Goal: Task Accomplishment & Management: Manage account settings

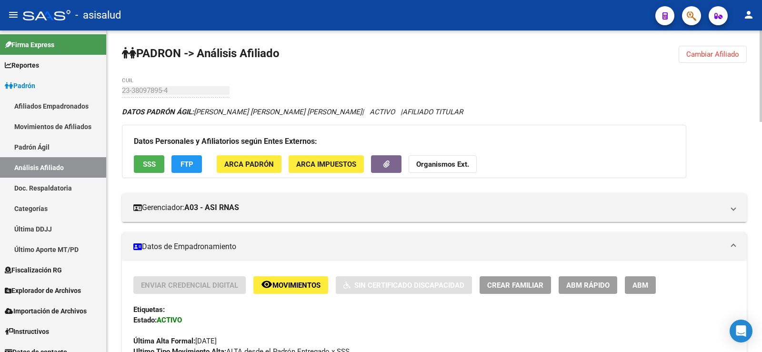
click at [733, 55] on span "Cambiar Afiliado" at bounding box center [712, 54] width 53 height 9
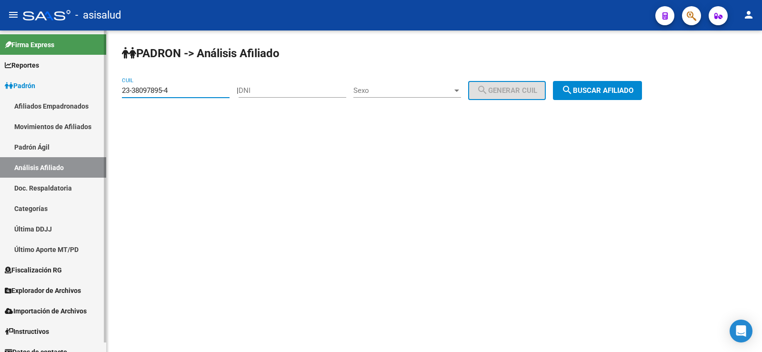
drag, startPoint x: 179, startPoint y: 89, endPoint x: 79, endPoint y: 89, distance: 100.4
click at [79, 89] on mat-sidenav-container "Firma Express Reportes Ingresos Devengados Análisis Histórico Detalles Transfer…" at bounding box center [381, 190] width 762 height 321
paste input "7-27919522-7"
type input "27-27919522-7"
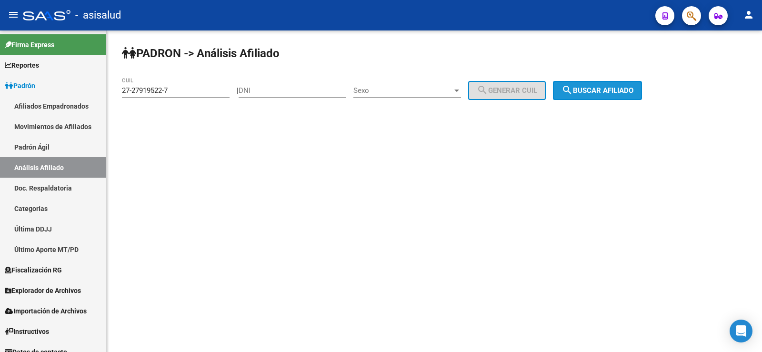
click at [614, 90] on span "search Buscar afiliado" at bounding box center [597, 90] width 72 height 9
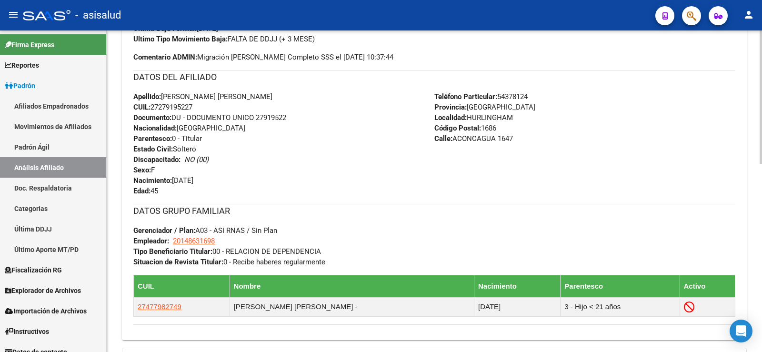
scroll to position [453, 0]
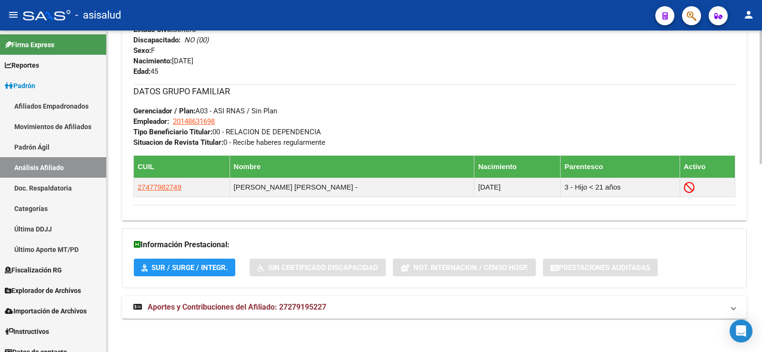
drag, startPoint x: 258, startPoint y: 317, endPoint x: 316, endPoint y: 225, distance: 108.2
click at [259, 317] on mat-expansion-panel-header "Aportes y Contribuciones del Afiliado: 27279195227" at bounding box center [434, 307] width 624 height 23
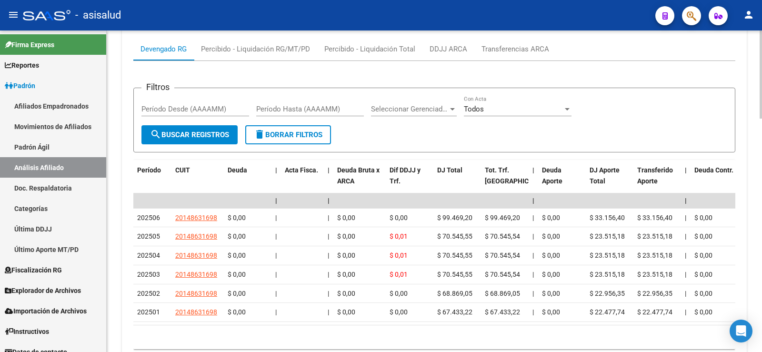
scroll to position [793, 0]
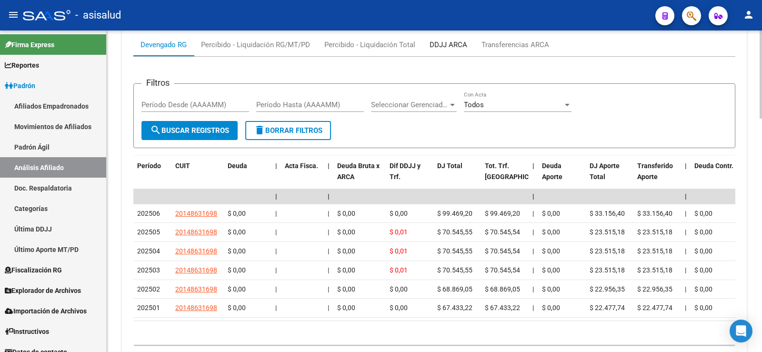
click at [447, 48] on div "DDJJ ARCA" at bounding box center [448, 45] width 38 height 10
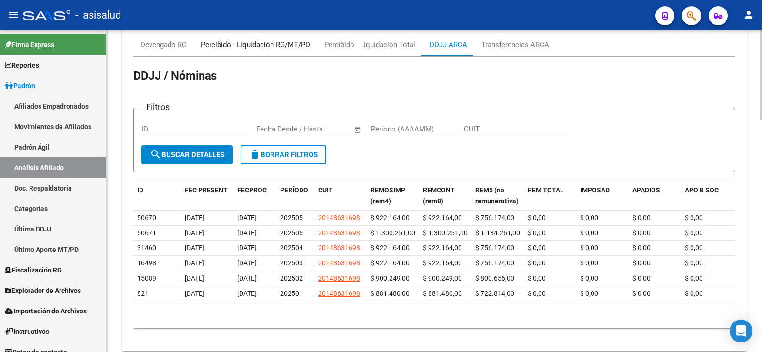
click at [270, 45] on div "Percibido - Liquidación RG/MT/PD" at bounding box center [255, 45] width 109 height 10
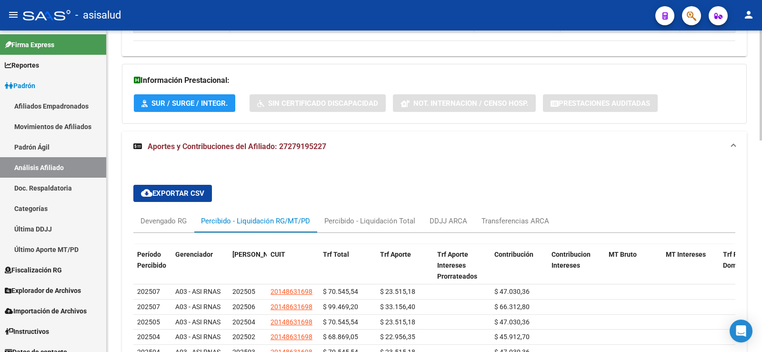
scroll to position [731, 0]
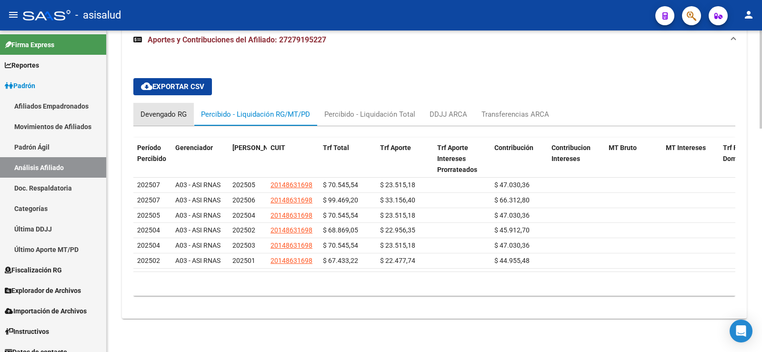
click at [162, 103] on div "Devengado RG" at bounding box center [163, 114] width 60 height 23
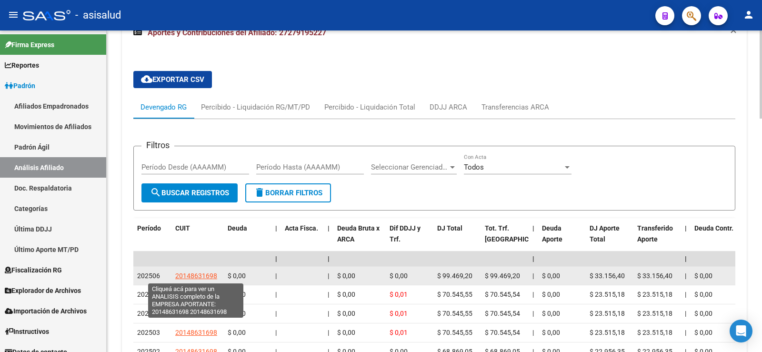
click at [196, 276] on span "20148631698" at bounding box center [196, 276] width 42 height 8
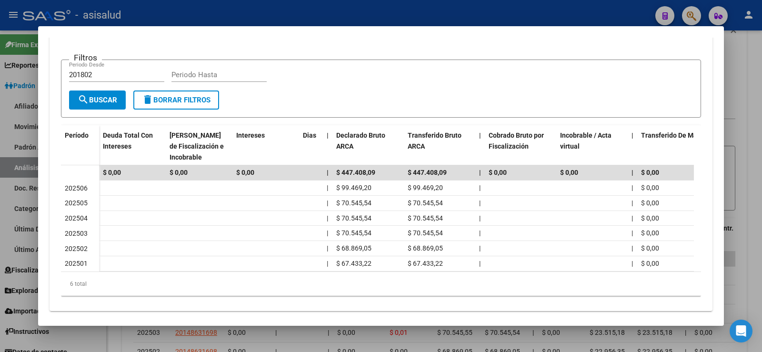
scroll to position [199, 0]
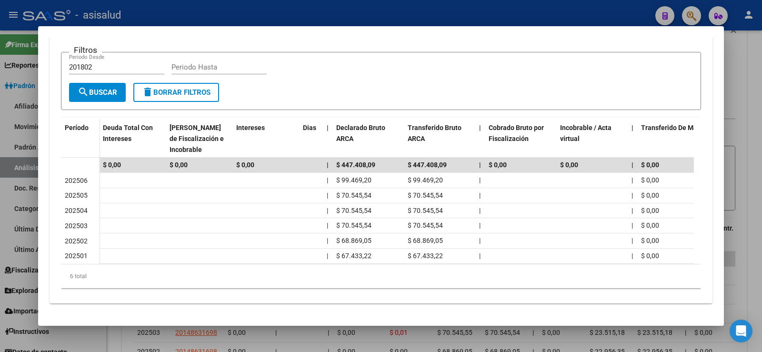
click at [761, 89] on div at bounding box center [381, 176] width 762 height 352
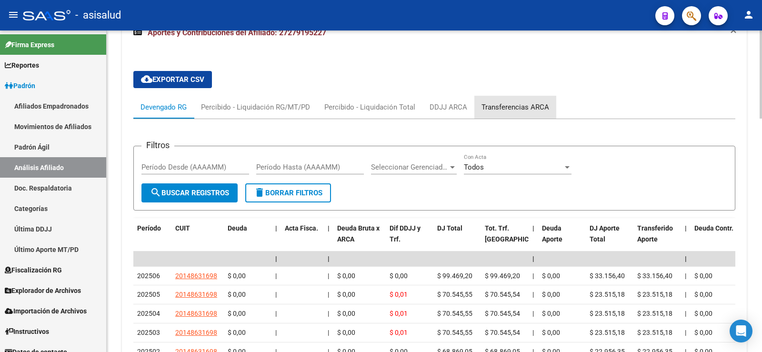
click at [509, 105] on div "Transferencias ARCA" at bounding box center [515, 107] width 68 height 10
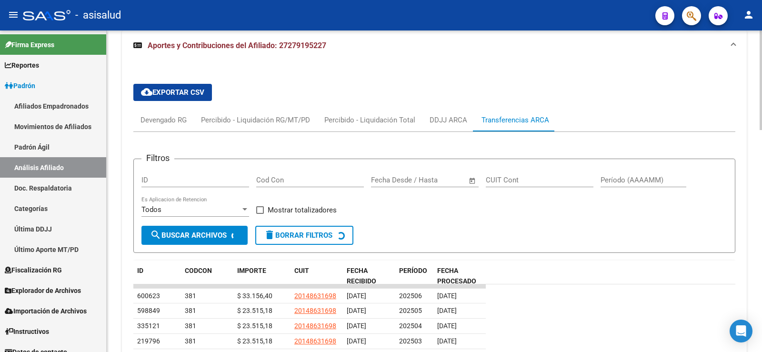
scroll to position [731, 0]
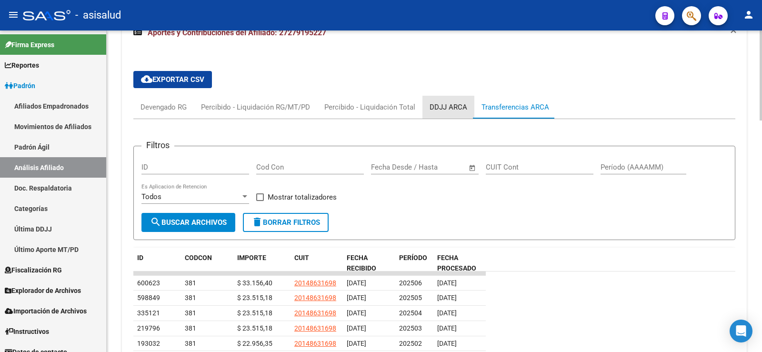
click at [455, 103] on div "DDJJ ARCA" at bounding box center [448, 107] width 38 height 10
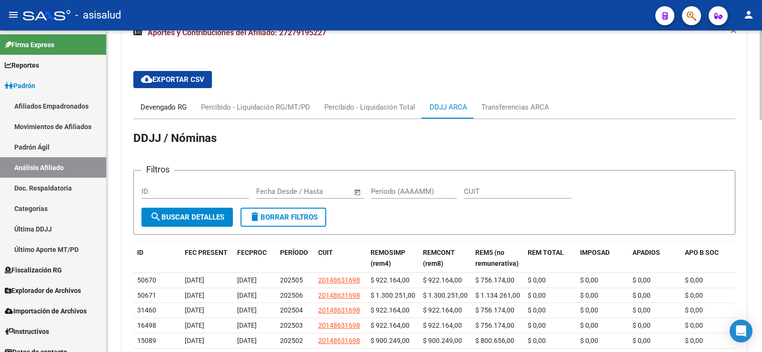
click at [178, 102] on div "Devengado RG" at bounding box center [163, 107] width 46 height 10
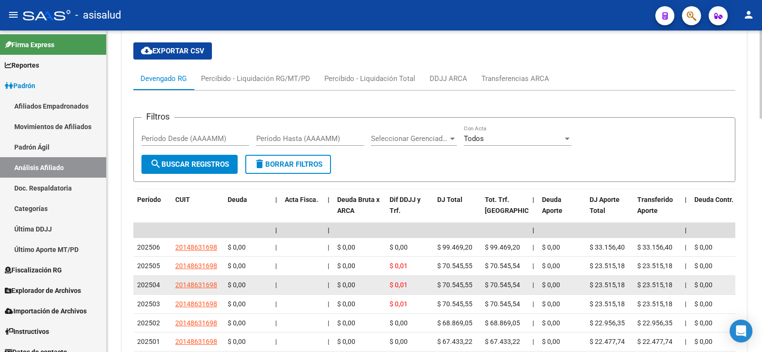
scroll to position [778, 0]
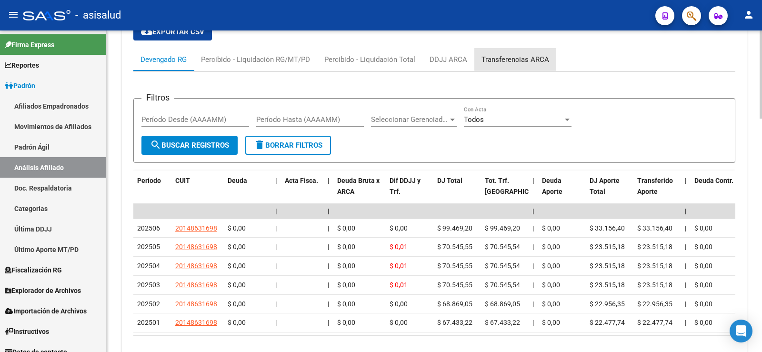
click at [540, 57] on div "Transferencias ARCA" at bounding box center [515, 59] width 68 height 10
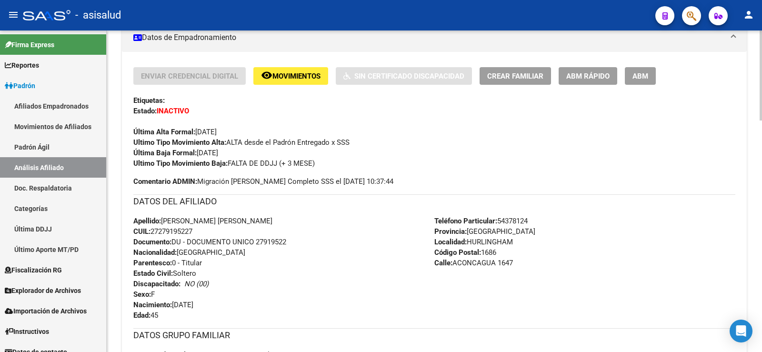
scroll to position [207, 0]
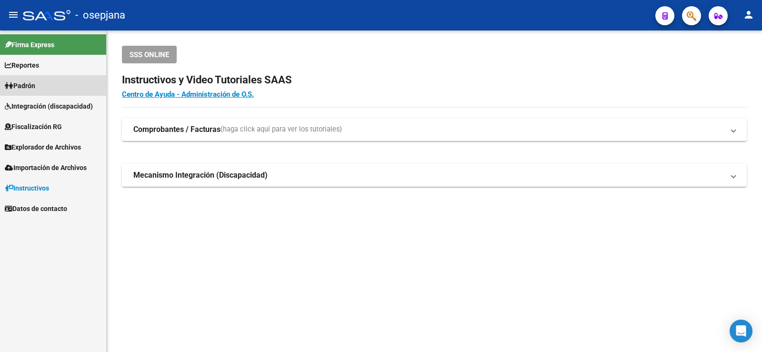
click at [40, 90] on link "Padrón" at bounding box center [53, 85] width 106 height 20
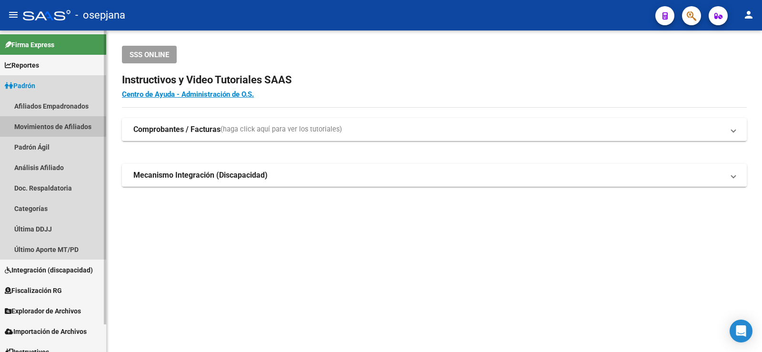
click at [69, 126] on link "Movimientos de Afiliados" at bounding box center [53, 126] width 106 height 20
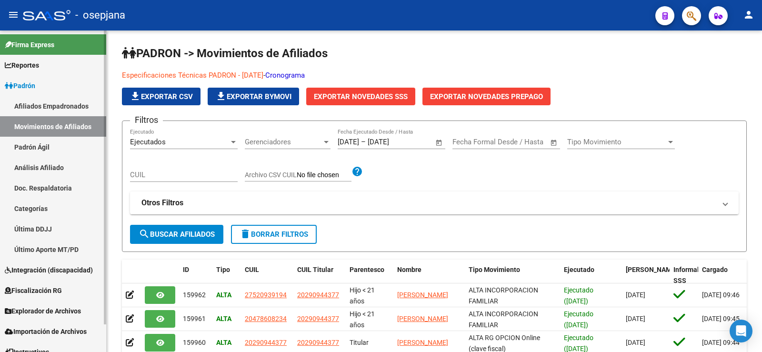
click at [49, 162] on link "Análisis Afiliado" at bounding box center [53, 167] width 106 height 20
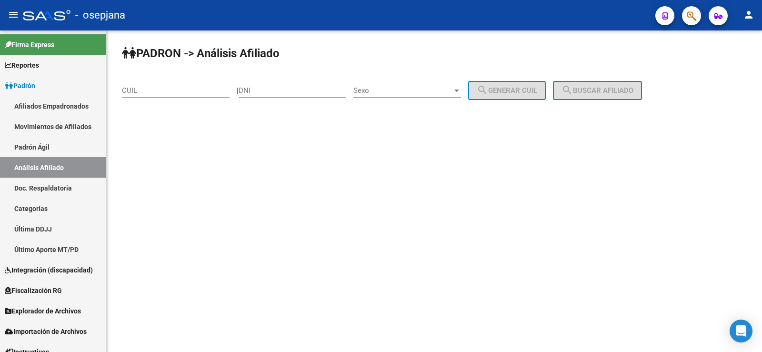
click at [138, 92] on input "CUIL" at bounding box center [176, 90] width 108 height 9
paste input "27-34263686-7"
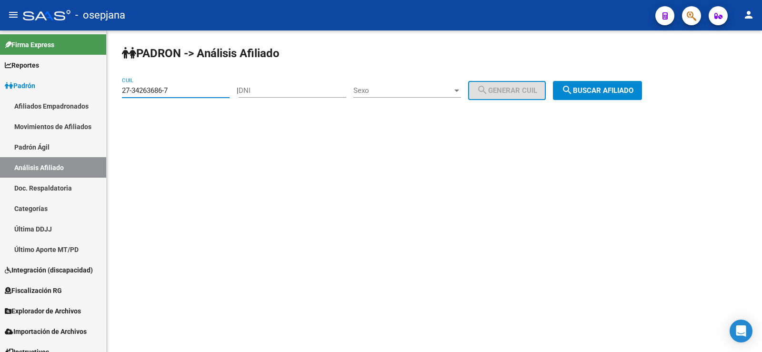
type input "27-34263686-7"
click at [601, 93] on span "search Buscar afiliado" at bounding box center [597, 90] width 72 height 9
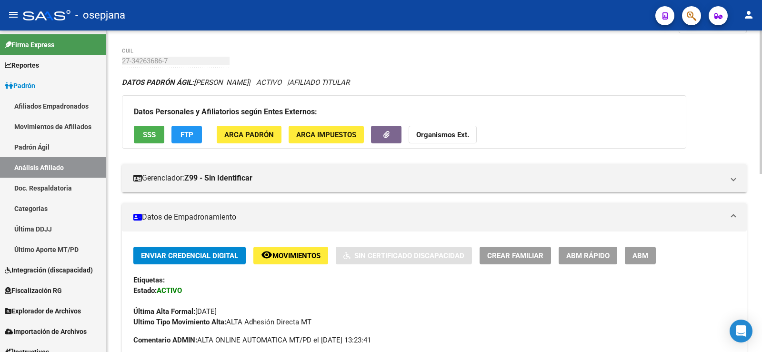
scroll to position [48, 0]
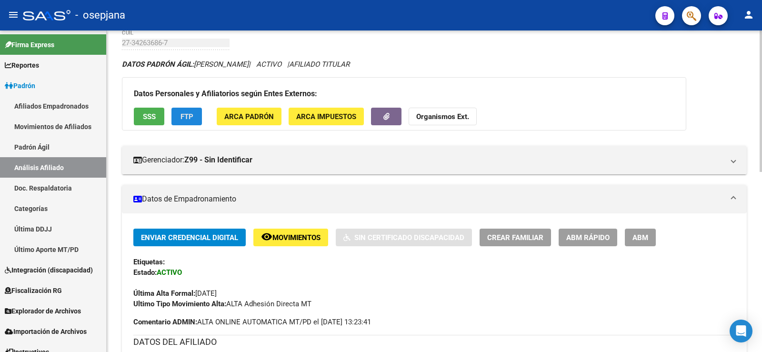
click at [192, 108] on button "FTP" at bounding box center [186, 117] width 30 height 18
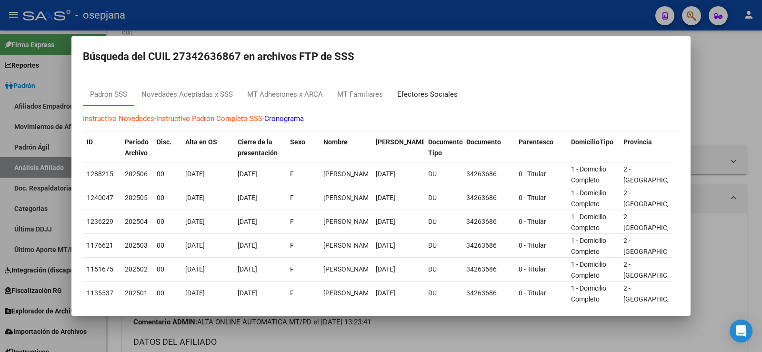
click at [412, 95] on div "Efectores Sociales" at bounding box center [427, 94] width 60 height 11
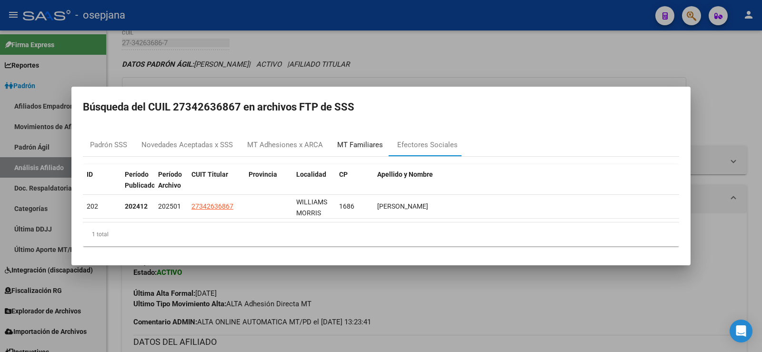
click at [360, 146] on div "MT Familiares" at bounding box center [360, 144] width 46 height 11
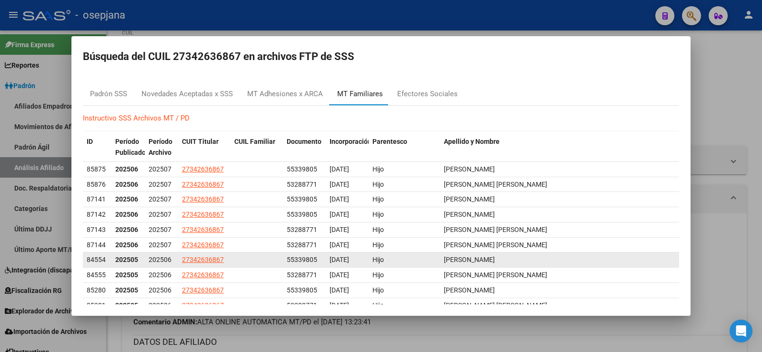
scroll to position [0, 0]
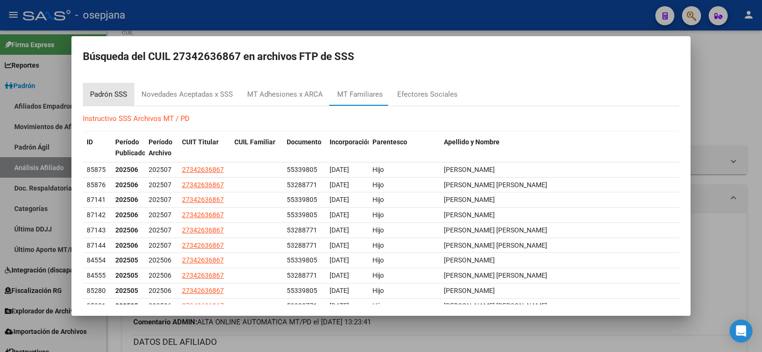
click at [124, 94] on div "Padrón SSS" at bounding box center [108, 94] width 37 height 11
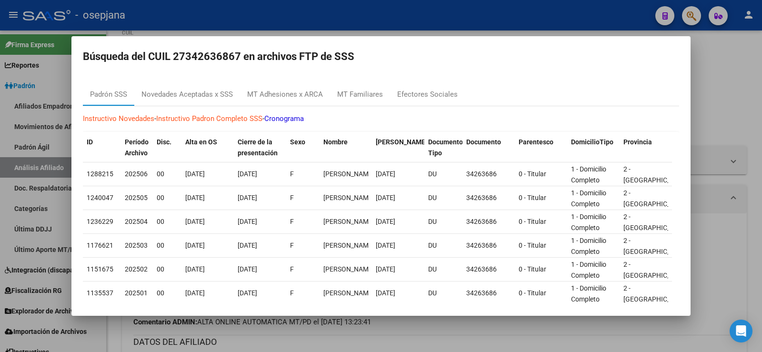
click at [310, 20] on div at bounding box center [381, 176] width 762 height 352
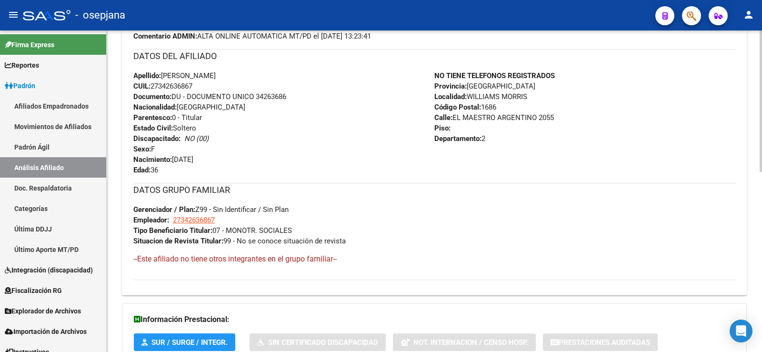
scroll to position [408, 0]
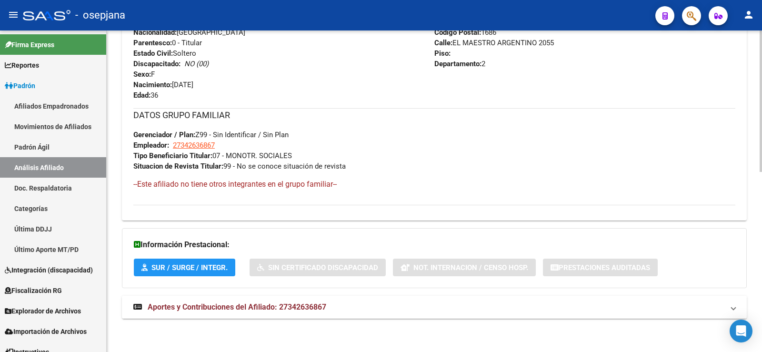
click at [299, 306] on span "Aportes y Contribuciones del Afiliado: 27342636867" at bounding box center [237, 306] width 178 height 9
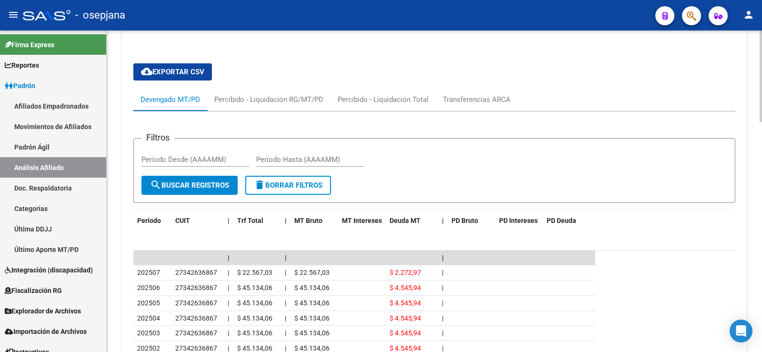
scroll to position [741, 0]
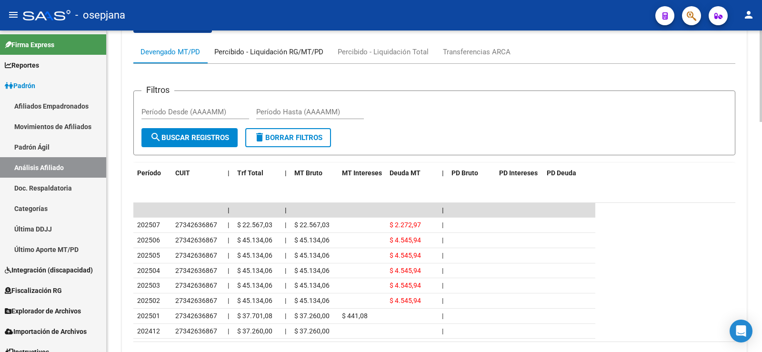
click at [297, 54] on div "Percibido - Liquidación RG/MT/PD" at bounding box center [268, 52] width 109 height 10
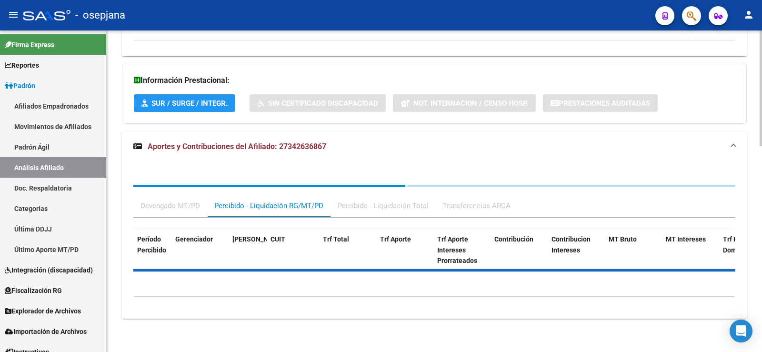
scroll to position [616, 0]
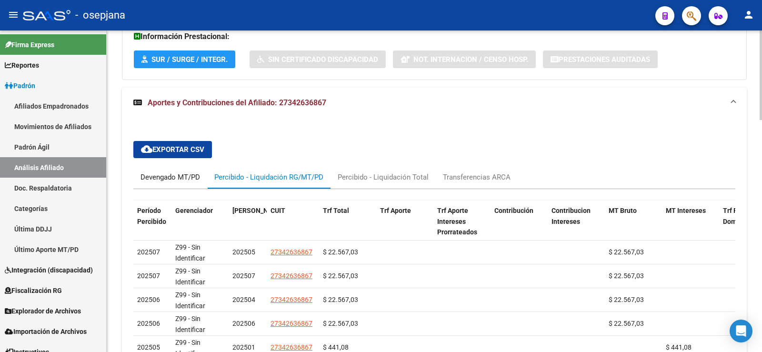
click at [151, 178] on div "Devengado MT/PD" at bounding box center [169, 177] width 59 height 10
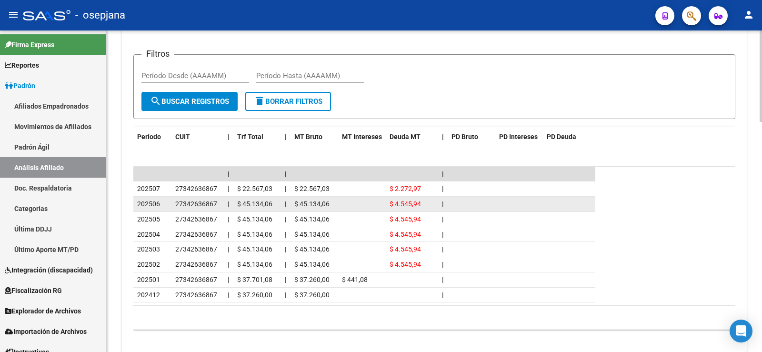
scroll to position [759, 0]
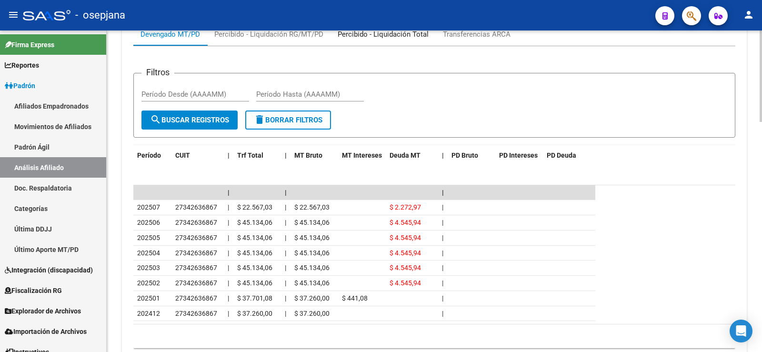
click at [384, 36] on div "Percibido - Liquidación Total" at bounding box center [382, 34] width 91 height 10
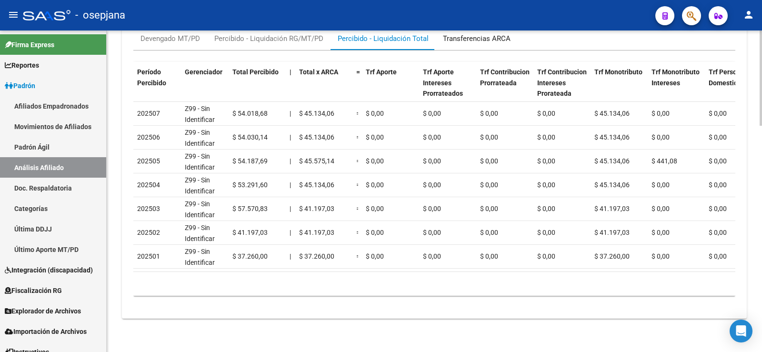
click at [472, 42] on div "Transferencias ARCA" at bounding box center [476, 38] width 82 height 23
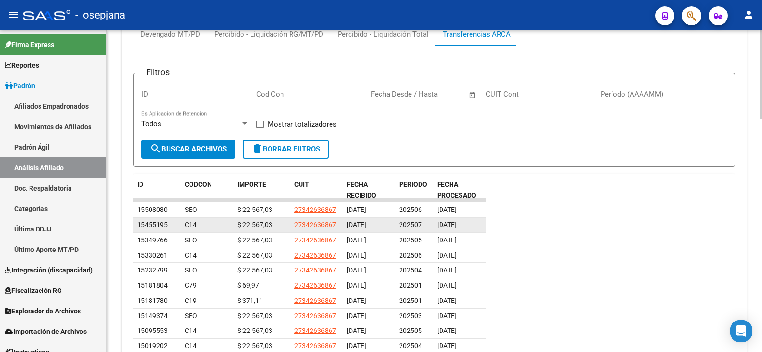
drag, startPoint x: 242, startPoint y: 223, endPoint x: 280, endPoint y: 223, distance: 38.1
click at [280, 223] on div "$ 22.567,03" at bounding box center [261, 224] width 49 height 11
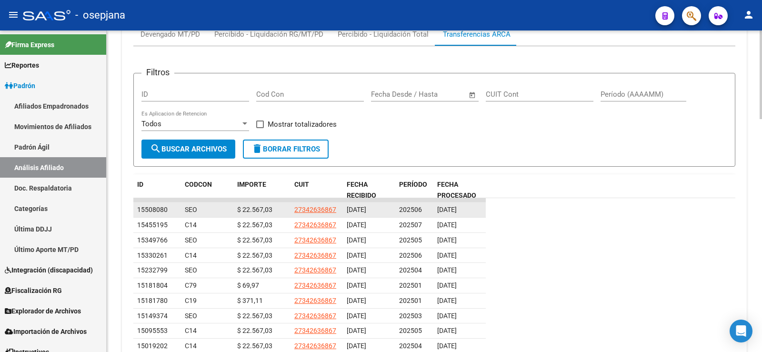
drag, startPoint x: 275, startPoint y: 210, endPoint x: 242, endPoint y: 213, distance: 33.0
click at [242, 213] on div "$ 22.567,03" at bounding box center [261, 209] width 49 height 11
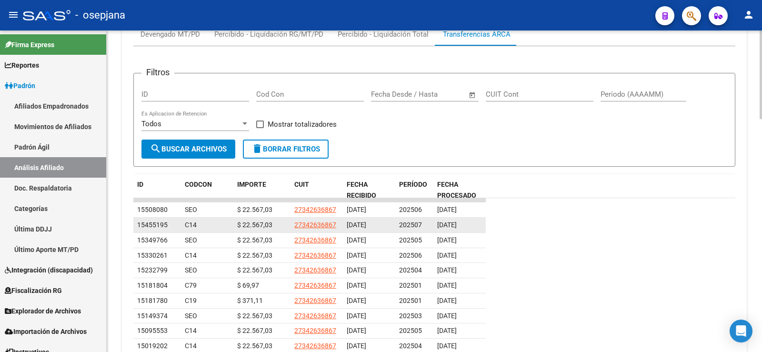
click at [245, 220] on div "$ 22.567,03" at bounding box center [261, 224] width 49 height 11
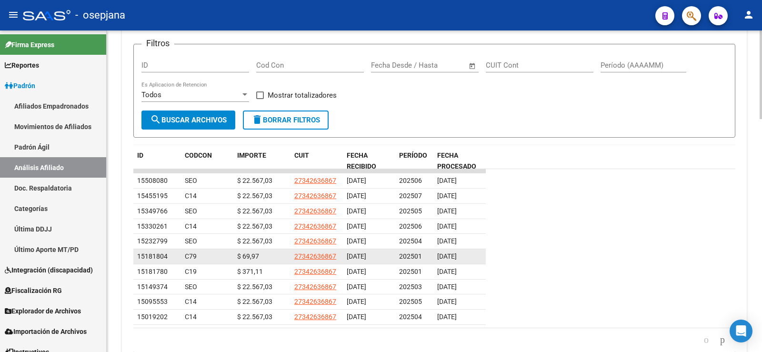
scroll to position [806, 0]
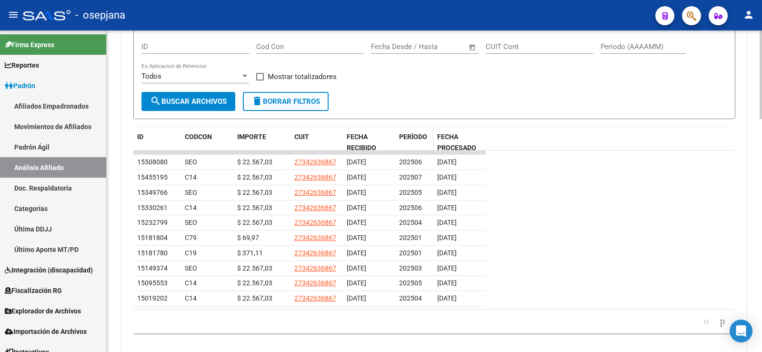
click at [410, 133] on span "PERÍODO" at bounding box center [413, 137] width 28 height 8
click at [413, 140] on span "PERÍODO" at bounding box center [413, 137] width 28 height 8
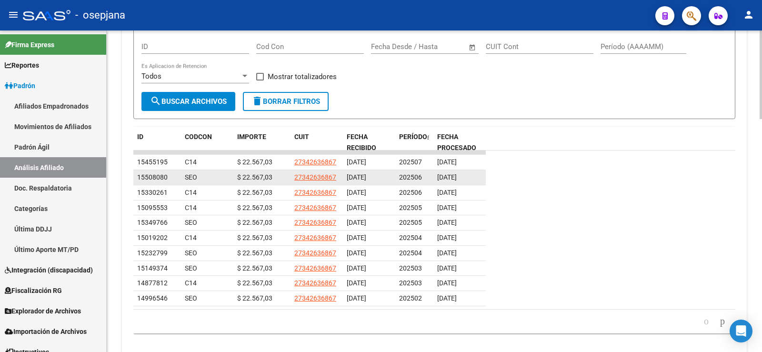
drag, startPoint x: 274, startPoint y: 192, endPoint x: 238, endPoint y: 174, distance: 39.8
click at [238, 174] on datatable-scroller "15455195 C14 $ 22.567,03 27342636867 [DATE] 202507 [DATE] 15508080 SEO $ 22.567…" at bounding box center [434, 228] width 602 height 156
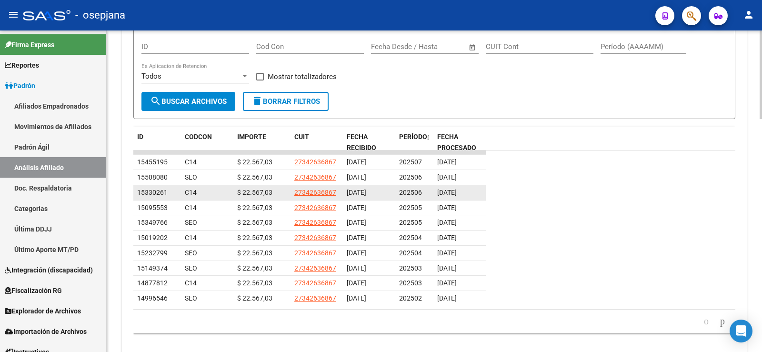
click at [258, 194] on span "$ 22.567,03" at bounding box center [254, 192] width 35 height 8
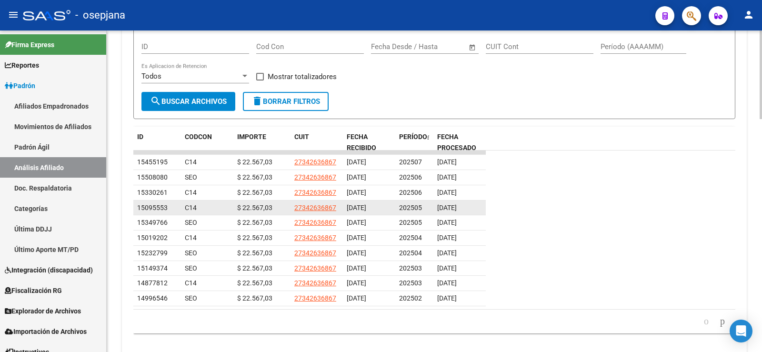
drag, startPoint x: 422, startPoint y: 208, endPoint x: 346, endPoint y: 208, distance: 76.2
click at [346, 208] on div "15095553 C14 $ 22.567,03 27342636867 [DATE] 202505 [DATE]" at bounding box center [309, 207] width 352 height 15
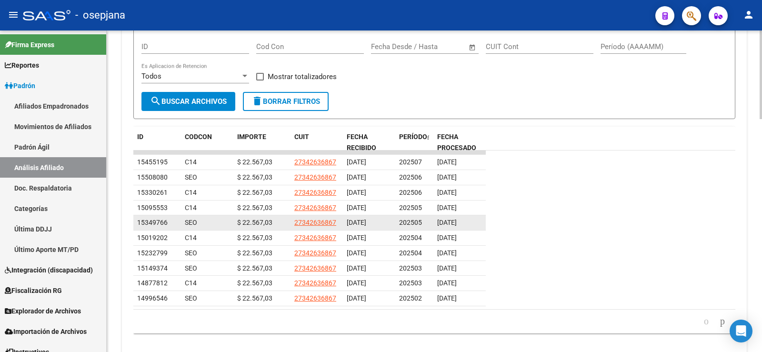
click at [352, 221] on span "[DATE]" at bounding box center [356, 222] width 20 height 8
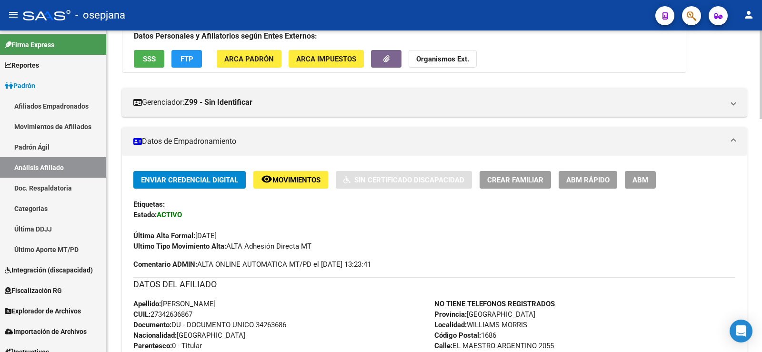
scroll to position [92, 0]
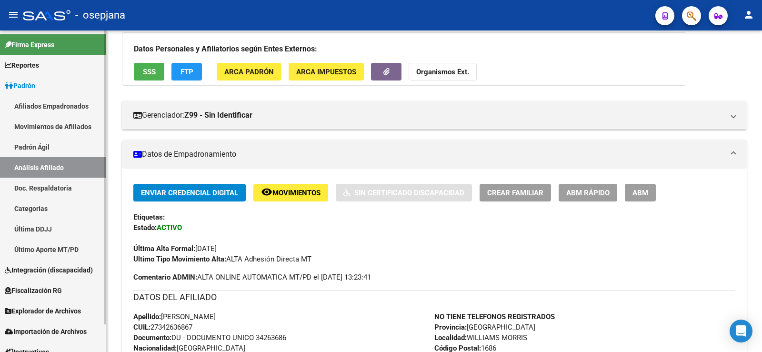
click at [53, 122] on link "Movimientos de Afiliados" at bounding box center [53, 126] width 106 height 20
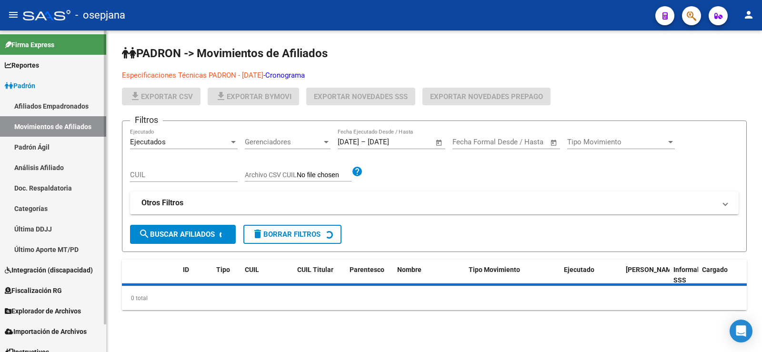
click at [57, 109] on link "Afiliados Empadronados" at bounding box center [53, 106] width 106 height 20
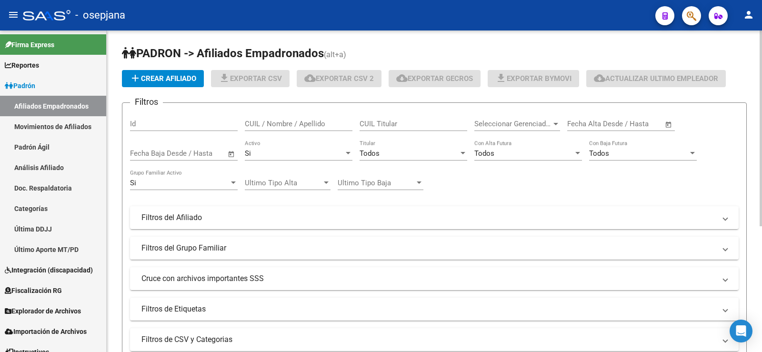
click at [412, 154] on div "Todos" at bounding box center [408, 153] width 99 height 9
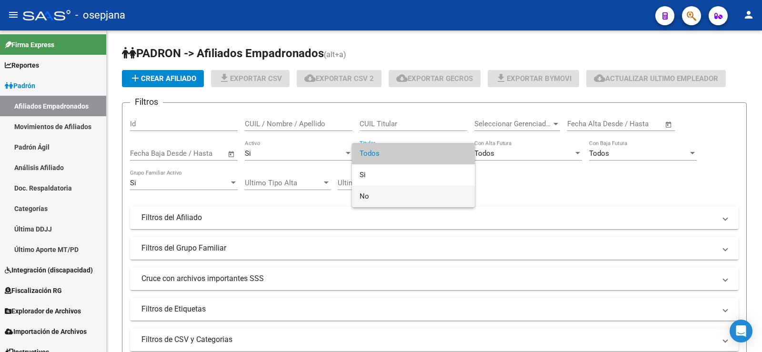
click at [384, 191] on span "No" at bounding box center [413, 196] width 108 height 21
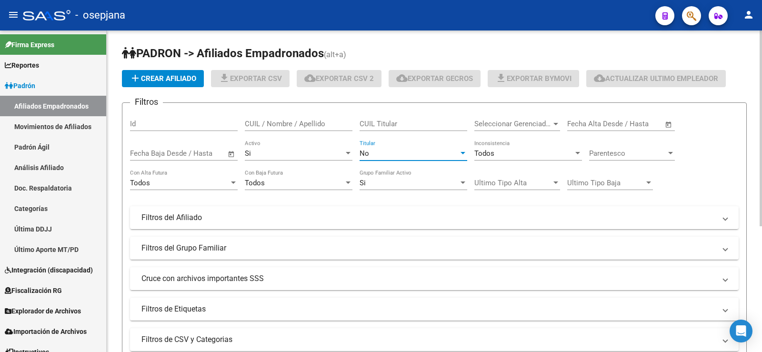
click at [618, 155] on span "Parentesco" at bounding box center [627, 153] width 77 height 9
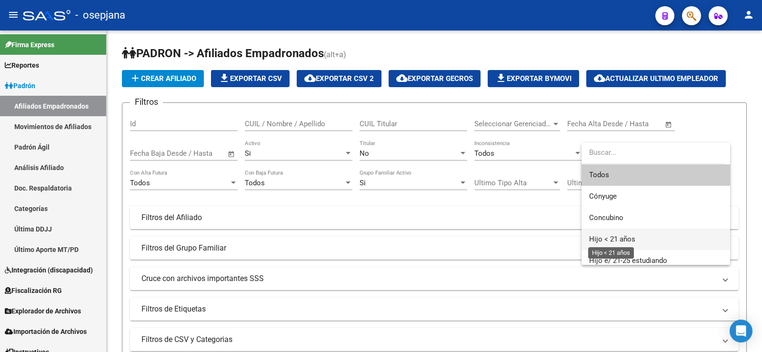
click at [629, 237] on span "Hijo < 21 años" at bounding box center [612, 239] width 46 height 9
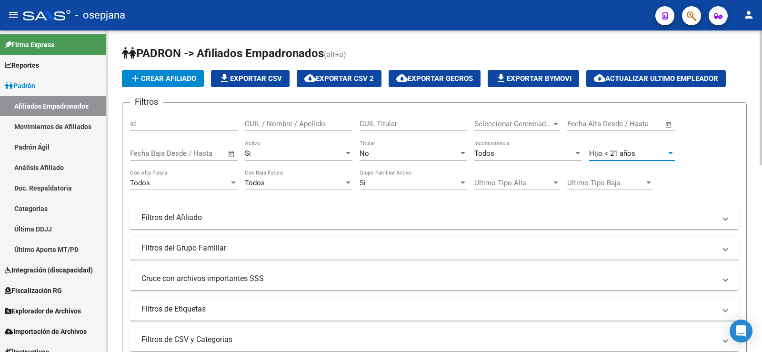
click at [729, 159] on div "Filtros Id CUIL / Nombre / Apellido CUIL Titular Seleccionar Gerenciador Selecc…" at bounding box center [434, 215] width 608 height 210
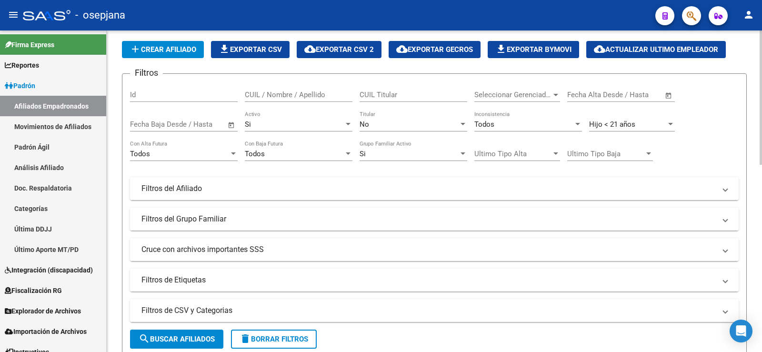
scroll to position [48, 0]
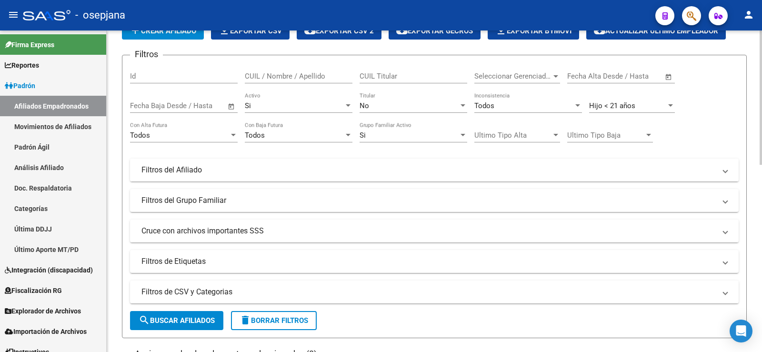
click at [184, 171] on mat-panel-title "Filtros del Afiliado" at bounding box center [428, 170] width 574 height 10
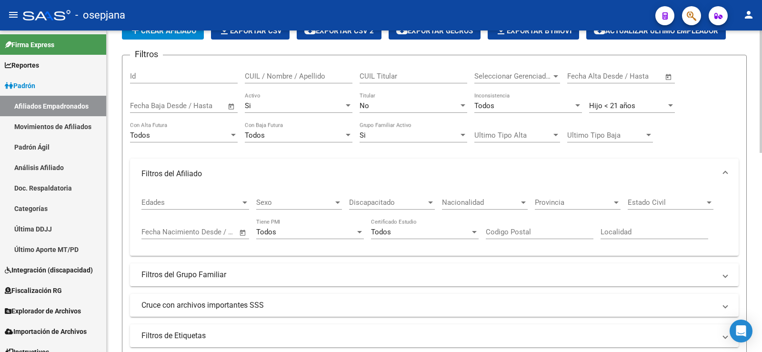
click at [147, 229] on input "text" at bounding box center [156, 232] width 31 height 9
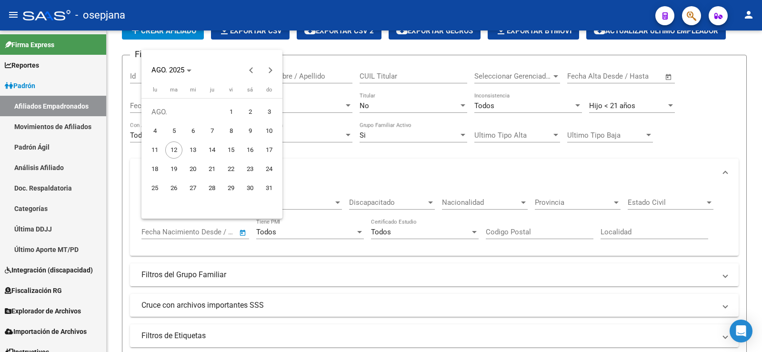
click at [228, 111] on span "1" at bounding box center [230, 111] width 17 height 17
type input "[DATE]"
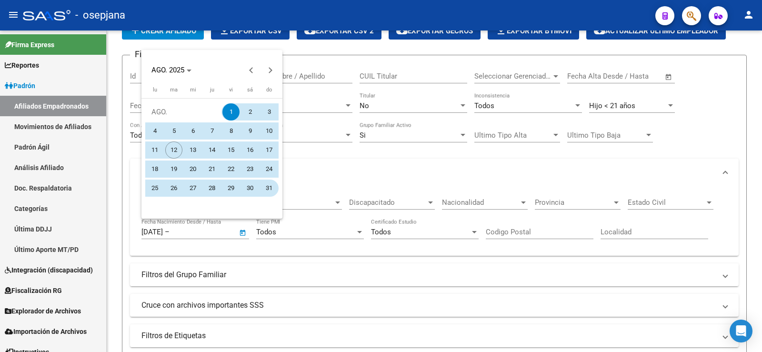
click at [269, 190] on span "31" at bounding box center [268, 187] width 17 height 17
type input "[DATE]"
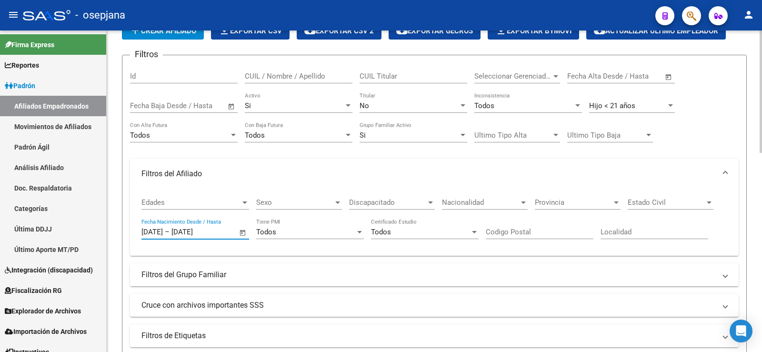
click at [163, 232] on input "[DATE]" at bounding box center [151, 232] width 21 height 9
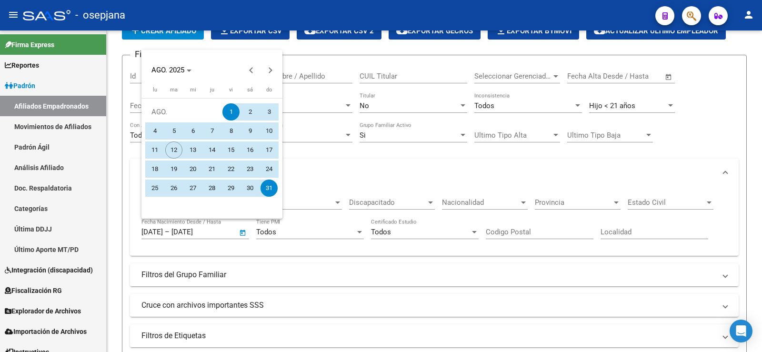
click at [168, 232] on div at bounding box center [381, 176] width 762 height 352
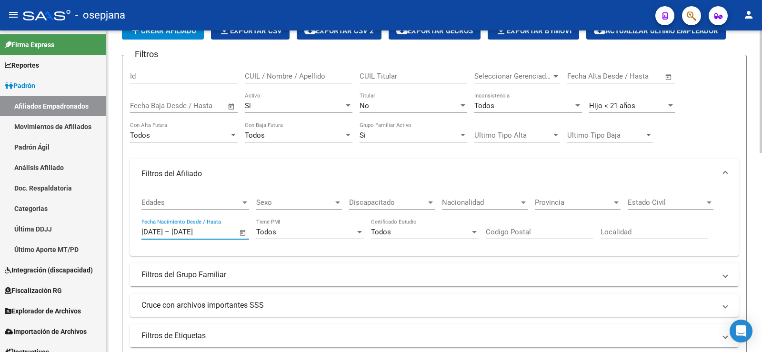
click at [163, 232] on input "[DATE]" at bounding box center [151, 232] width 21 height 9
type input "[DATE]"
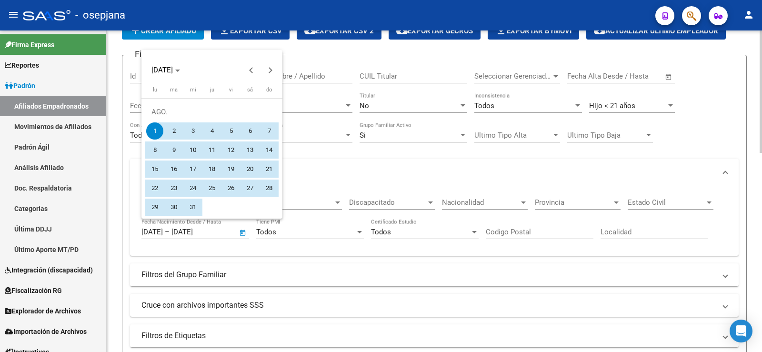
click at [170, 232] on div at bounding box center [381, 176] width 762 height 352
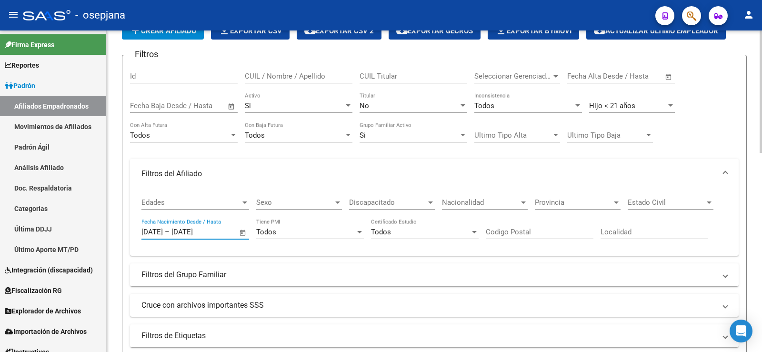
type input "[DATE]"
click at [215, 233] on input "[DATE]" at bounding box center [194, 232] width 46 height 9
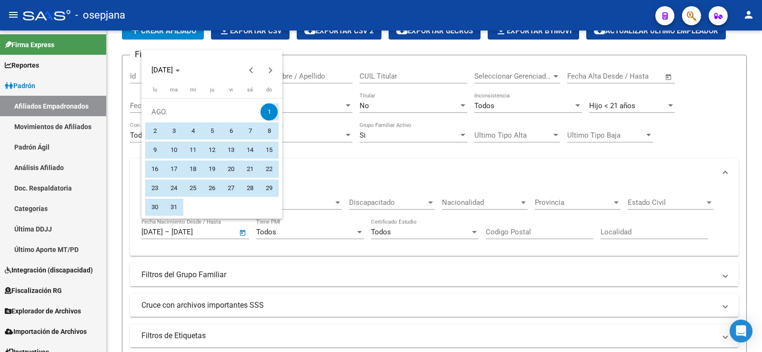
click at [208, 232] on div at bounding box center [381, 176] width 762 height 352
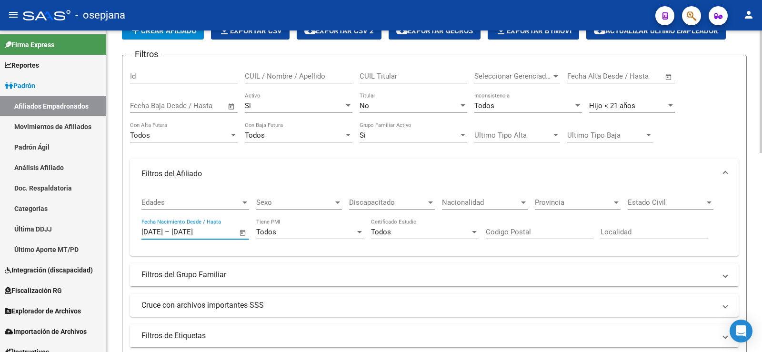
drag, startPoint x: 206, startPoint y: 231, endPoint x: 213, endPoint y: 232, distance: 7.3
click at [213, 232] on input "[DATE]" at bounding box center [194, 232] width 46 height 9
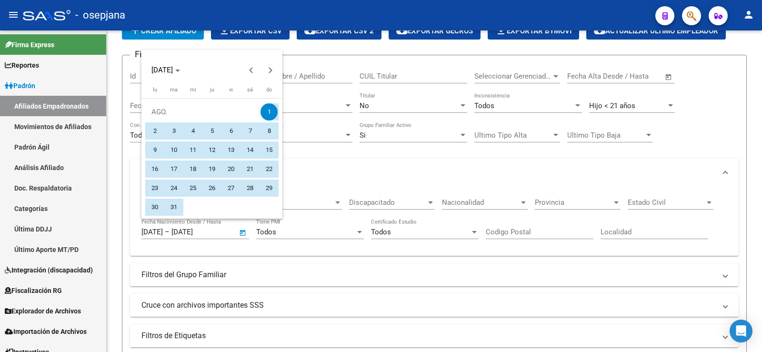
click at [213, 232] on div at bounding box center [381, 176] width 762 height 352
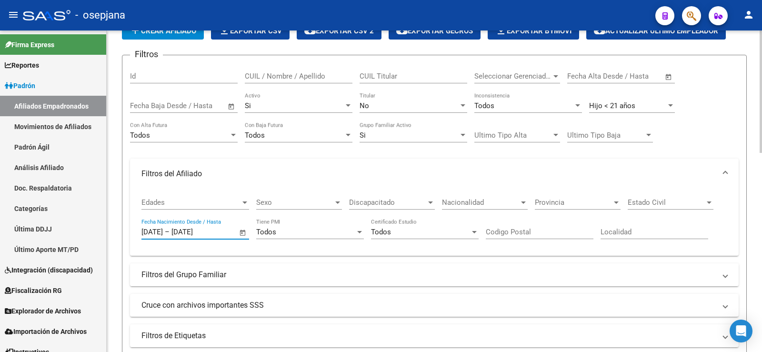
type input "[DATE]"
click at [125, 203] on form "Filtros Id CUIL / Nombre / Apellido CUIL Titular Seleccionar Gerenciador Selecc…" at bounding box center [434, 233] width 624 height 357
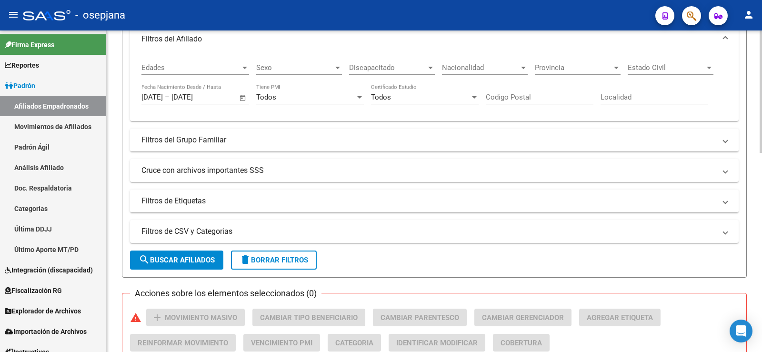
scroll to position [190, 0]
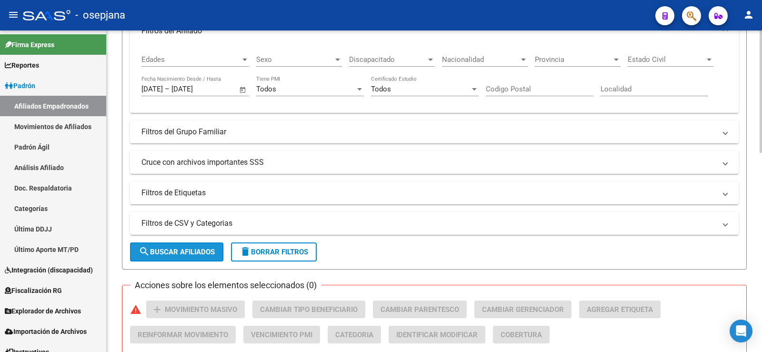
click at [180, 260] on button "search Buscar Afiliados" at bounding box center [176, 251] width 93 height 19
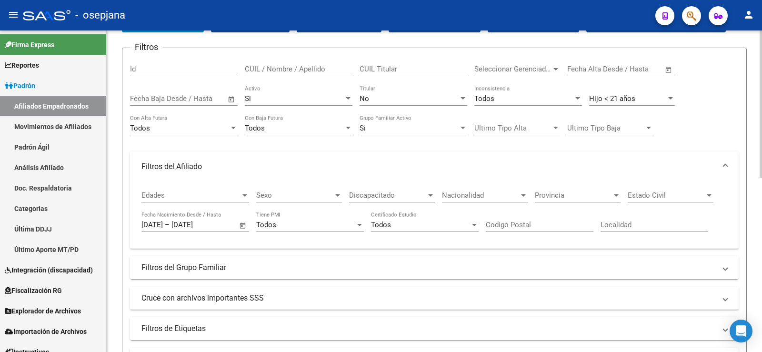
scroll to position [47, 0]
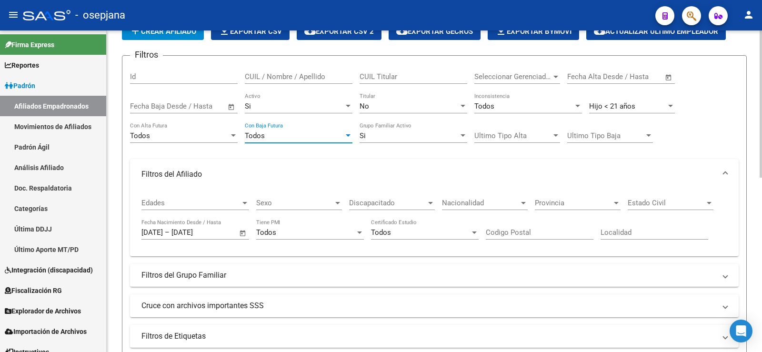
click at [311, 139] on div "Todos" at bounding box center [294, 135] width 99 height 9
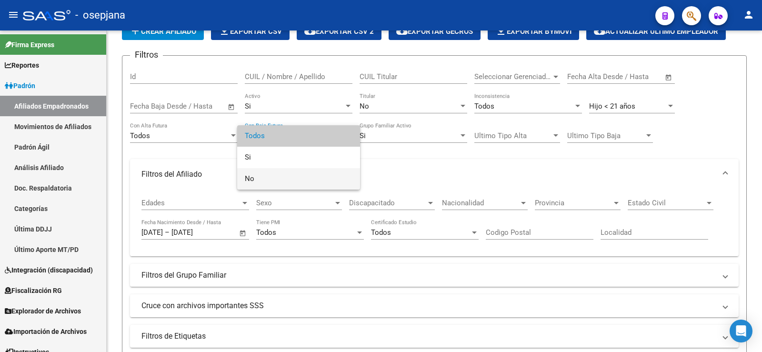
click at [255, 172] on span "No" at bounding box center [299, 178] width 108 height 21
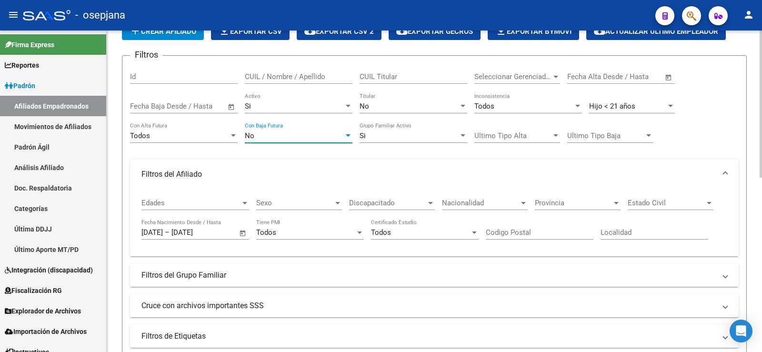
click at [119, 153] on div "PADRON -> Afiliados Empadronados (alt+a) add Crear Afiliado file_download Expor…" at bounding box center [434, 330] width 655 height 694
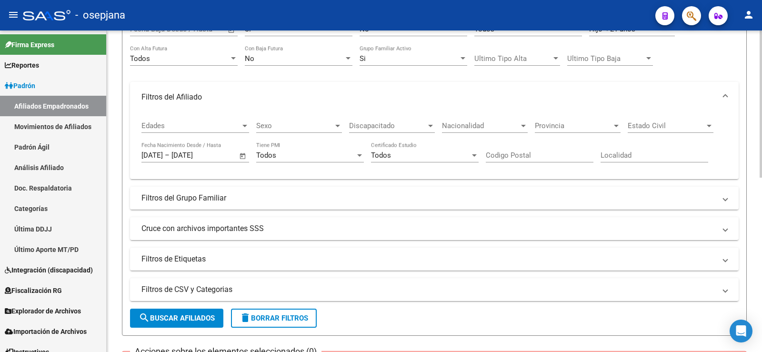
scroll to position [285, 0]
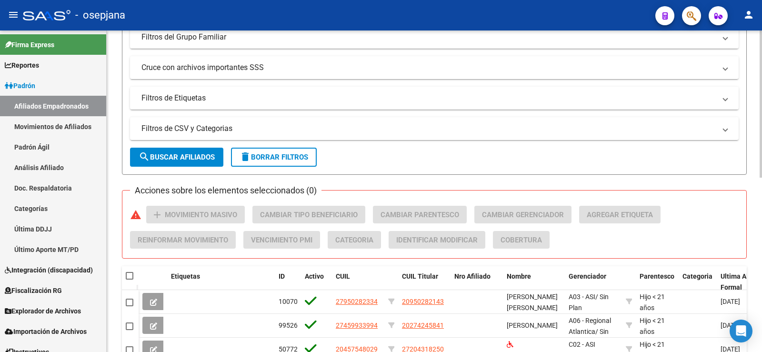
click at [179, 155] on span "search Buscar Afiliados" at bounding box center [176, 157] width 76 height 9
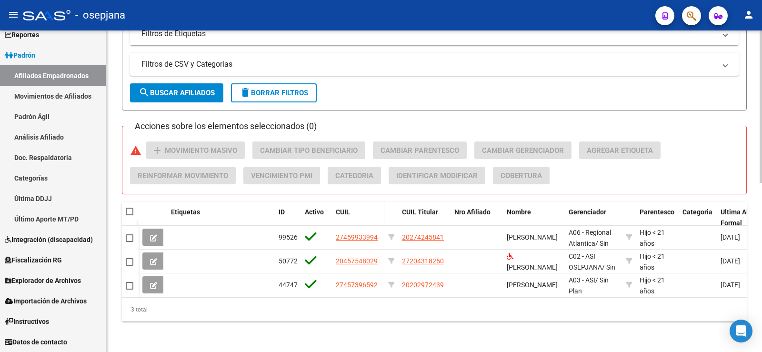
scroll to position [356, 0]
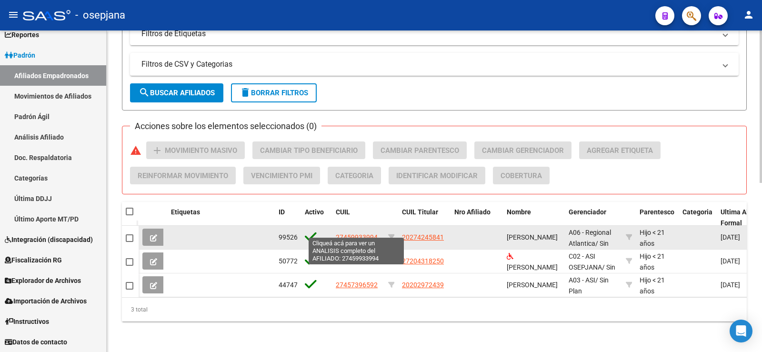
click at [367, 233] on span "27459933994" at bounding box center [357, 237] width 42 height 8
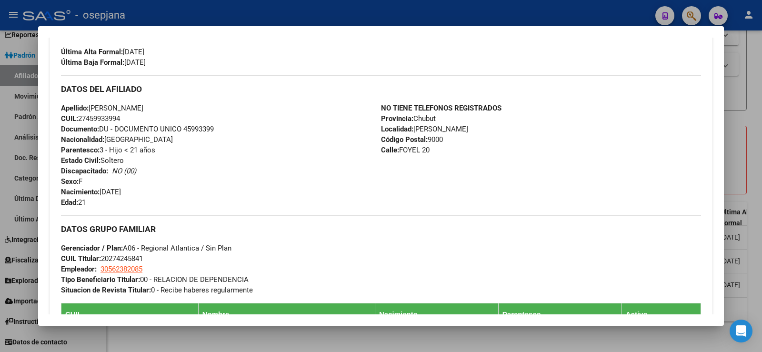
scroll to position [286, 0]
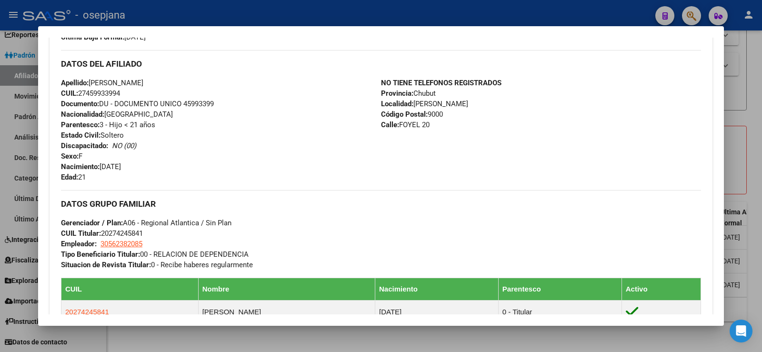
click at [109, 94] on span "CUIL: 27459933994" at bounding box center [90, 93] width 59 height 9
click at [133, 232] on span "CUIL Titular: 20274245841" at bounding box center [102, 233] width 82 height 9
copy span "20274245841"
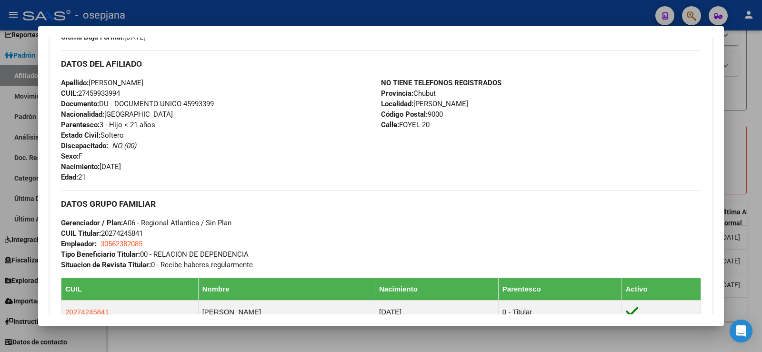
click at [303, 196] on div "DATOS GRUPO FAMILIAR Gerenciador / Plan: A06 - Regional Atlantica / Sin Plan CU…" at bounding box center [381, 230] width 640 height 80
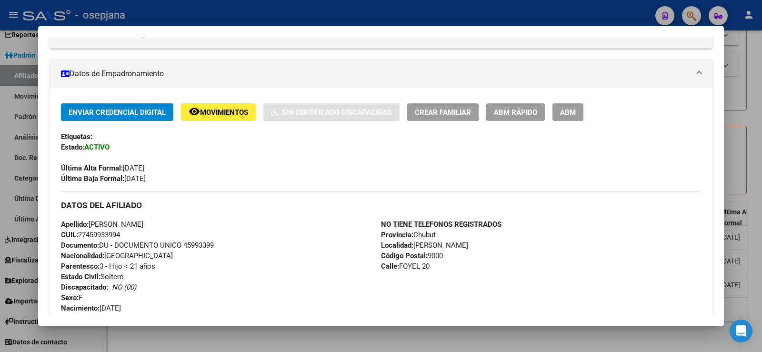
scroll to position [143, 0]
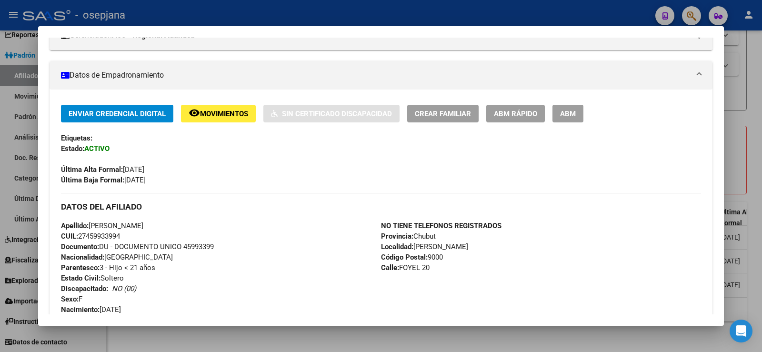
click at [518, 116] on span "ABM Rápido" at bounding box center [515, 113] width 43 height 9
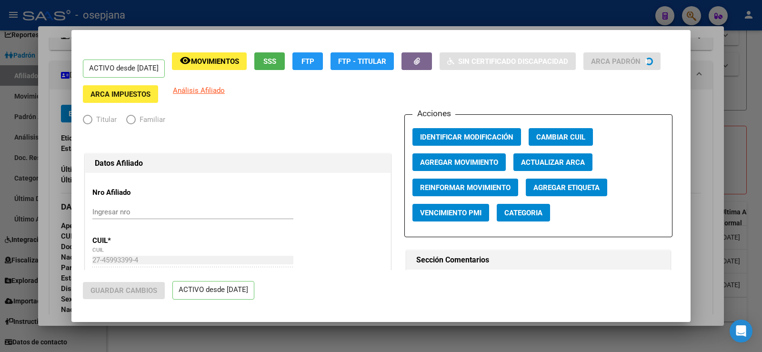
radio input "true"
type input "30-56238208-5"
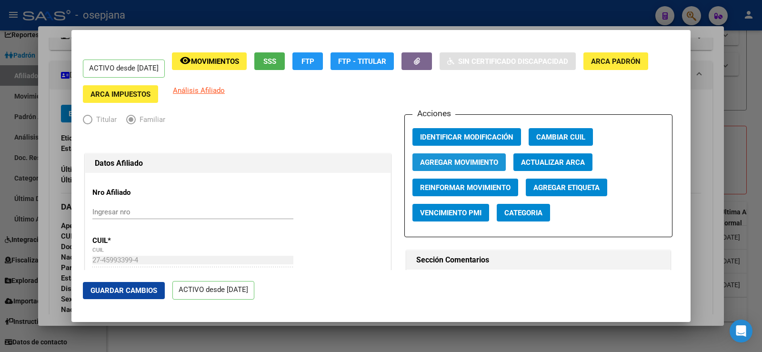
click at [426, 162] on span "Agregar Movimiento" at bounding box center [459, 162] width 78 height 9
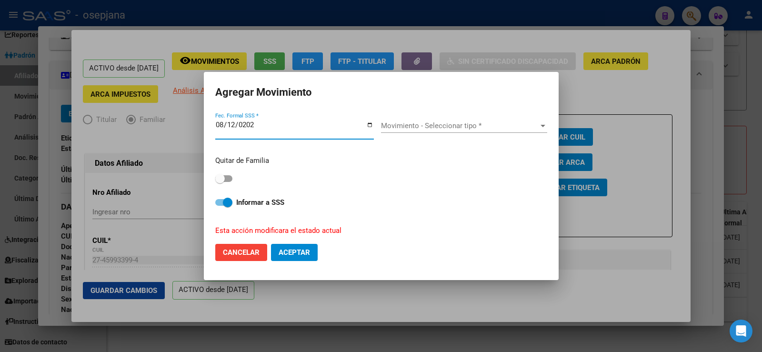
type input "[DATE]"
click at [440, 125] on span "Movimiento - Seleccionar tipo *" at bounding box center [460, 125] width 158 height 9
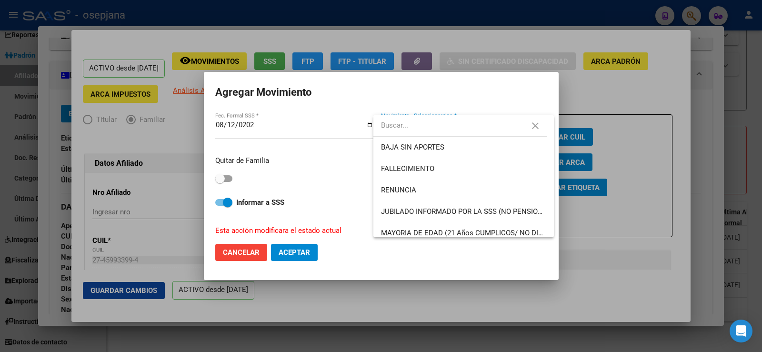
type input "a"
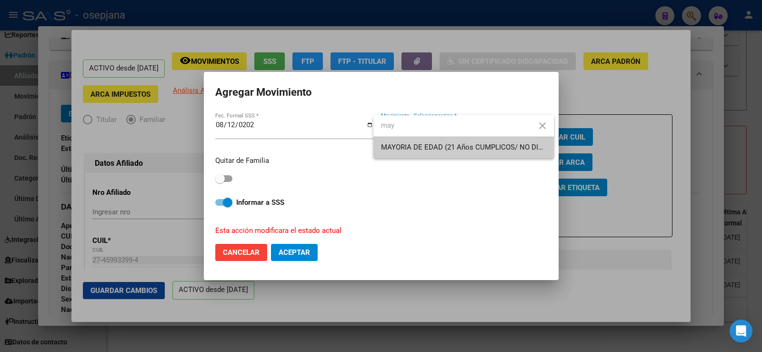
type input "may"
click at [435, 152] on span "MAYORIA DE EDAD (21 Años CUMPLICOS/ NO DISCA)" at bounding box center [463, 147] width 165 height 21
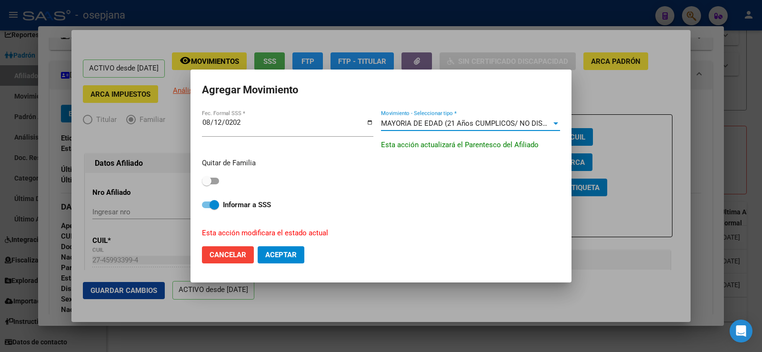
click at [217, 181] on span at bounding box center [210, 181] width 17 height 7
click at [207, 184] on input "checkbox" at bounding box center [206, 184] width 0 height 0
checkbox input "true"
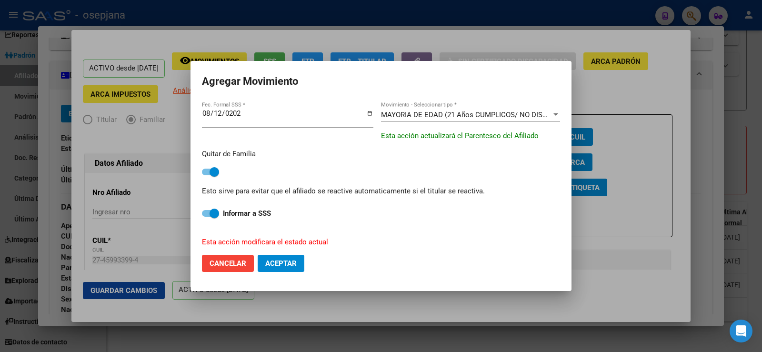
click at [284, 266] on span "Aceptar" at bounding box center [280, 263] width 31 height 9
checkbox input "false"
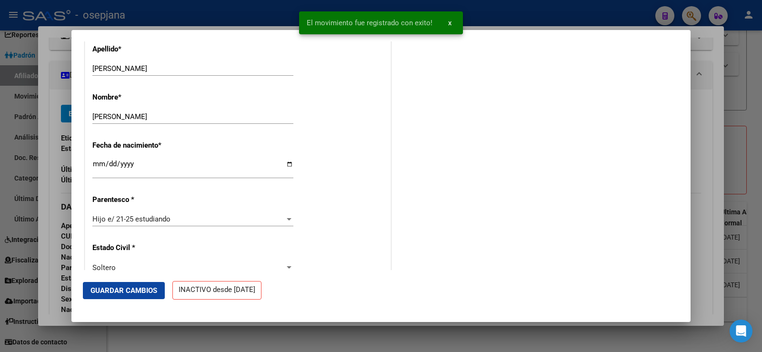
scroll to position [381, 0]
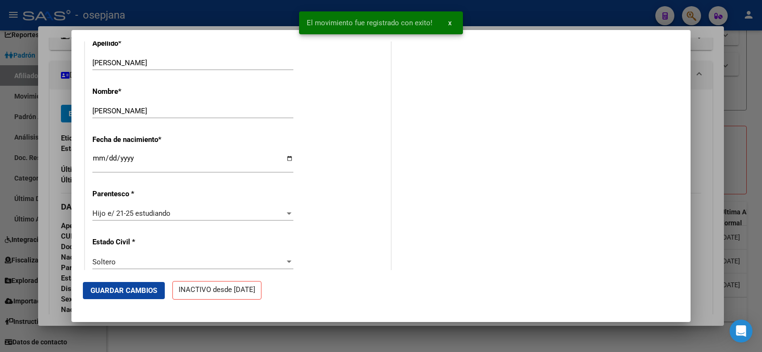
click at [141, 289] on span "Guardar Cambios" at bounding box center [123, 290] width 67 height 9
click at [705, 96] on div at bounding box center [381, 176] width 762 height 352
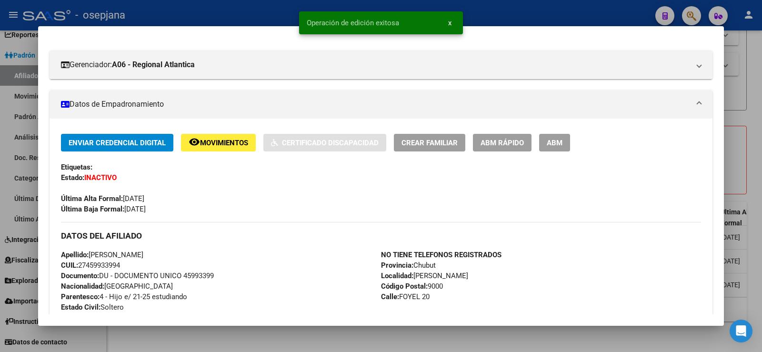
scroll to position [143, 0]
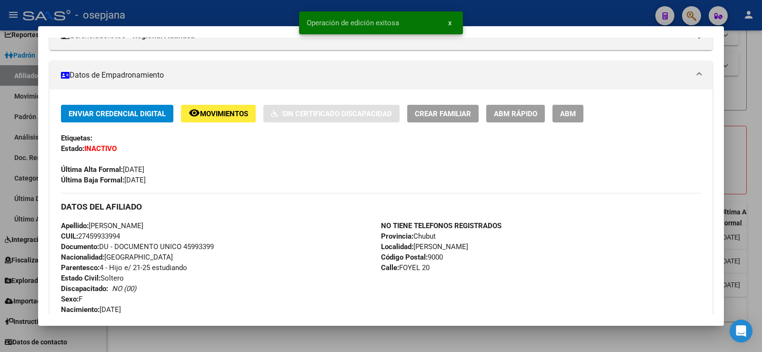
click at [761, 104] on div at bounding box center [381, 176] width 762 height 352
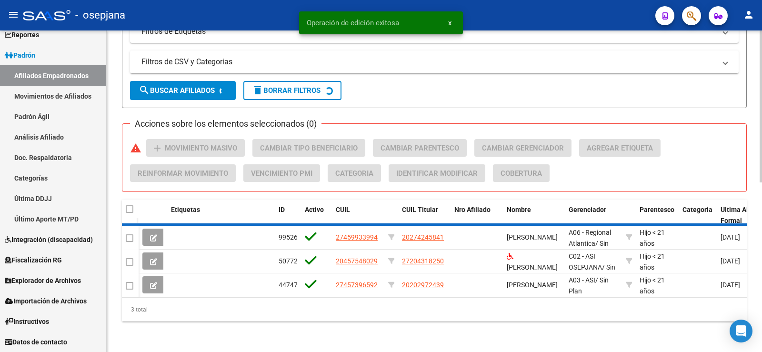
scroll to position [333, 0]
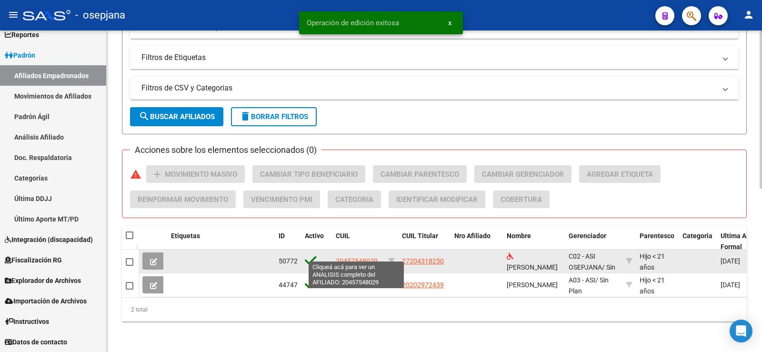
click at [356, 257] on span "20457548029" at bounding box center [357, 261] width 42 height 8
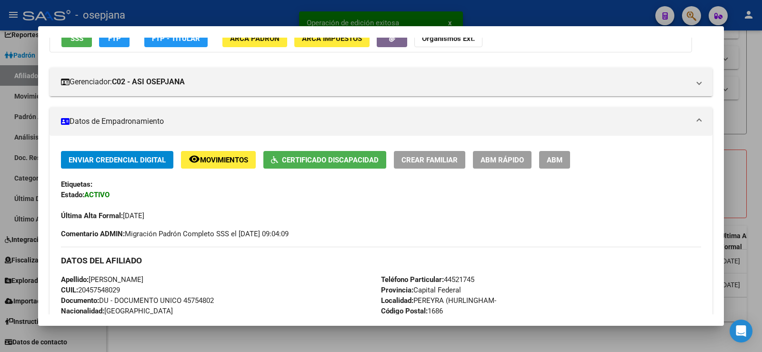
scroll to position [190, 0]
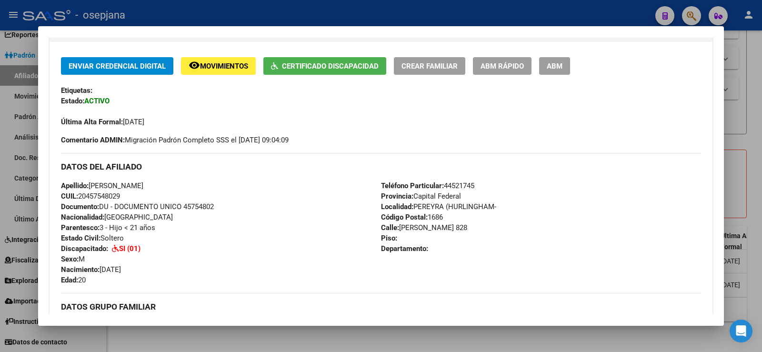
click at [103, 198] on span "CUIL: 20457548029" at bounding box center [90, 196] width 59 height 9
copy span "20457548029"
click at [757, 69] on div at bounding box center [381, 176] width 762 height 352
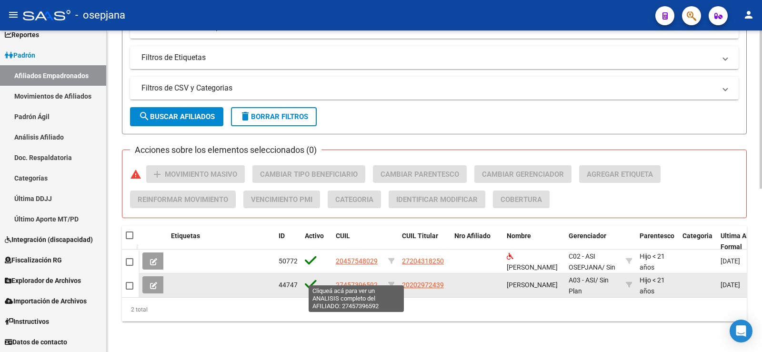
click at [360, 281] on span "27457396592" at bounding box center [357, 285] width 42 height 8
type textarea "27457396592"
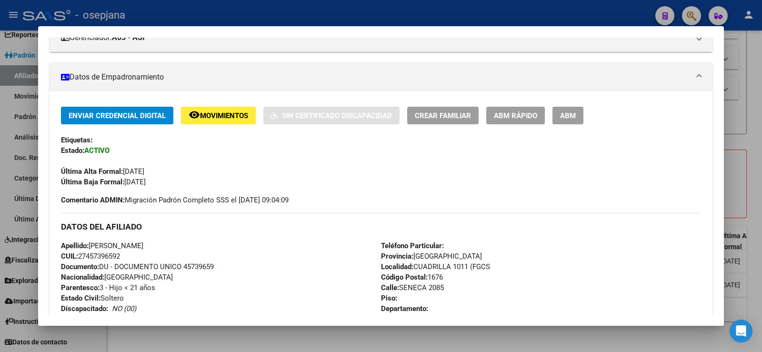
scroll to position [143, 0]
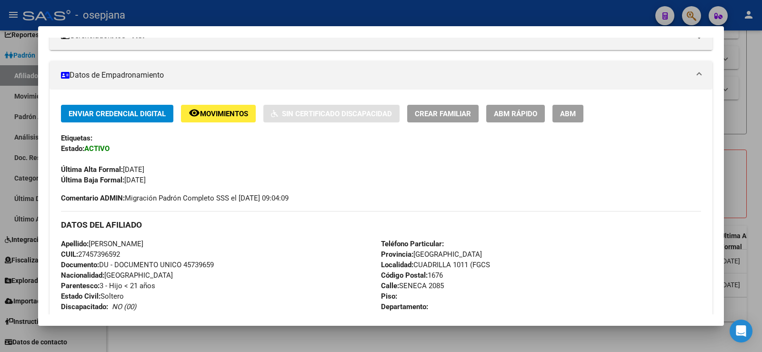
click at [105, 251] on span "CUIL: 27457396592" at bounding box center [90, 254] width 59 height 9
copy span "27457396592"
click at [272, 234] on div "DATOS DEL AFILIADO" at bounding box center [381, 225] width 640 height 28
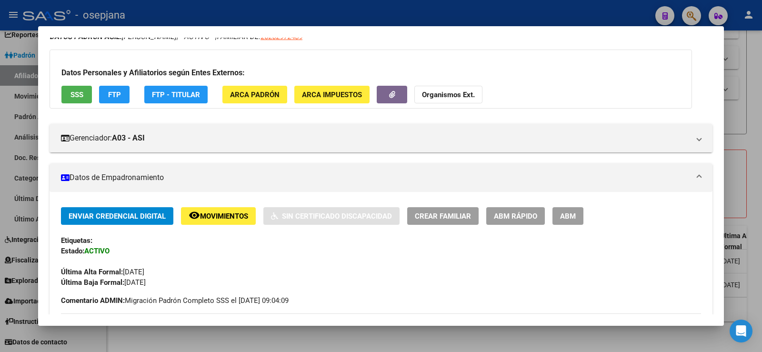
scroll to position [0, 0]
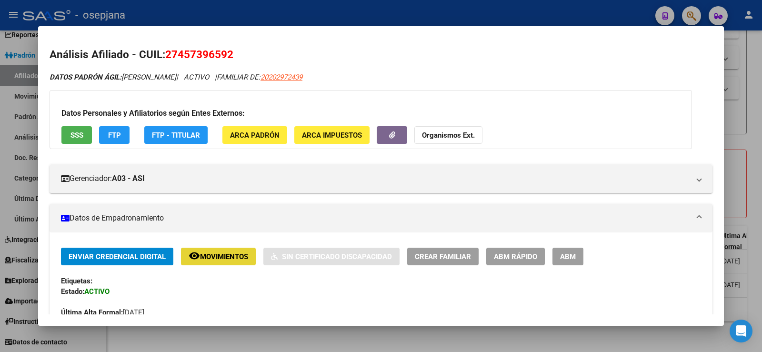
click at [230, 252] on span "Movimientos" at bounding box center [224, 256] width 48 height 9
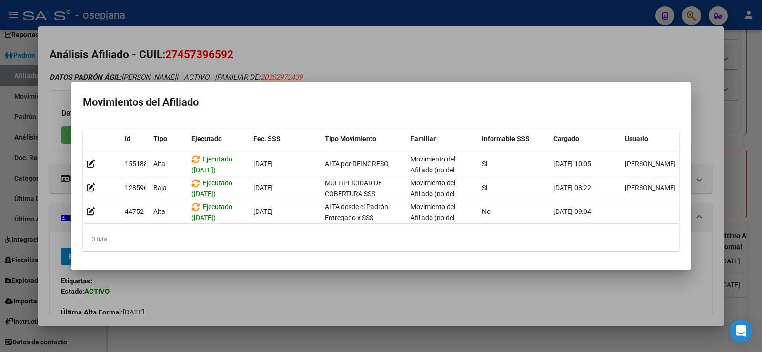
click at [369, 40] on div at bounding box center [381, 176] width 762 height 352
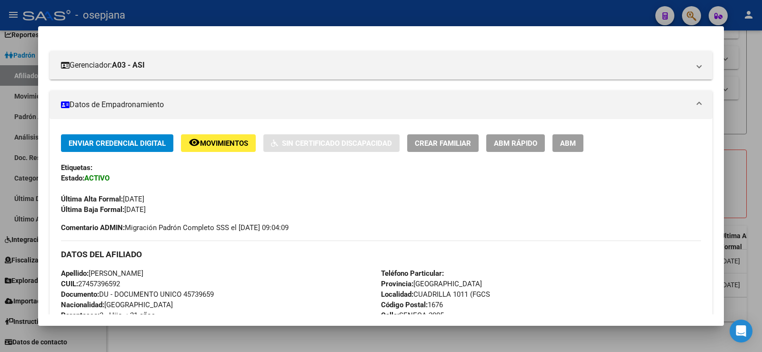
scroll to position [143, 0]
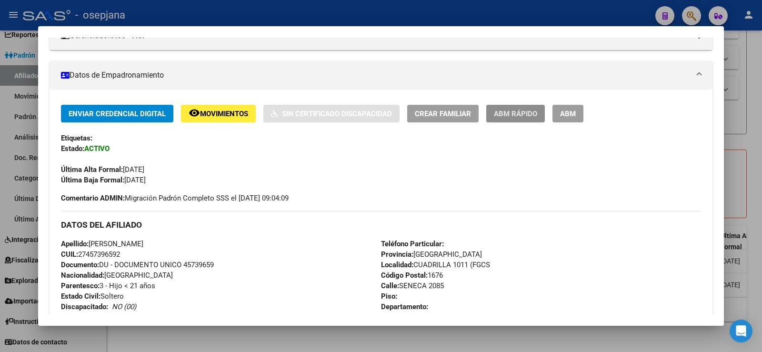
click at [503, 114] on span "ABM Rápido" at bounding box center [515, 113] width 43 height 9
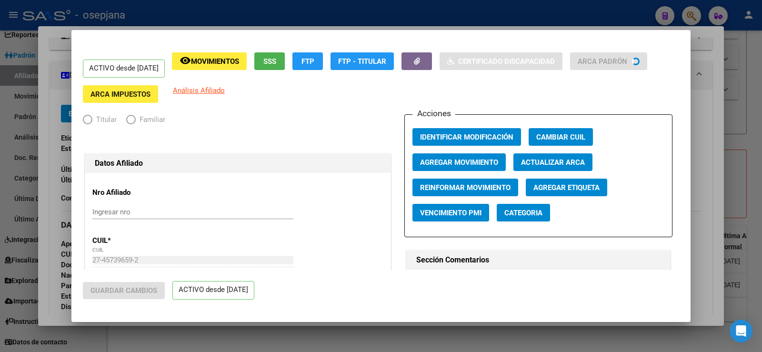
radio input "true"
type input "30-70999291-7"
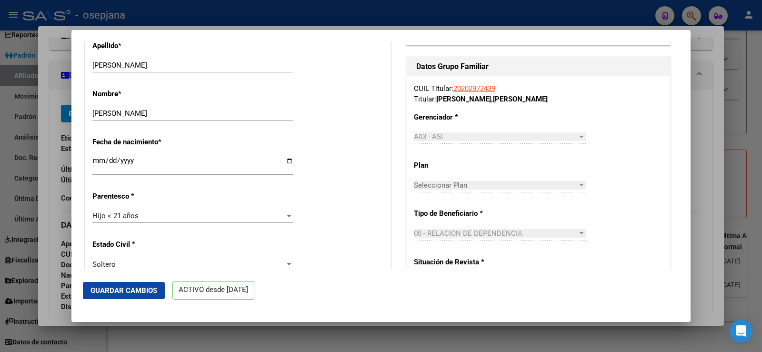
scroll to position [381, 0]
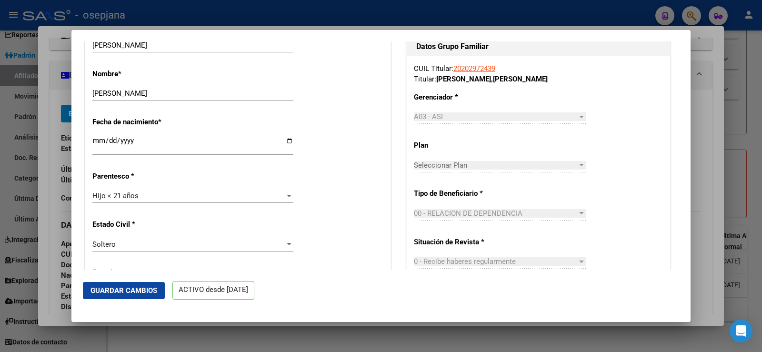
click at [137, 198] on span "Hijo < 21 años" at bounding box center [115, 195] width 46 height 9
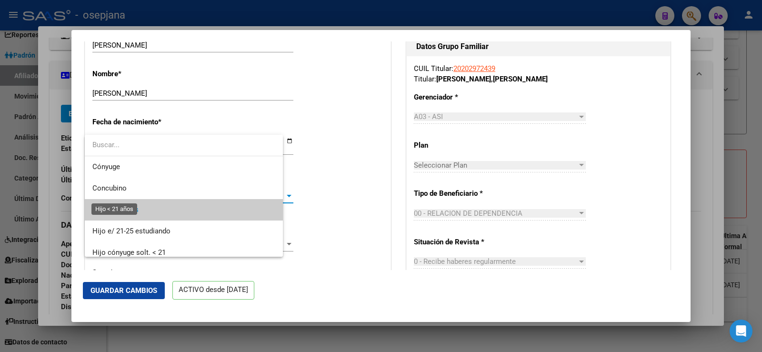
scroll to position [14, 0]
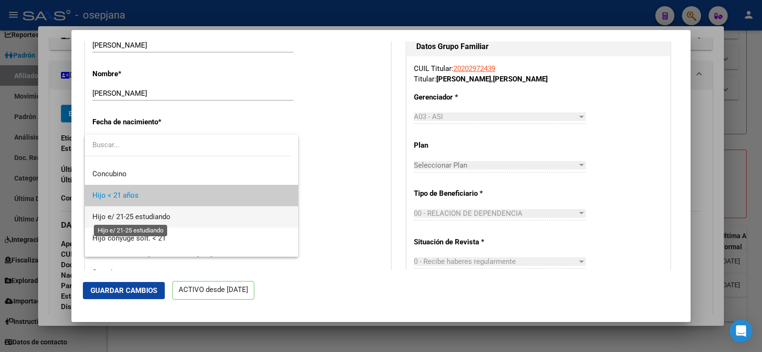
click at [151, 216] on span "Hijo e/ 21-25 estudiando" at bounding box center [131, 216] width 78 height 9
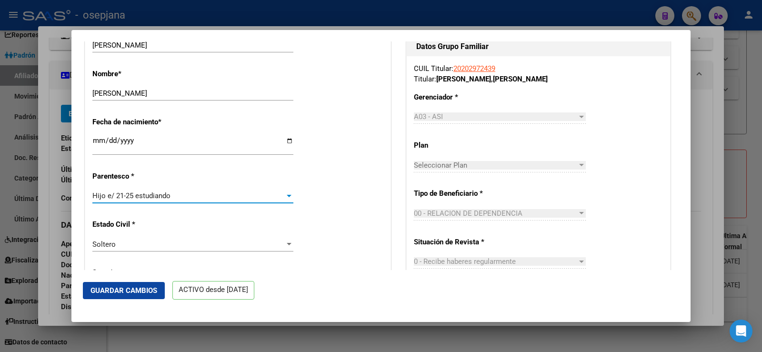
click at [327, 214] on div "Estado Civil * [DEMOGRAPHIC_DATA] Seleccionar tipo" at bounding box center [237, 236] width 291 height 48
drag, startPoint x: 123, startPoint y: 288, endPoint x: 186, endPoint y: 264, distance: 66.9
click at [124, 288] on span "Guardar Cambios" at bounding box center [123, 290] width 67 height 9
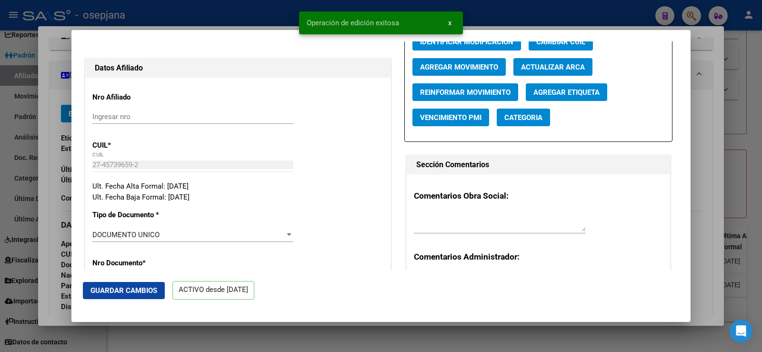
scroll to position [0, 0]
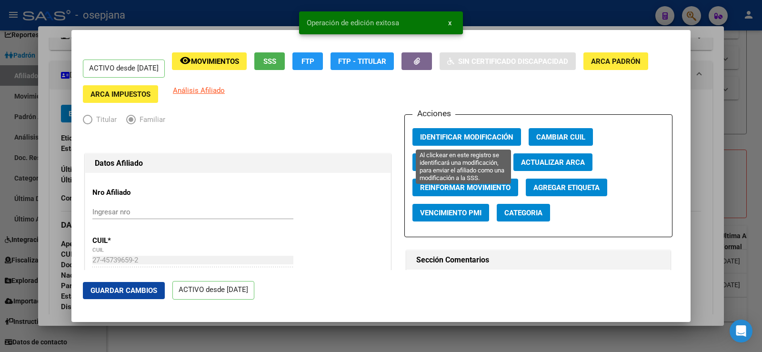
click at [454, 133] on span "Identificar Modificación" at bounding box center [466, 137] width 93 height 9
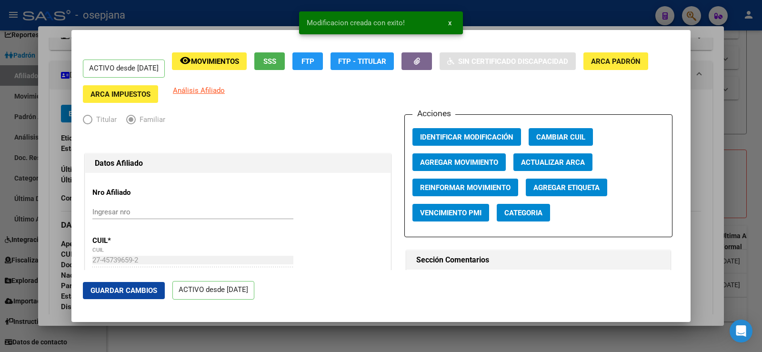
click at [703, 110] on div at bounding box center [381, 176] width 762 height 352
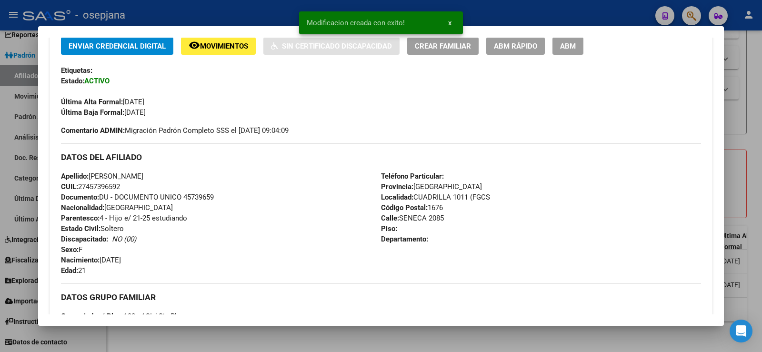
scroll to position [190, 0]
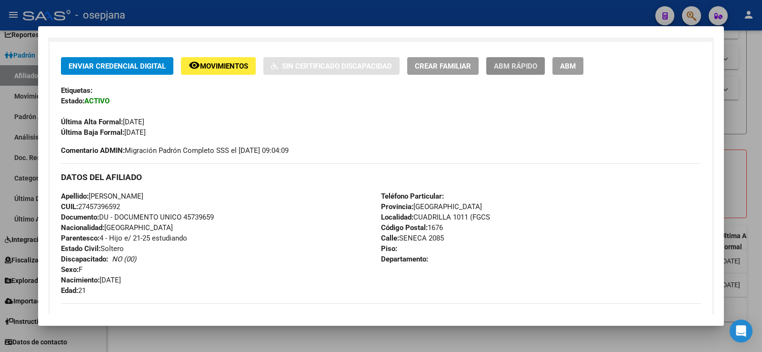
click at [520, 67] on span "ABM Rápido" at bounding box center [515, 66] width 43 height 9
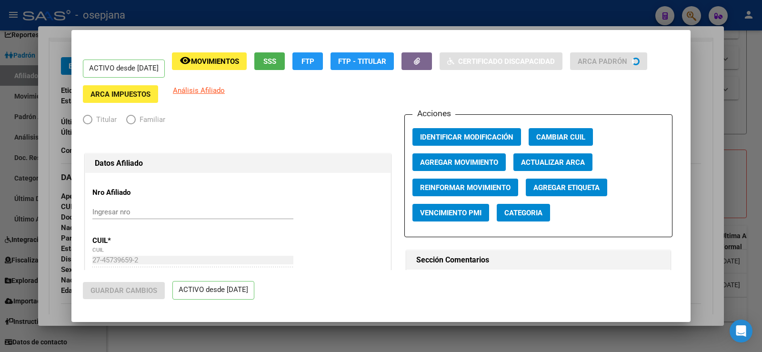
radio input "true"
type input "30-70999291-7"
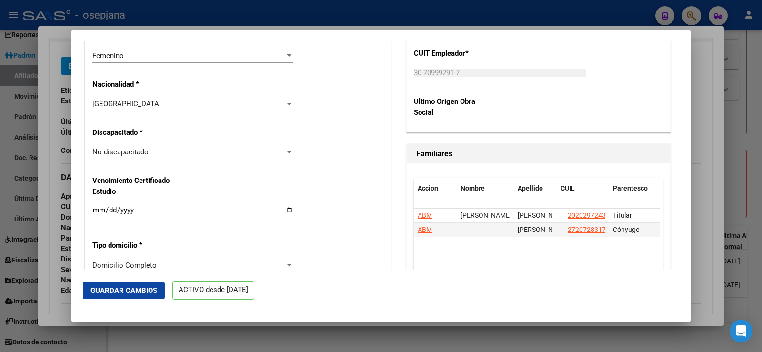
scroll to position [619, 0]
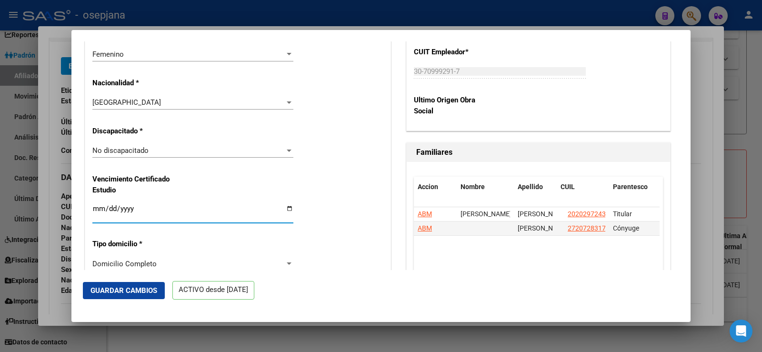
click at [98, 214] on input "Ingresar fecha" at bounding box center [192, 212] width 201 height 15
type input "[DATE]"
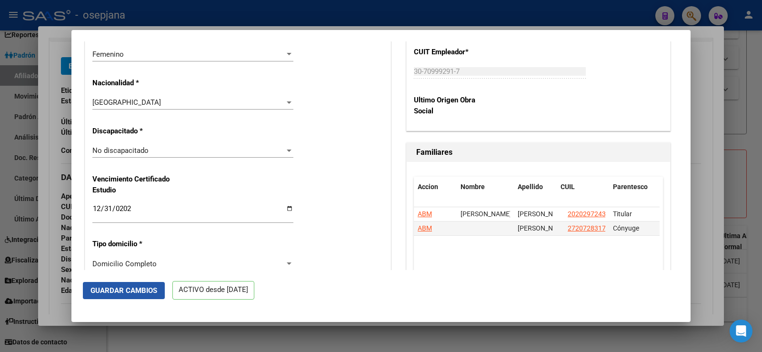
click at [135, 292] on span "Guardar Cambios" at bounding box center [123, 290] width 67 height 9
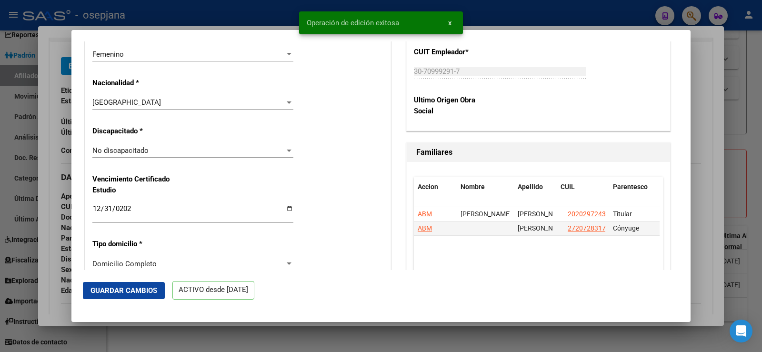
click at [702, 87] on div at bounding box center [381, 176] width 762 height 352
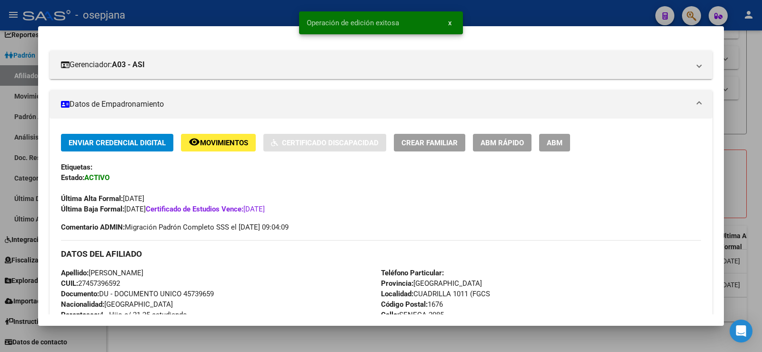
scroll to position [190, 0]
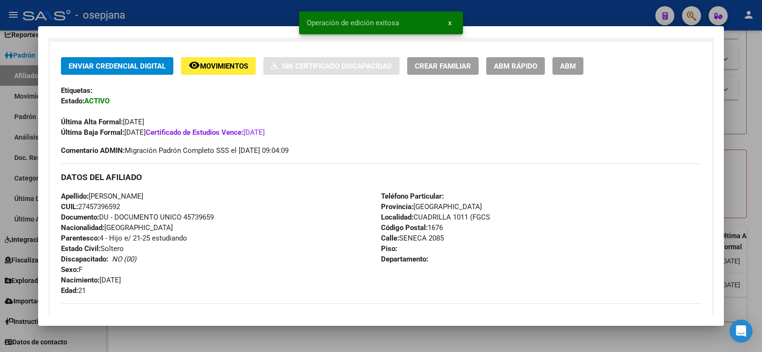
click at [759, 77] on div at bounding box center [381, 176] width 762 height 352
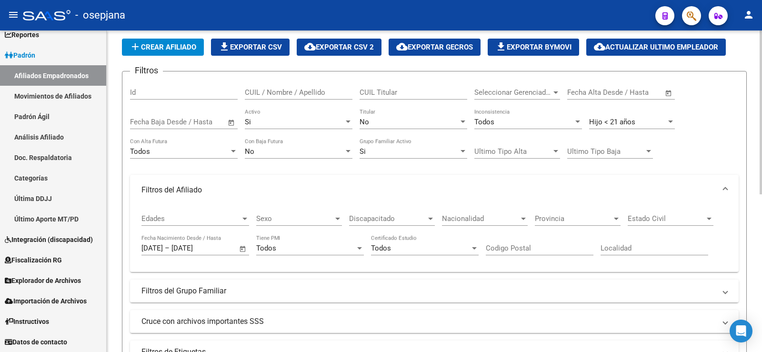
scroll to position [23, 0]
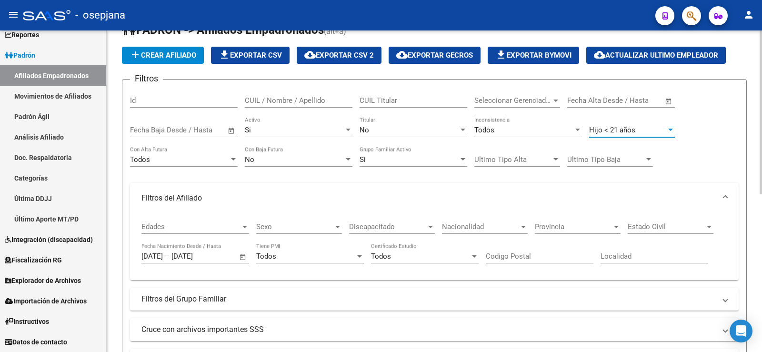
click at [649, 129] on div "Hijo < 21 años" at bounding box center [627, 130] width 77 height 9
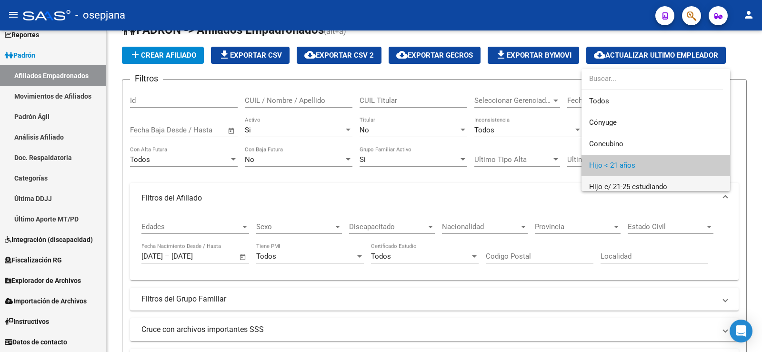
scroll to position [36, 0]
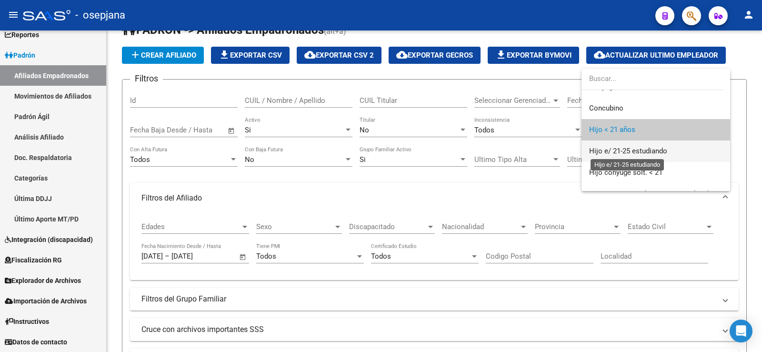
click at [634, 153] on span "Hijo e/ 21-25 estudiando" at bounding box center [628, 151] width 78 height 9
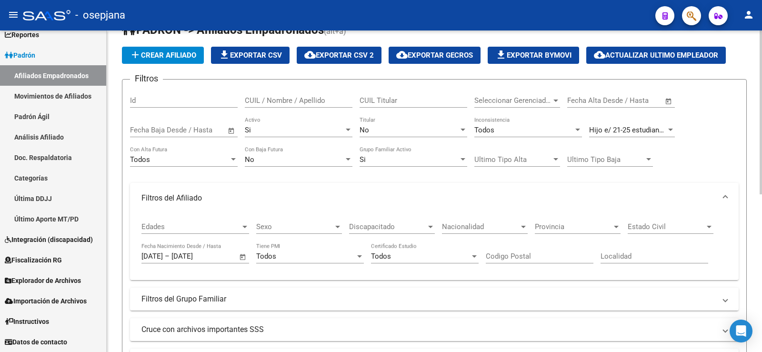
click at [706, 135] on div "Filtros Id CUIL / Nombre / Apellido CUIL Titular Seleccionar Gerenciador Selecc…" at bounding box center [434, 229] width 608 height 284
click at [392, 255] on div "Todos" at bounding box center [420, 256] width 99 height 9
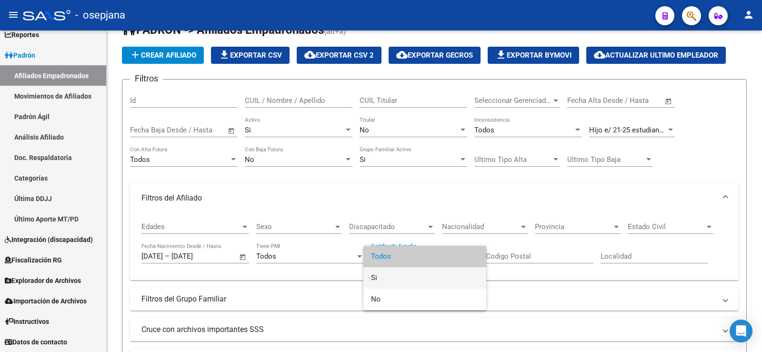
click at [380, 277] on span "Si" at bounding box center [425, 277] width 108 height 21
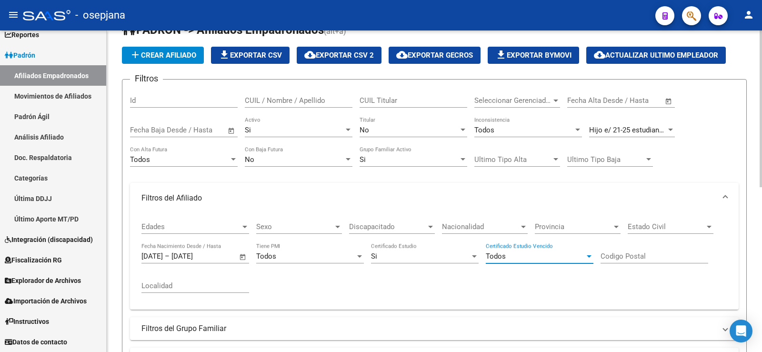
click at [509, 252] on div "Todos" at bounding box center [534, 256] width 99 height 9
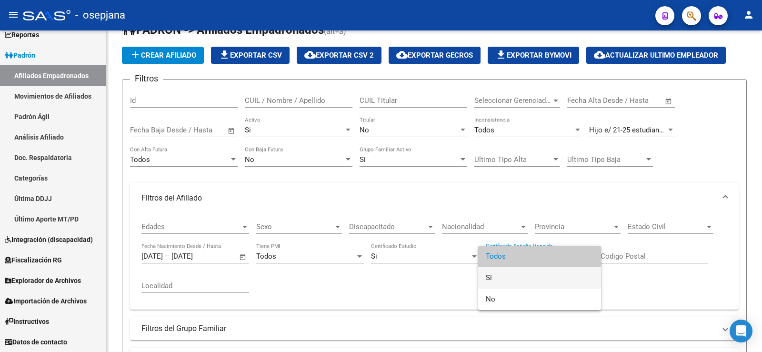
click at [494, 280] on span "Si" at bounding box center [539, 277] width 108 height 21
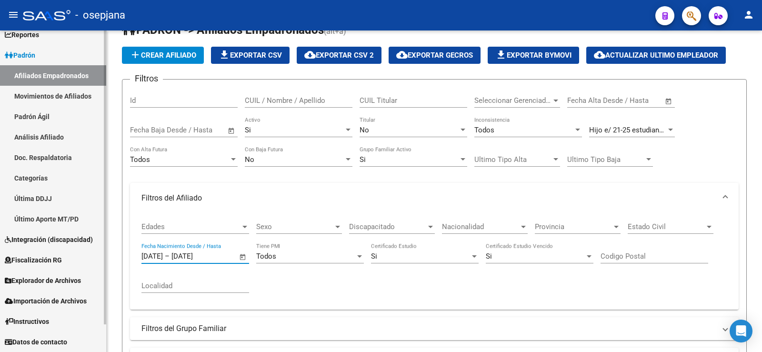
drag, startPoint x: 220, startPoint y: 257, endPoint x: 98, endPoint y: 256, distance: 122.3
click at [98, 256] on mat-sidenav-container "Firma Express Reportes Ingresos Devengados Análisis Histórico Detalles Transfer…" at bounding box center [381, 190] width 762 height 321
drag, startPoint x: 162, startPoint y: 256, endPoint x: 141, endPoint y: 253, distance: 21.1
click at [141, 253] on input "[DATE]" at bounding box center [151, 256] width 21 height 9
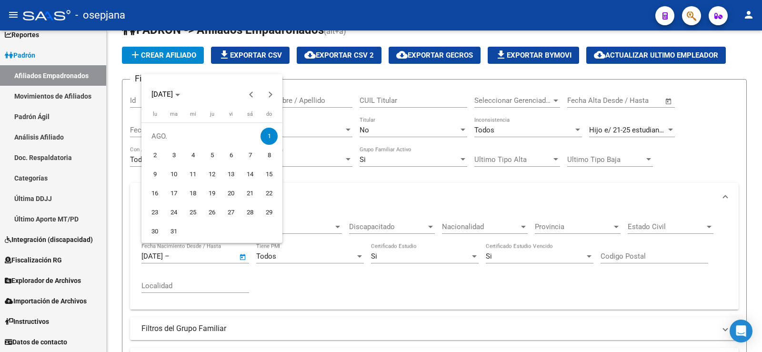
click at [180, 258] on div at bounding box center [381, 176] width 762 height 352
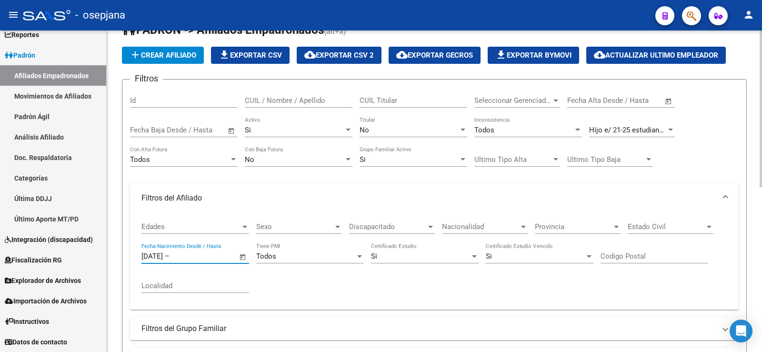
drag, startPoint x: 169, startPoint y: 257, endPoint x: 119, endPoint y: 257, distance: 50.0
click at [119, 257] on div "PADRON -> Afiliados Empadronados (alt+a) add Crear Afiliado file_download Expor…" at bounding box center [434, 333] width 655 height 653
click at [132, 267] on div "Edades Edades Sexo Sexo Discapacitado Discapacitado Nacionalidad Nacionalidad P…" at bounding box center [434, 261] width 608 height 96
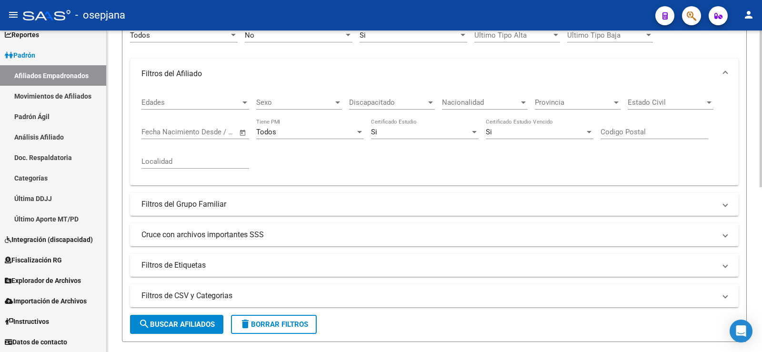
scroll to position [166, 0]
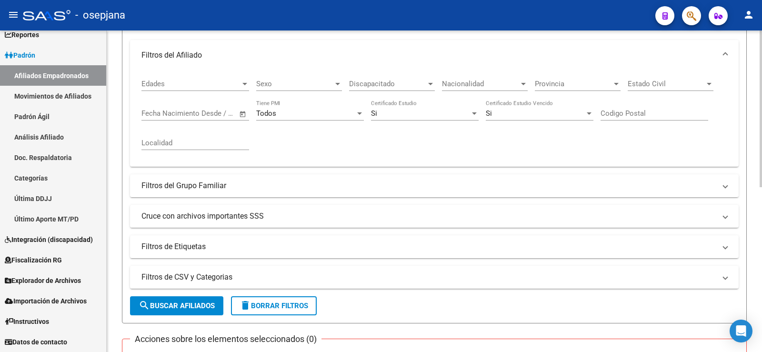
click at [205, 305] on span "search Buscar Afiliados" at bounding box center [176, 305] width 76 height 9
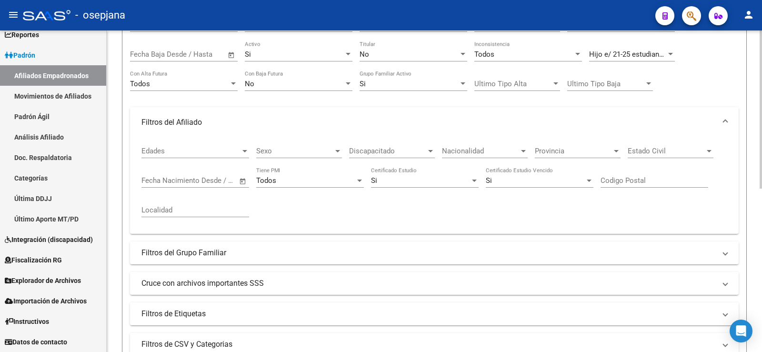
scroll to position [93, 0]
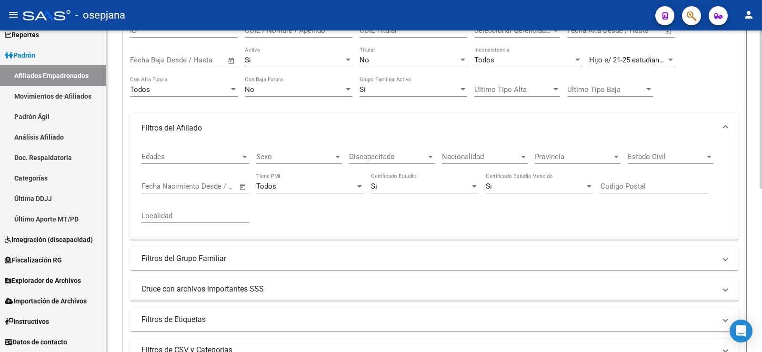
click at [396, 188] on div "Si" at bounding box center [420, 186] width 99 height 9
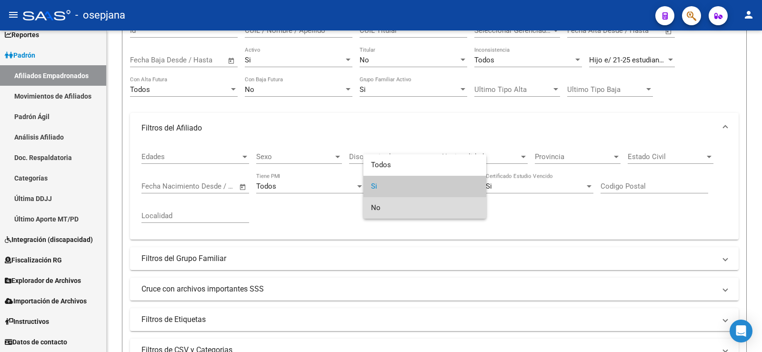
click at [388, 208] on span "No" at bounding box center [425, 207] width 108 height 21
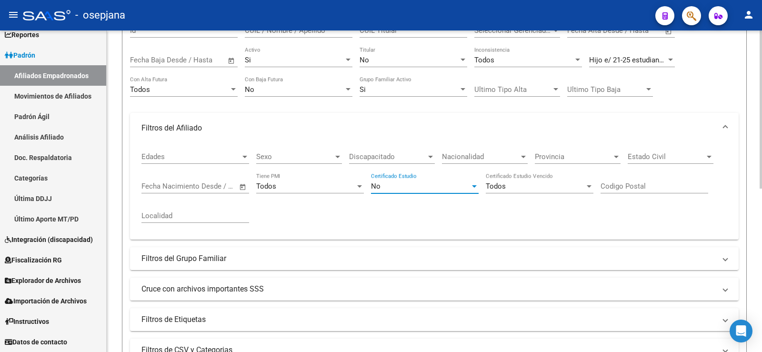
click at [455, 205] on div "Edades Edades Sexo Sexo Discapacitado Discapacitado Nacionalidad Nacionalidad P…" at bounding box center [433, 187] width 585 height 88
click at [397, 158] on span "Discapacitado" at bounding box center [387, 156] width 77 height 9
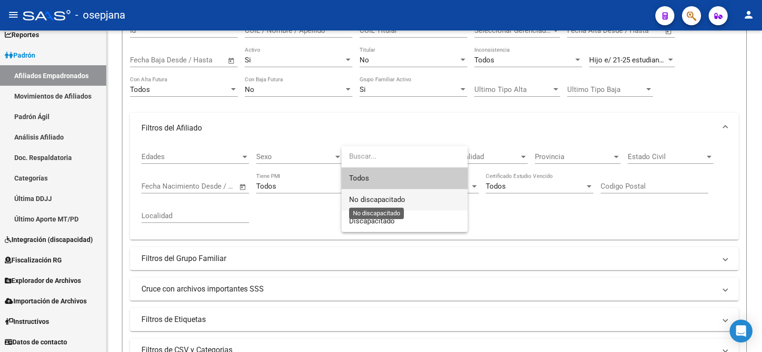
click at [372, 199] on span "No discapacitado" at bounding box center [377, 199] width 56 height 9
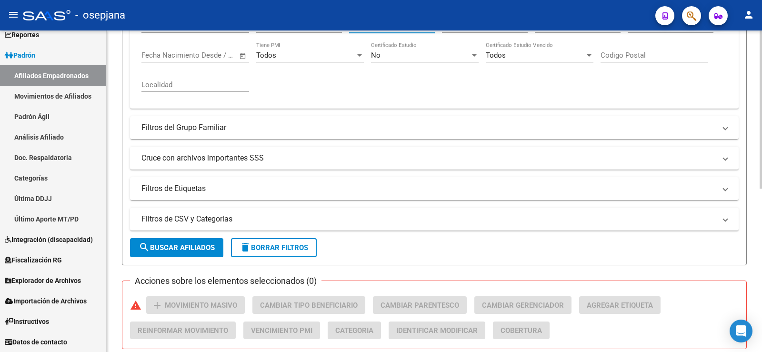
scroll to position [236, 0]
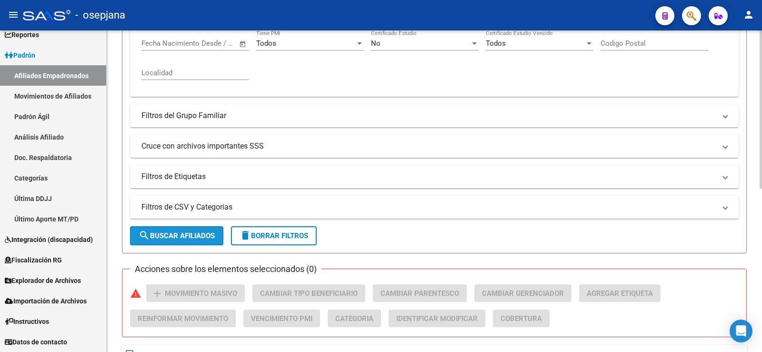
click at [198, 232] on span "search Buscar Afiliados" at bounding box center [176, 235] width 76 height 9
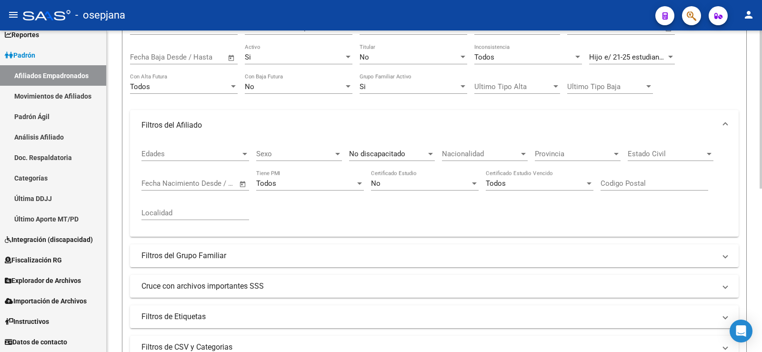
scroll to position [93, 0]
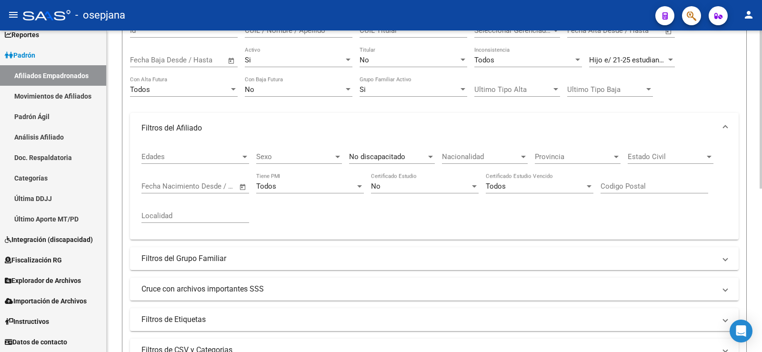
click at [632, 61] on span "Hijo e/ 21-25 estudiando" at bounding box center [628, 60] width 78 height 9
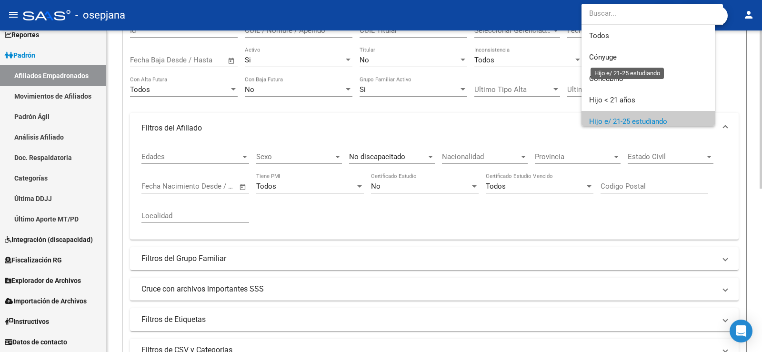
scroll to position [62, 0]
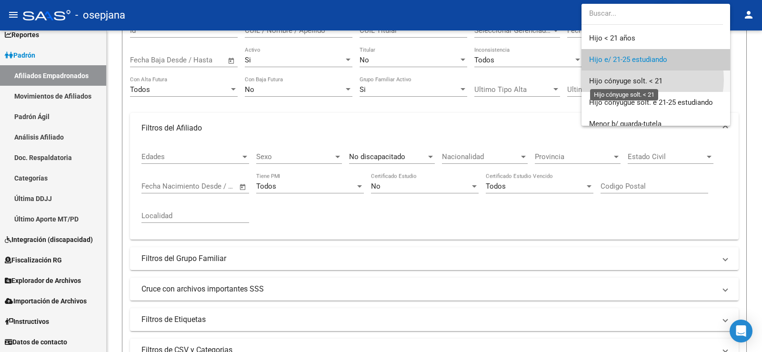
click at [646, 79] on span "Hijo cónyuge solt. < 21" at bounding box center [625, 81] width 73 height 9
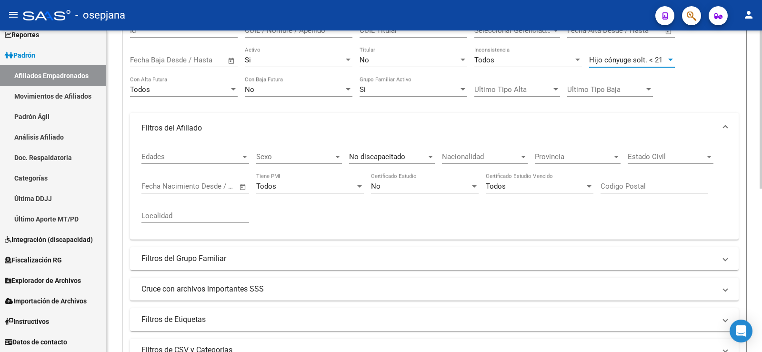
click at [415, 156] on div "No discapacitado" at bounding box center [387, 156] width 77 height 9
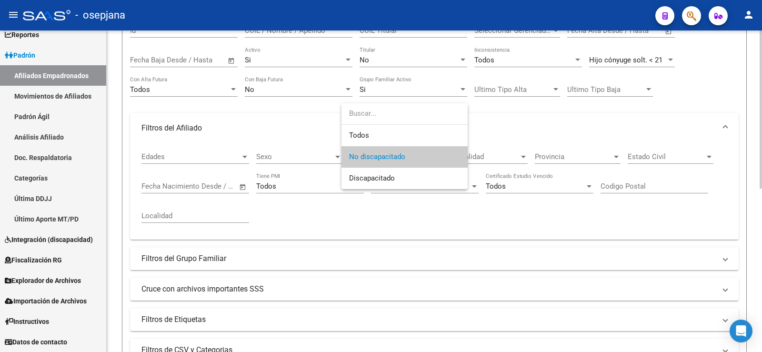
click at [415, 156] on span "No discapacitado" at bounding box center [404, 156] width 111 height 21
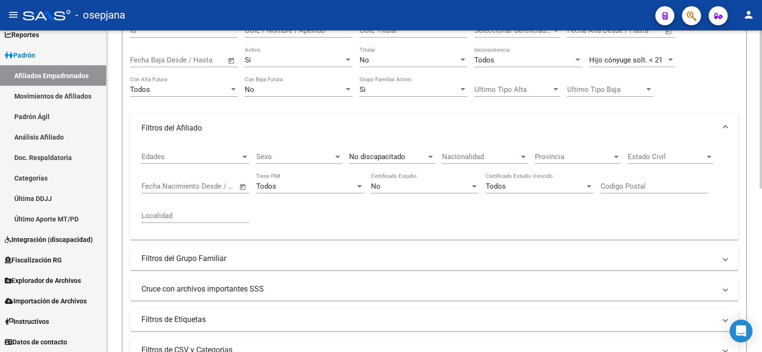
click at [409, 208] on div "Edades Edades Sexo Sexo No discapacitado Discapacitado Nacionalidad Nacionalida…" at bounding box center [433, 187] width 585 height 88
click at [168, 187] on input "text" at bounding box center [156, 186] width 31 height 9
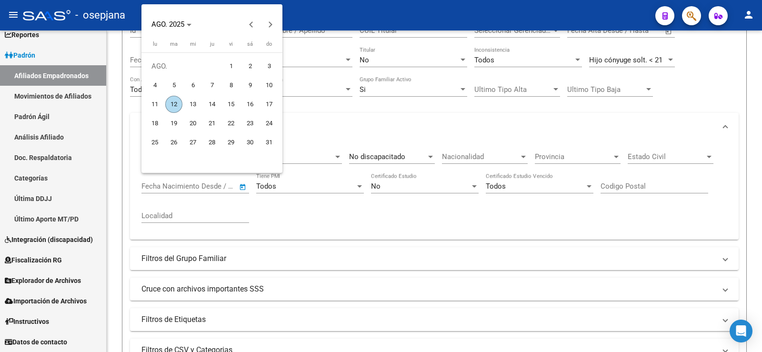
click at [236, 66] on span "1" at bounding box center [230, 66] width 17 height 17
type input "[DATE]"
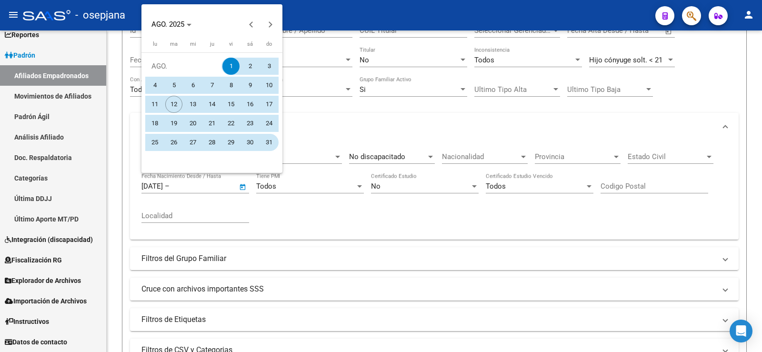
click at [264, 145] on span "31" at bounding box center [268, 142] width 17 height 17
type input "[DATE]"
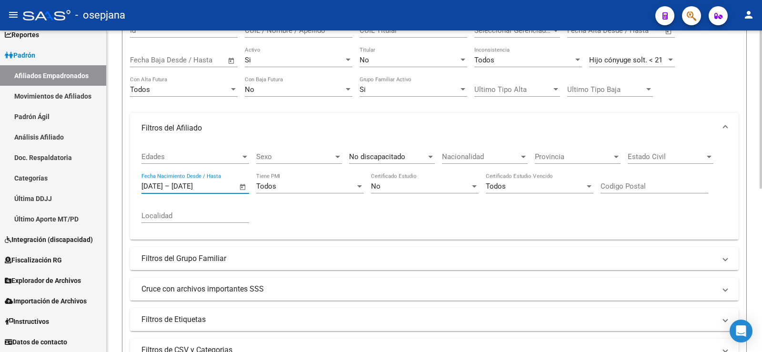
drag, startPoint x: 164, startPoint y: 186, endPoint x: 170, endPoint y: 188, distance: 6.5
click at [163, 188] on input "[DATE]" at bounding box center [151, 186] width 21 height 9
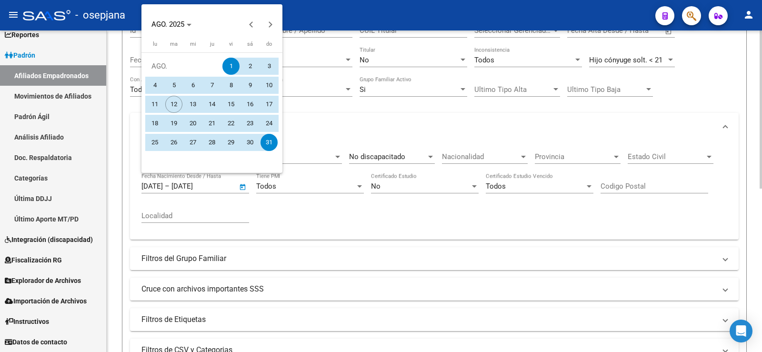
click at [170, 188] on div at bounding box center [381, 176] width 762 height 352
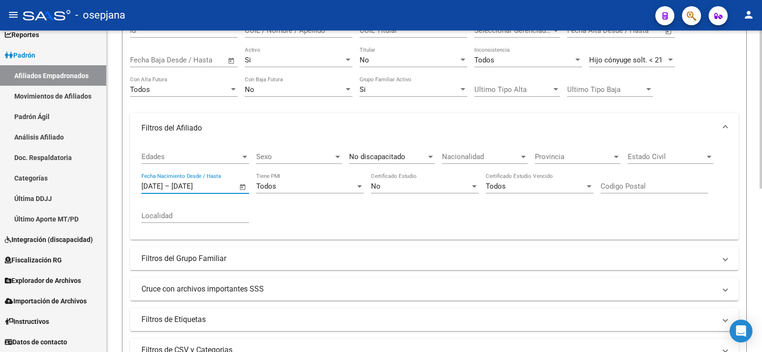
type input "[DATE]"
click at [213, 191] on div "[DATE] [DATE] – [DATE] [DEMOGRAPHIC_DATA] Fecha Nacimiento Desde / Hasta" at bounding box center [189, 183] width 96 height 20
click at [211, 188] on input "[DATE]" at bounding box center [194, 186] width 46 height 9
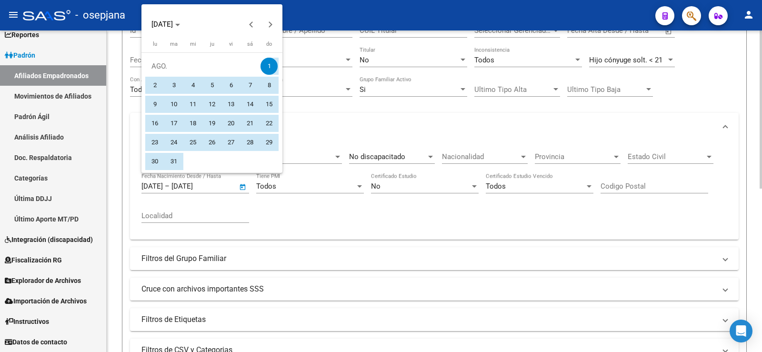
click at [211, 188] on div at bounding box center [381, 176] width 762 height 352
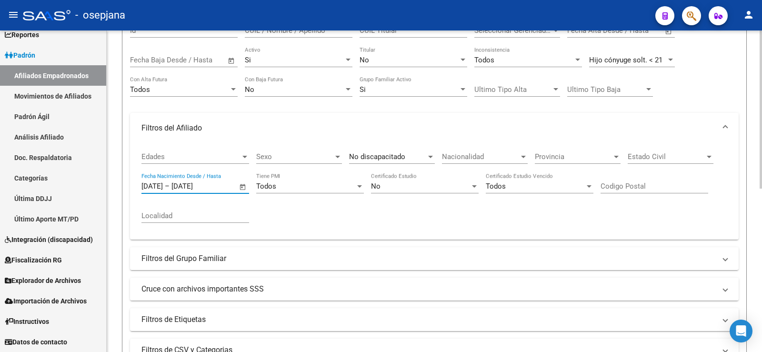
click at [211, 188] on input "[DATE]" at bounding box center [194, 186] width 46 height 9
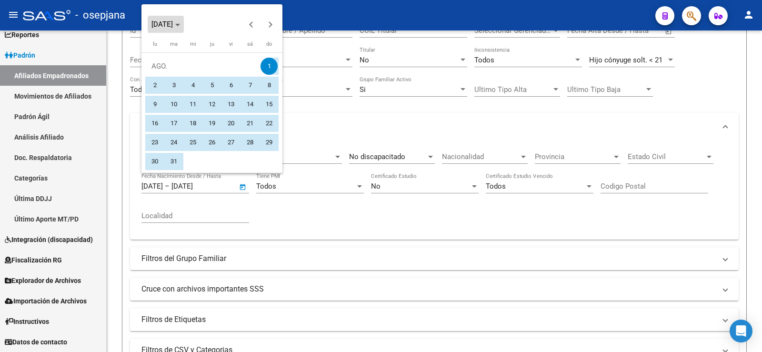
click at [173, 24] on span "[DATE]" at bounding box center [161, 24] width 21 height 9
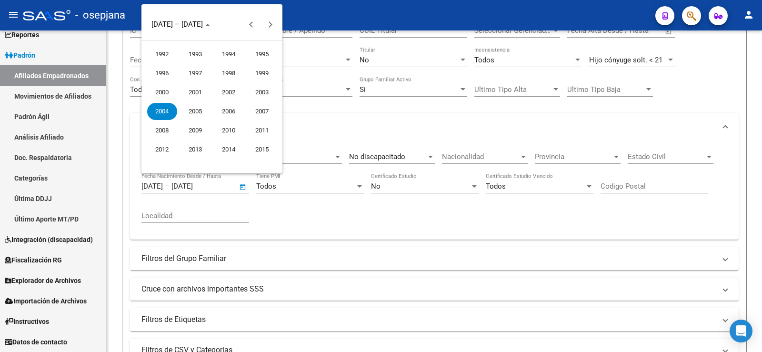
click at [160, 112] on span "2004" at bounding box center [162, 111] width 30 height 17
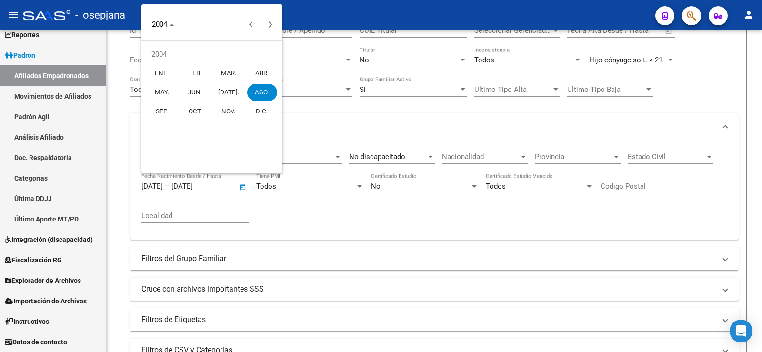
click at [268, 92] on span "AGO." at bounding box center [262, 92] width 30 height 17
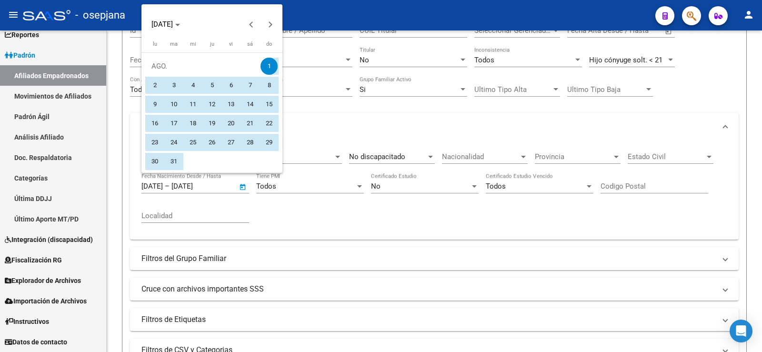
click at [271, 65] on span "1" at bounding box center [268, 66] width 17 height 17
click at [175, 161] on span "31" at bounding box center [173, 161] width 17 height 17
type input "[DATE]"
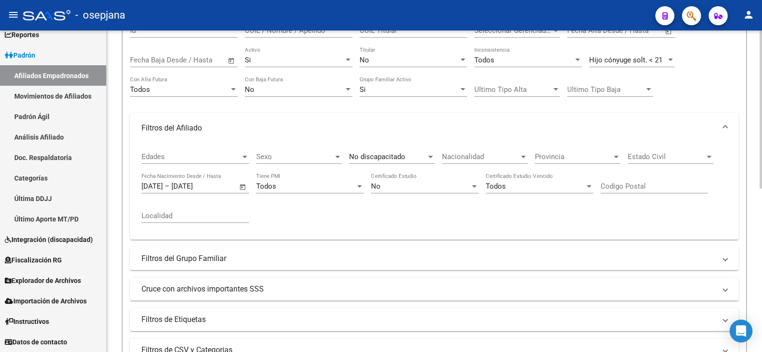
click at [309, 209] on div "Edades Edades Sexo Sexo No discapacitado Discapacitado Nacionalidad Nacionalida…" at bounding box center [433, 187] width 585 height 88
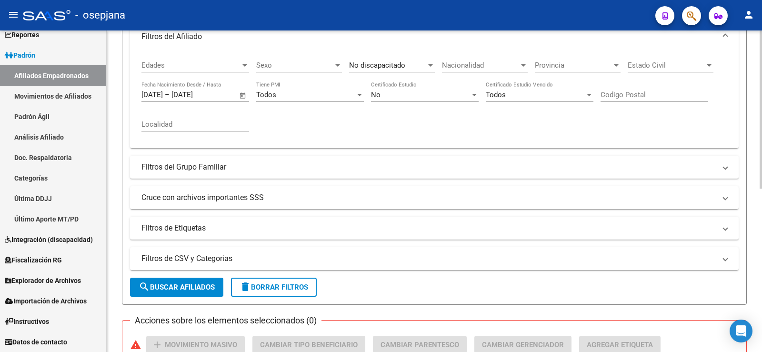
scroll to position [236, 0]
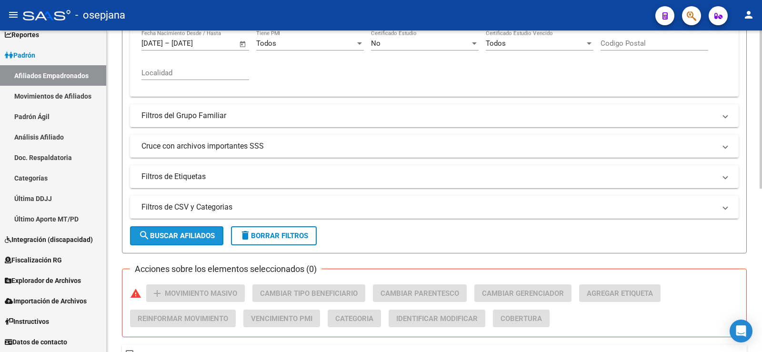
click at [203, 226] on button "search Buscar Afiliados" at bounding box center [176, 235] width 93 height 19
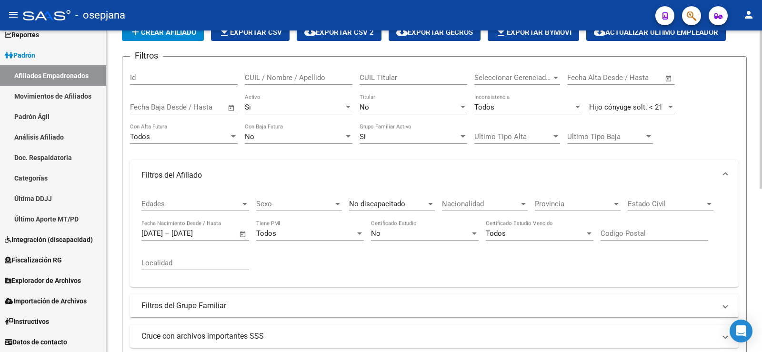
scroll to position [46, 0]
click at [665, 105] on div "Hijo cónyuge solt. < 21" at bounding box center [627, 107] width 77 height 9
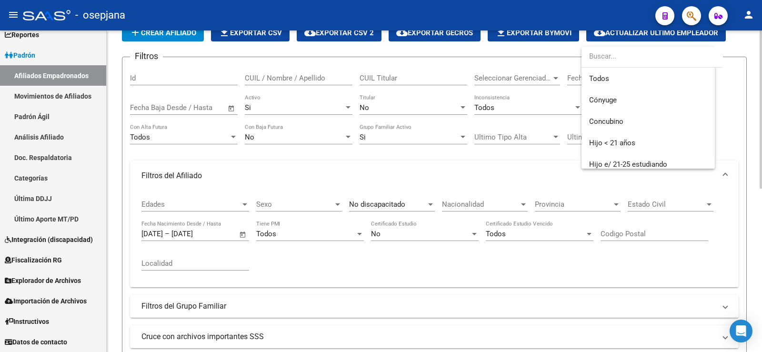
scroll to position [79, 0]
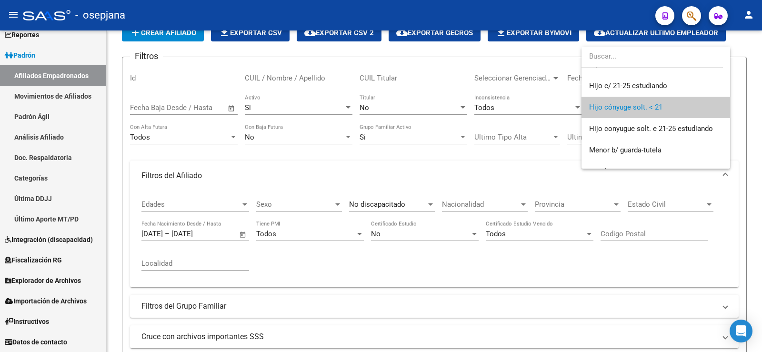
click at [739, 116] on div at bounding box center [381, 176] width 762 height 352
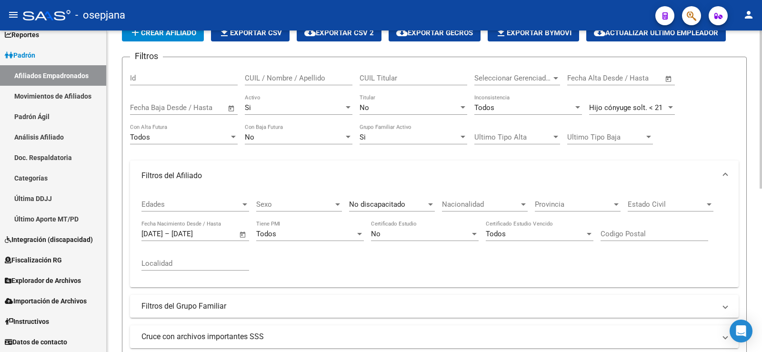
click at [390, 235] on div "No" at bounding box center [420, 233] width 99 height 9
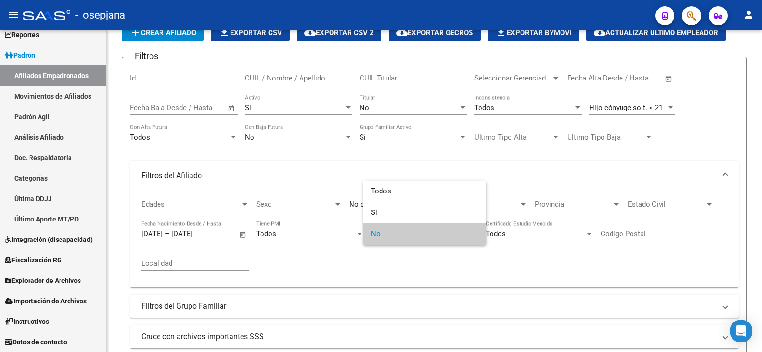
click at [348, 265] on div at bounding box center [381, 176] width 762 height 352
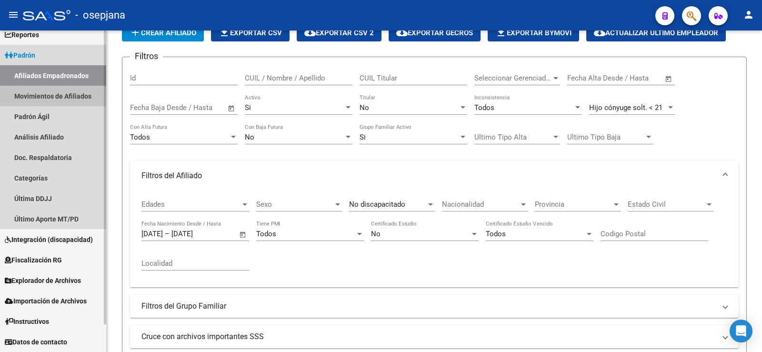
click at [38, 99] on link "Movimientos de Afiliados" at bounding box center [53, 96] width 106 height 20
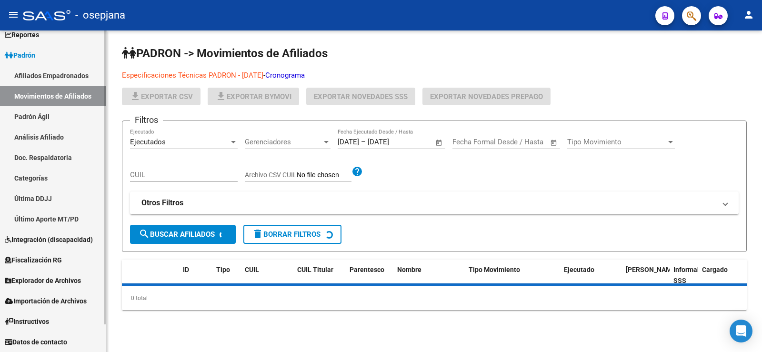
click at [39, 112] on link "Padrón Ágil" at bounding box center [53, 116] width 106 height 20
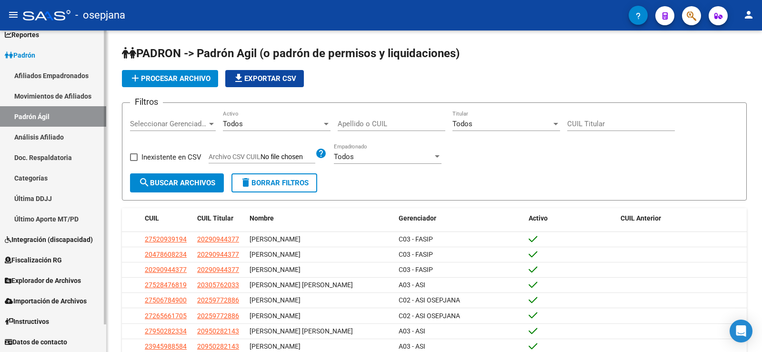
click at [52, 148] on link "Doc. Respaldatoria" at bounding box center [53, 157] width 106 height 20
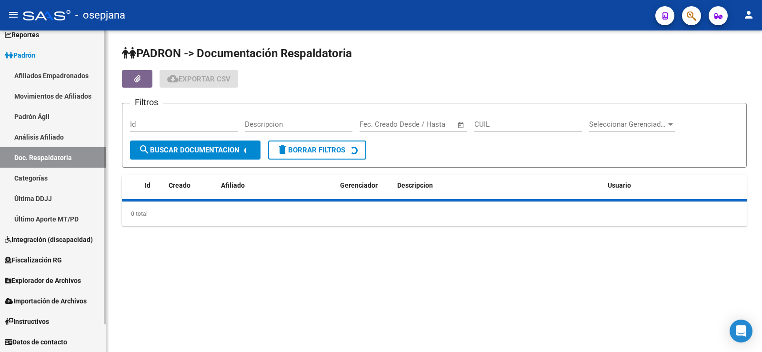
click at [52, 138] on link "Análisis Afiliado" at bounding box center [53, 137] width 106 height 20
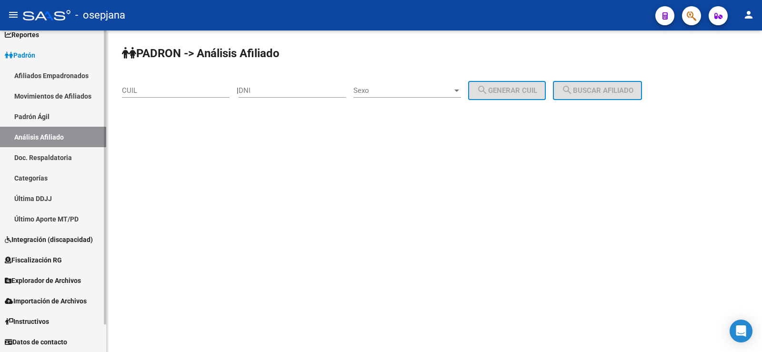
click at [35, 52] on span "Padrón" at bounding box center [20, 55] width 30 height 10
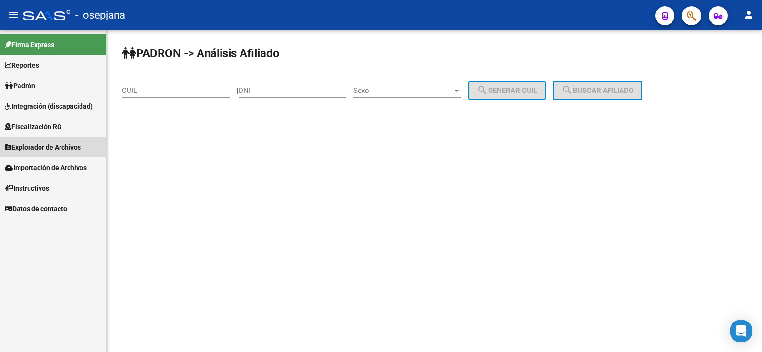
click at [57, 147] on span "Explorador de Archivos" at bounding box center [43, 147] width 76 height 10
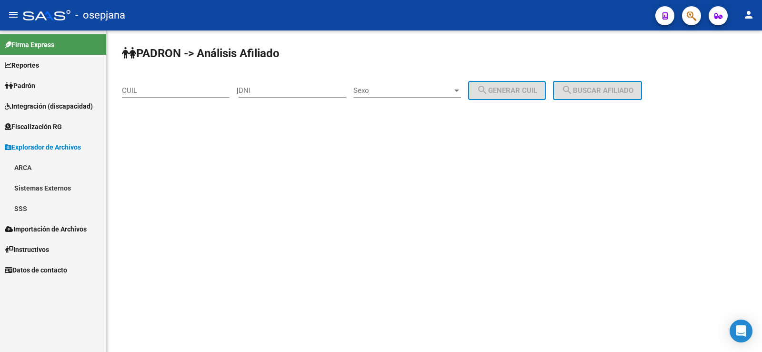
click at [29, 218] on link "Importación de Archivos" at bounding box center [53, 228] width 106 height 20
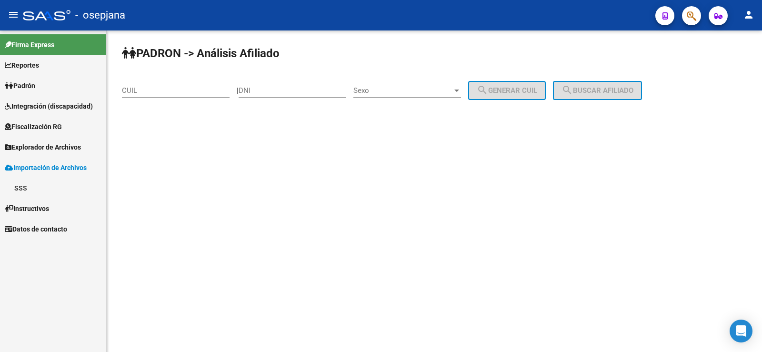
click at [37, 145] on span "Explorador de Archivos" at bounding box center [43, 147] width 76 height 10
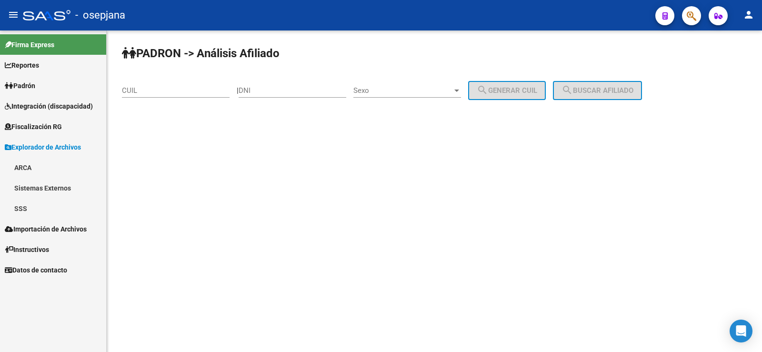
click at [27, 206] on link "SSS" at bounding box center [53, 208] width 106 height 20
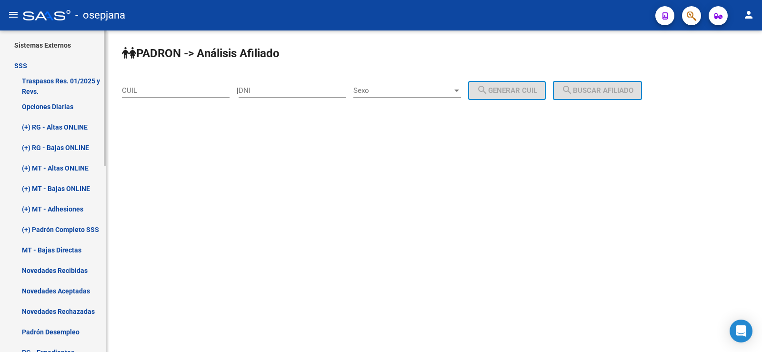
scroll to position [190, 0]
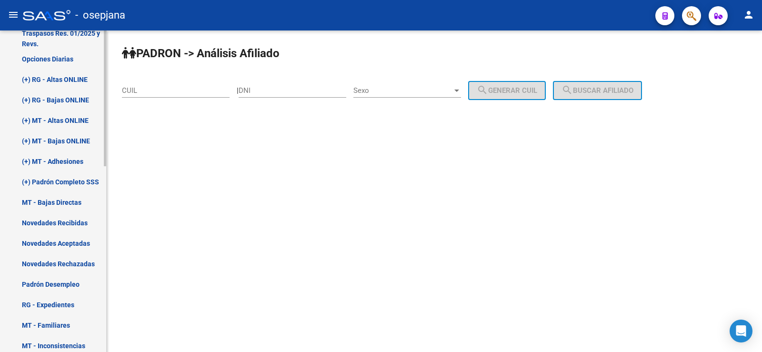
click at [66, 221] on link "Novedades Recibidas" at bounding box center [53, 222] width 106 height 20
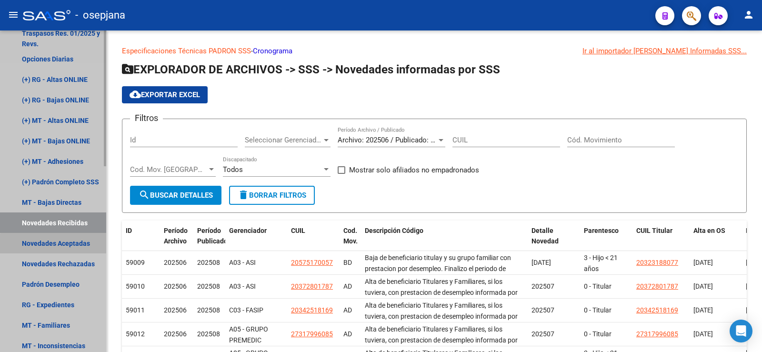
click at [75, 246] on link "Novedades Aceptadas" at bounding box center [53, 243] width 106 height 20
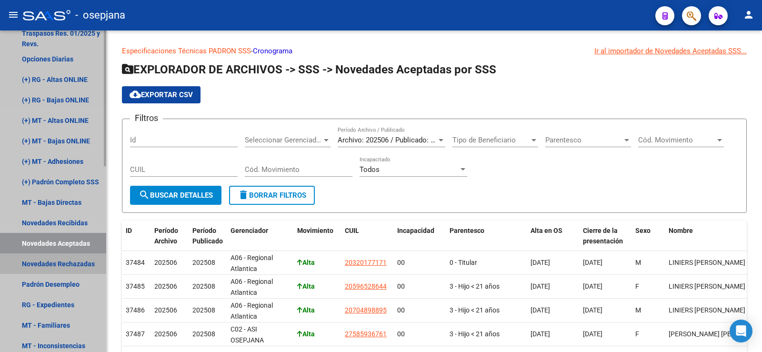
click at [72, 267] on link "Novedades Rechazadas" at bounding box center [53, 263] width 106 height 20
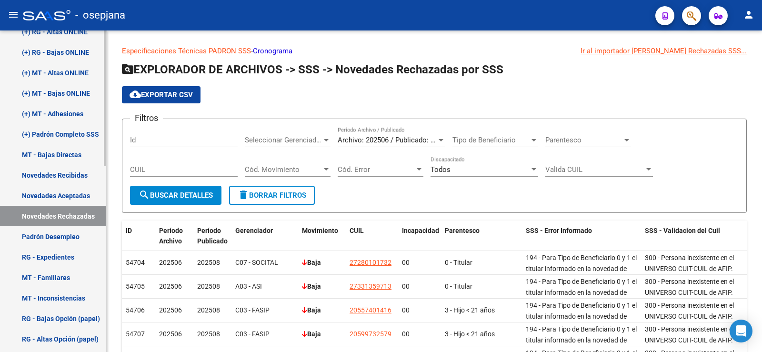
scroll to position [286, 0]
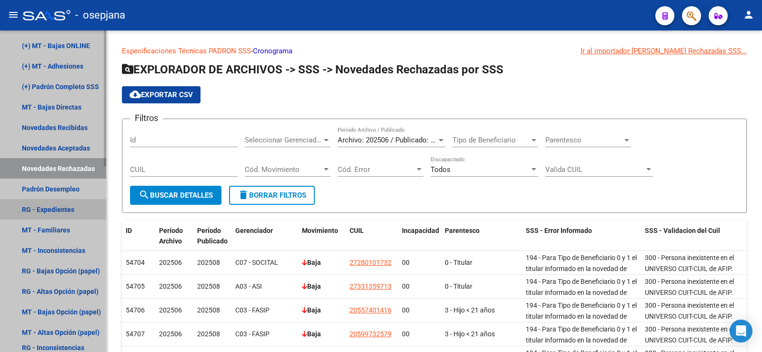
click at [65, 213] on link "RG - Expedientes" at bounding box center [53, 209] width 106 height 20
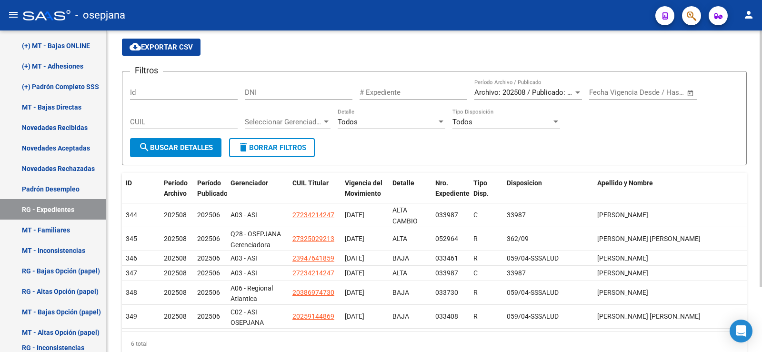
scroll to position [82, 0]
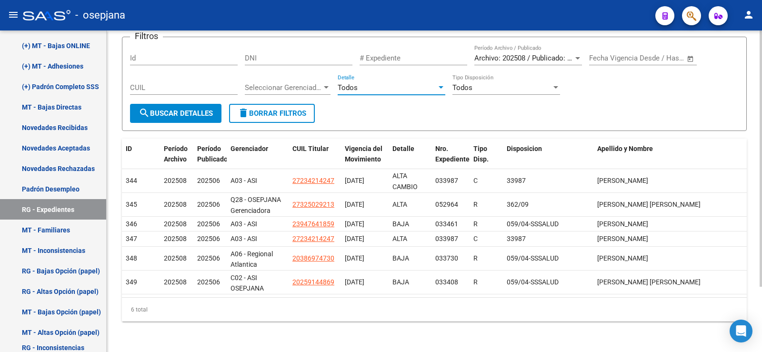
click at [388, 89] on div "Todos" at bounding box center [386, 87] width 99 height 9
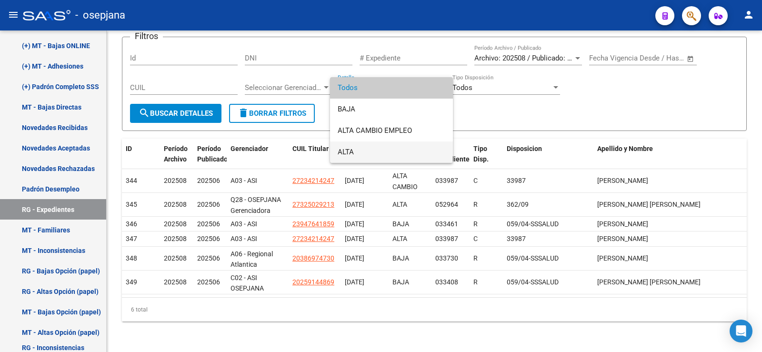
click at [362, 148] on span "ALTA" at bounding box center [391, 151] width 108 height 21
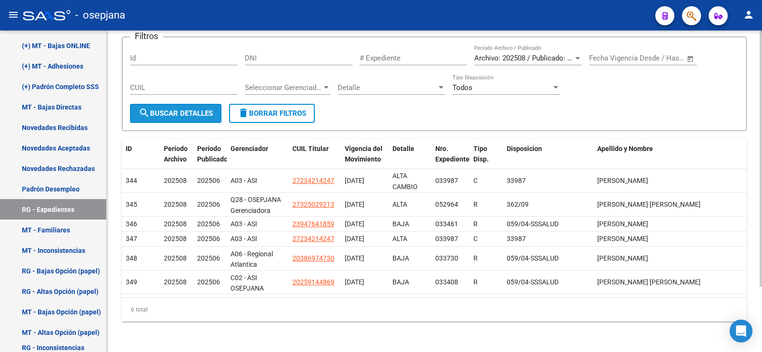
click at [205, 114] on span "search Buscar Detalles" at bounding box center [175, 113] width 74 height 9
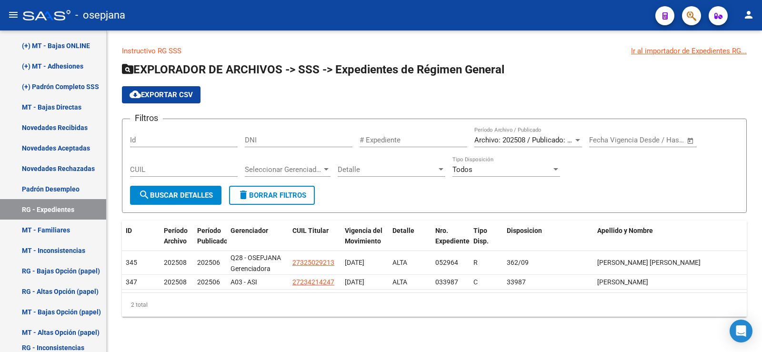
scroll to position [0, 0]
click at [77, 18] on span "- osepjana" at bounding box center [100, 15] width 50 height 21
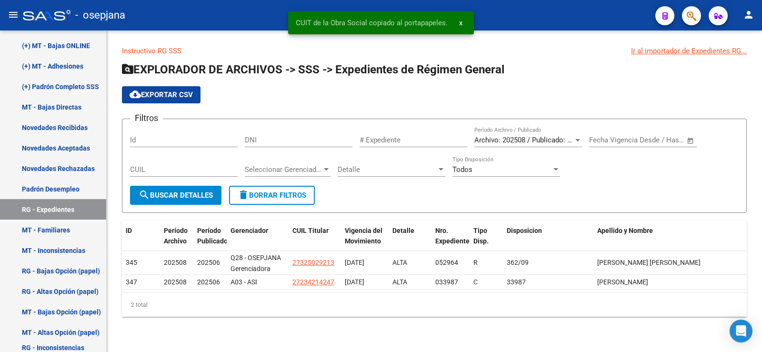
click at [463, 25] on button "x" at bounding box center [460, 22] width 19 height 17
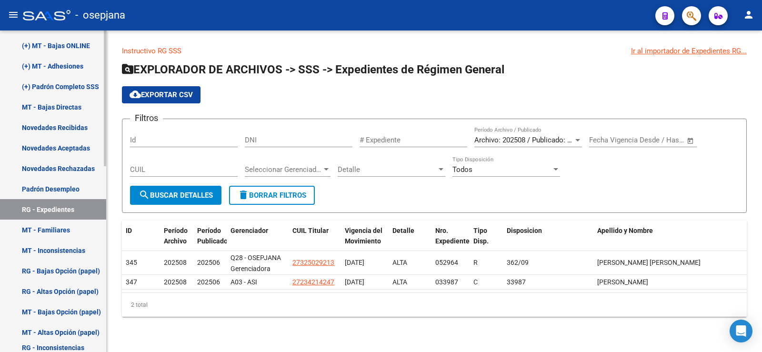
click at [78, 121] on link "Novedades Recibidas" at bounding box center [53, 127] width 106 height 20
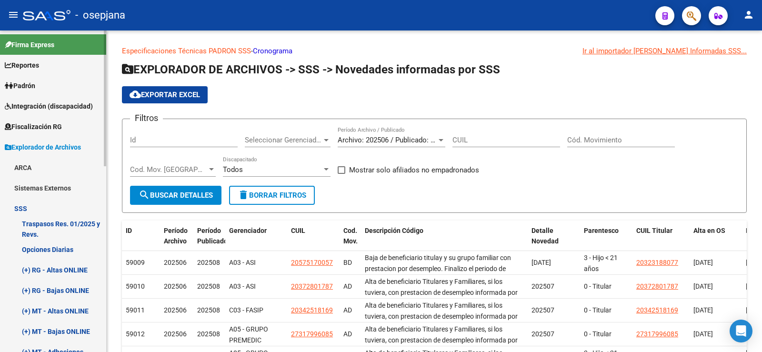
click at [35, 81] on span "Padrón" at bounding box center [20, 85] width 30 height 10
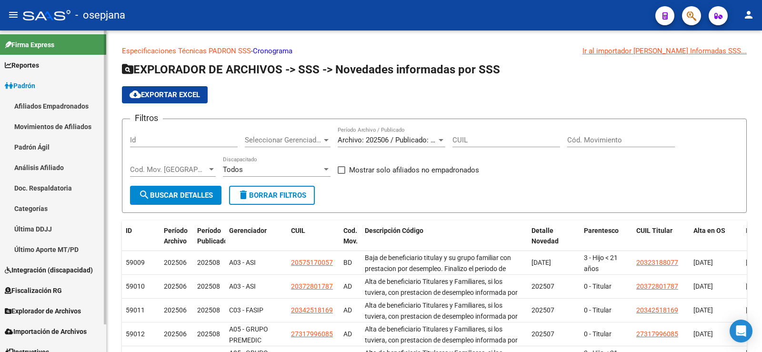
click at [48, 164] on link "Análisis Afiliado" at bounding box center [53, 167] width 106 height 20
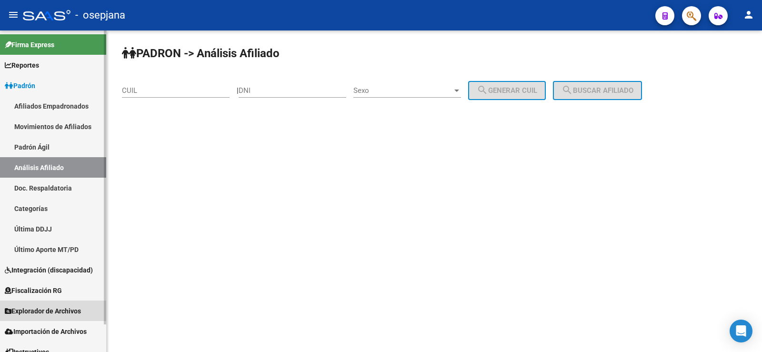
click at [45, 306] on span "Explorador de Archivos" at bounding box center [43, 311] width 76 height 10
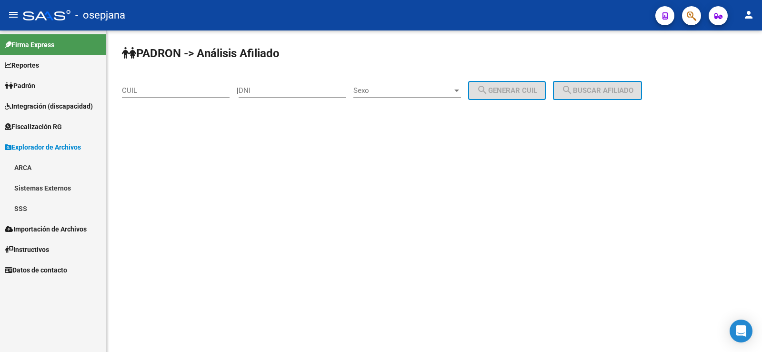
click at [31, 206] on link "SSS" at bounding box center [53, 208] width 106 height 20
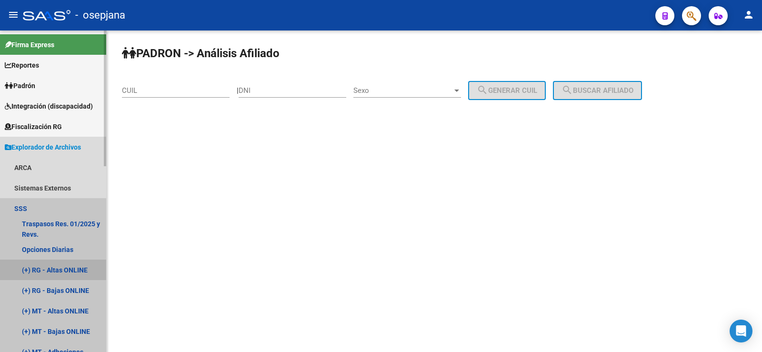
click at [80, 270] on link "(+) RG - Altas ONLINE" at bounding box center [53, 269] width 106 height 20
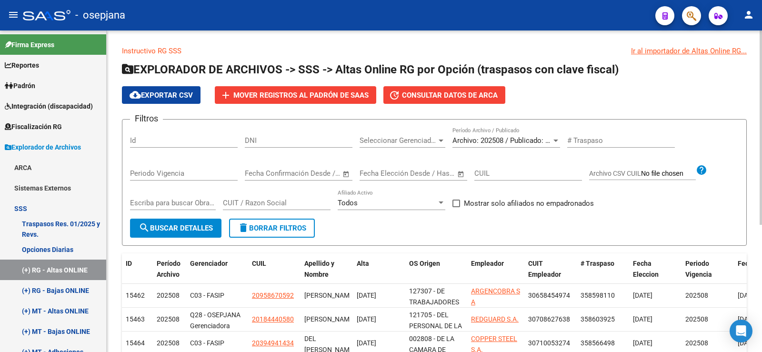
click at [552, 138] on div at bounding box center [555, 141] width 9 height 8
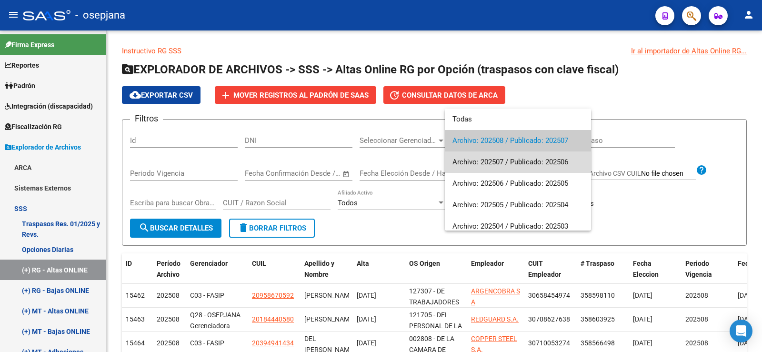
click at [554, 159] on span "Archivo: 202507 / Publicado: 202506" at bounding box center [517, 161] width 131 height 21
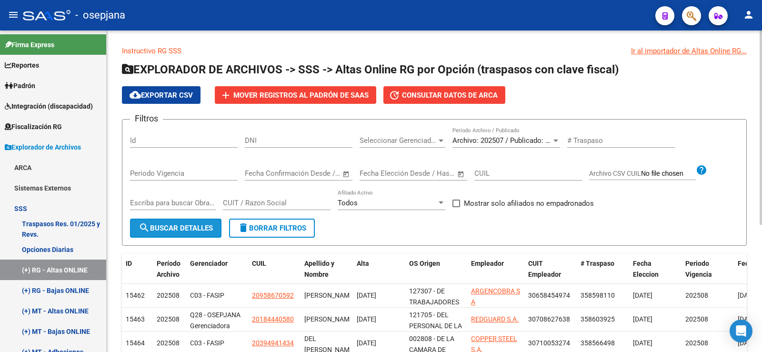
click at [206, 222] on button "search Buscar Detalles" at bounding box center [175, 227] width 91 height 19
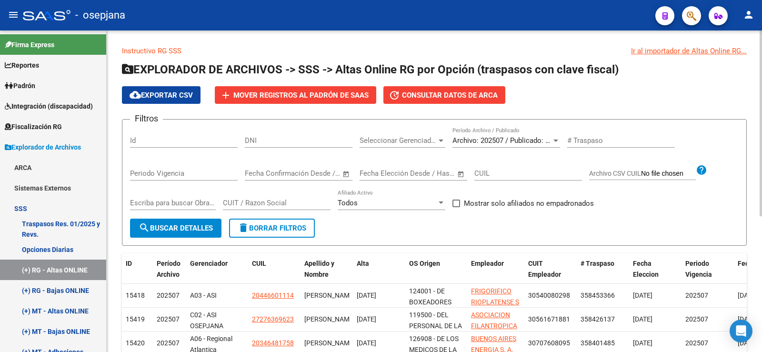
scroll to position [48, 0]
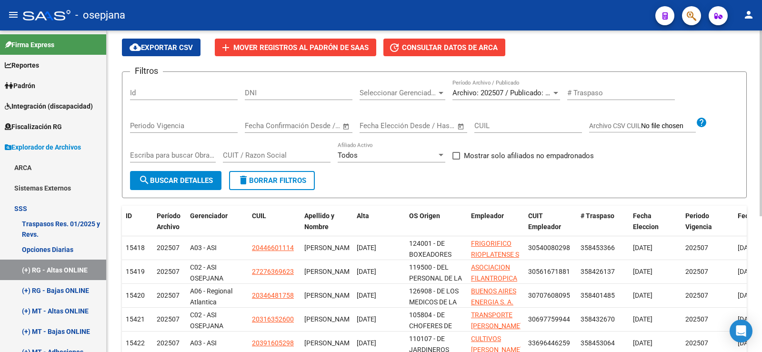
click at [555, 93] on div at bounding box center [555, 93] width 5 height 2
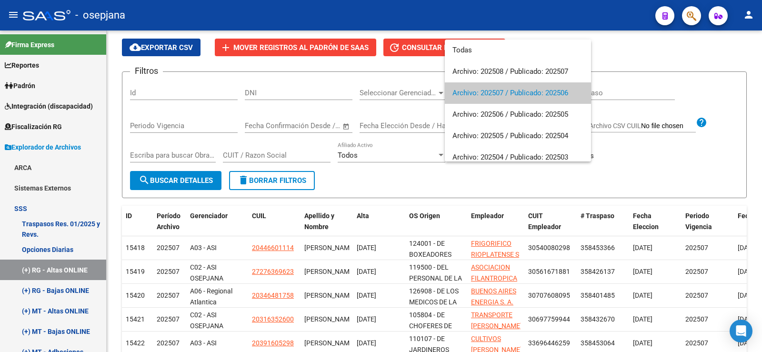
click at [276, 247] on div at bounding box center [381, 176] width 762 height 352
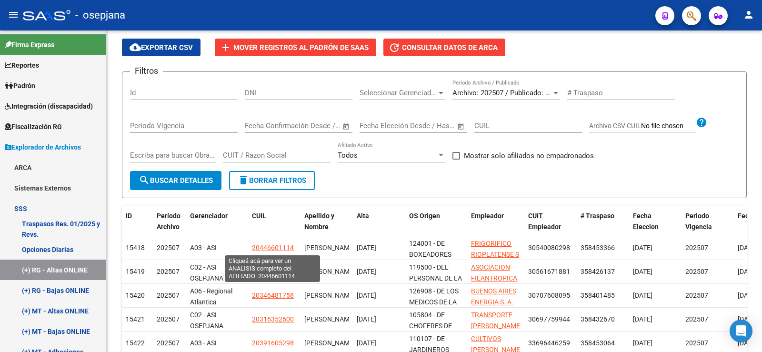
click at [276, 247] on span "20446601114" at bounding box center [273, 248] width 42 height 8
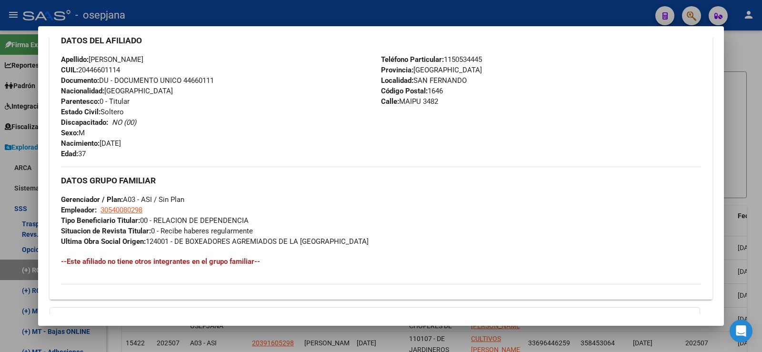
scroll to position [333, 0]
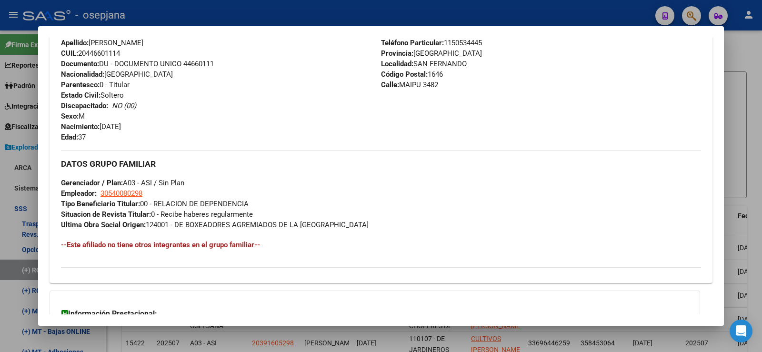
click at [751, 57] on div at bounding box center [381, 176] width 762 height 352
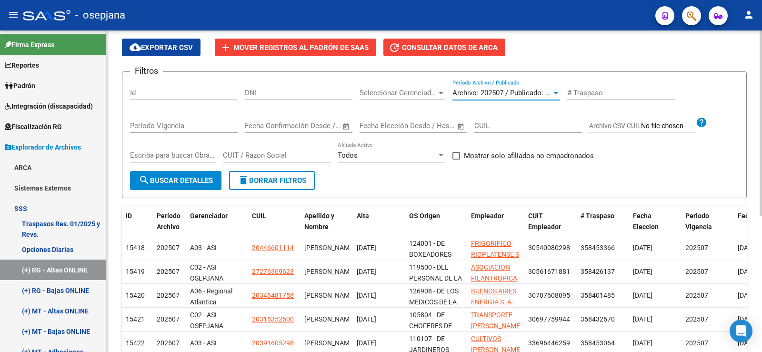
click at [549, 95] on span "Archivo: 202507 / Publicado: 202506" at bounding box center [510, 93] width 116 height 9
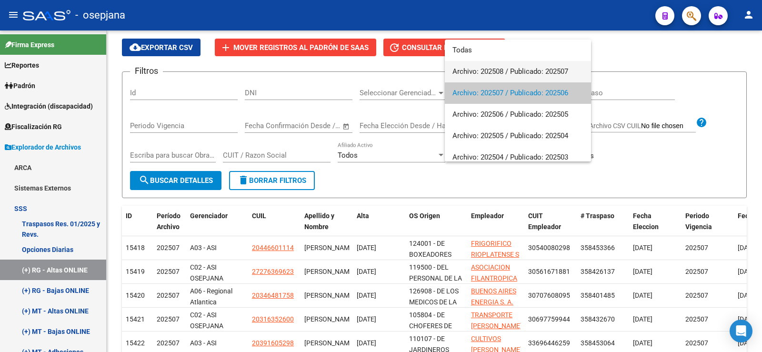
click at [520, 74] on span "Archivo: 202508 / Publicado: 202507" at bounding box center [517, 71] width 131 height 21
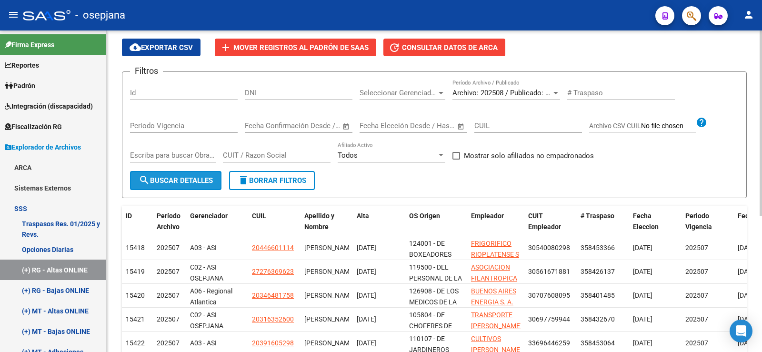
click at [168, 177] on span "search Buscar Detalles" at bounding box center [175, 180] width 74 height 9
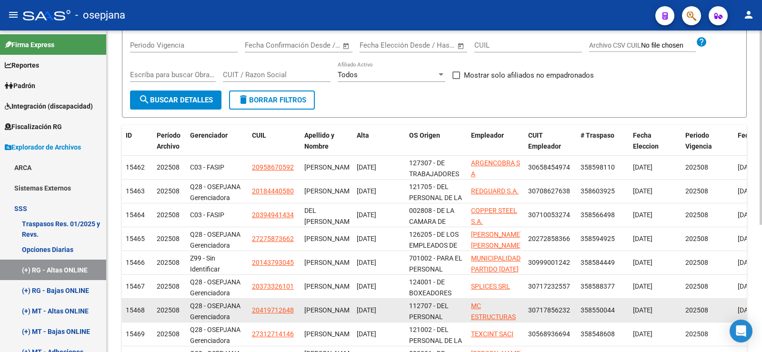
scroll to position [143, 0]
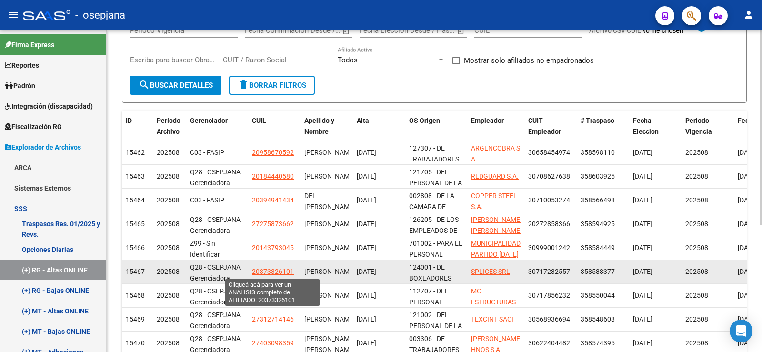
click at [263, 267] on span "20373326101" at bounding box center [273, 271] width 42 height 8
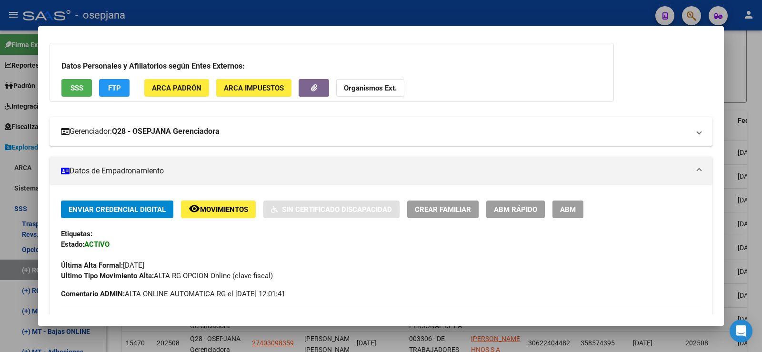
scroll to position [95, 0]
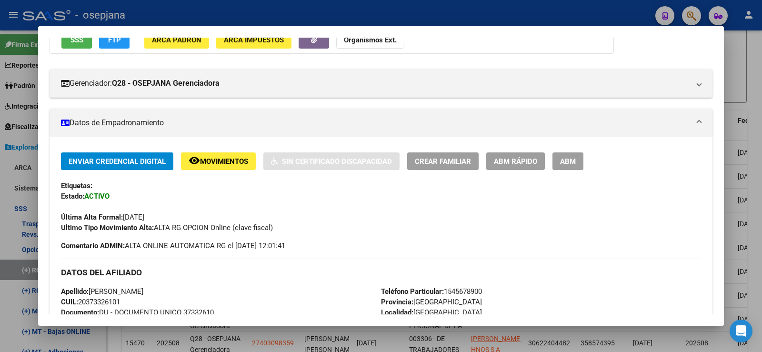
click at [420, 15] on div at bounding box center [381, 176] width 762 height 352
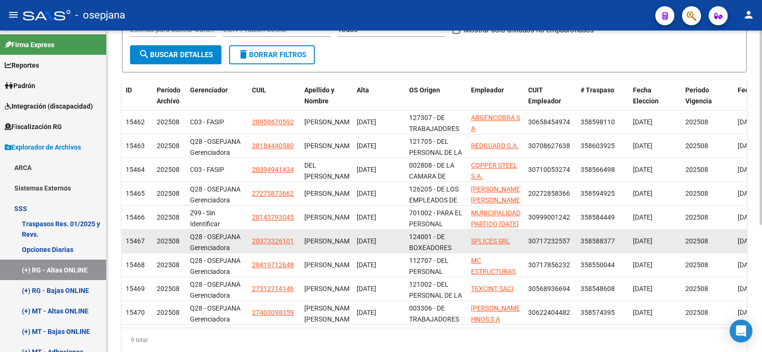
scroll to position [211, 0]
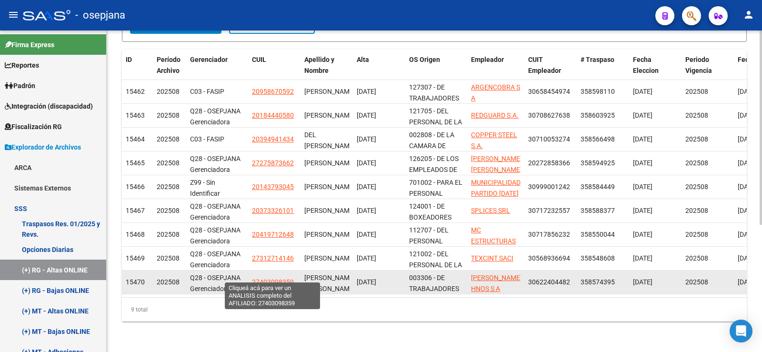
click at [275, 278] on span "27403098359" at bounding box center [273, 282] width 42 height 8
type textarea "27403098359"
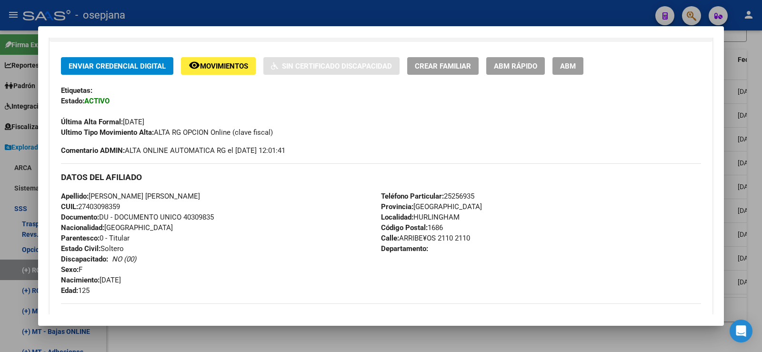
scroll to position [143, 0]
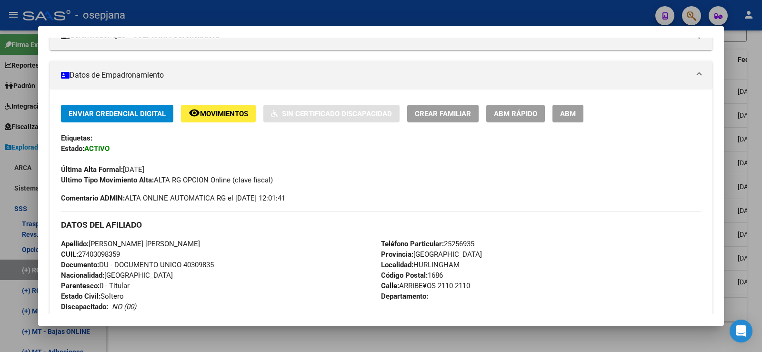
click at [517, 12] on div at bounding box center [381, 176] width 762 height 352
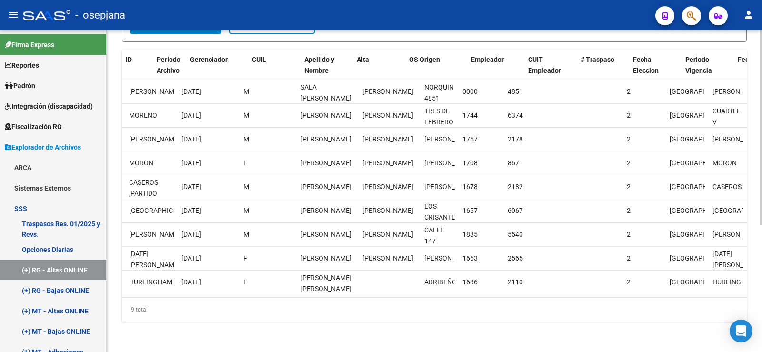
scroll to position [0, 0]
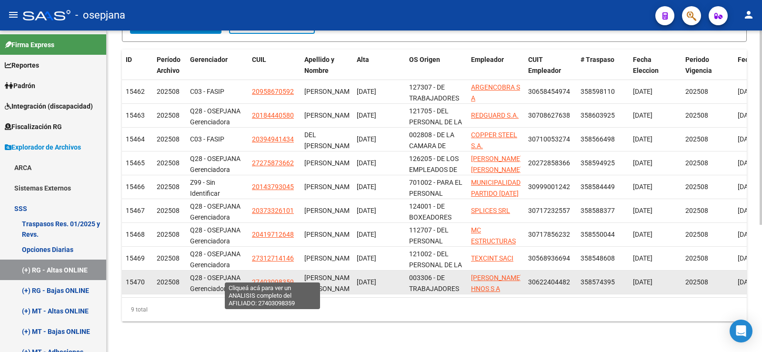
click at [272, 278] on span "27403098359" at bounding box center [273, 282] width 42 height 8
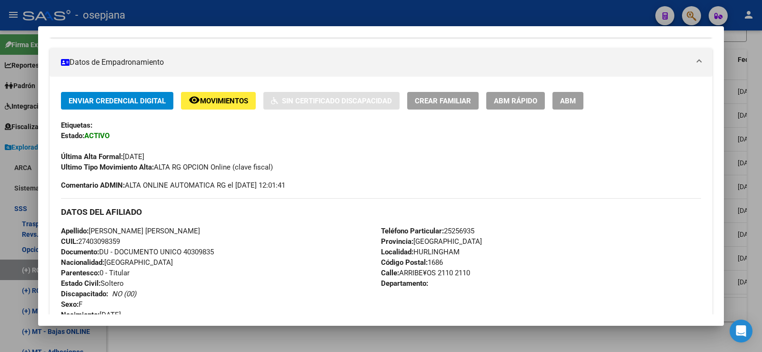
scroll to position [143, 0]
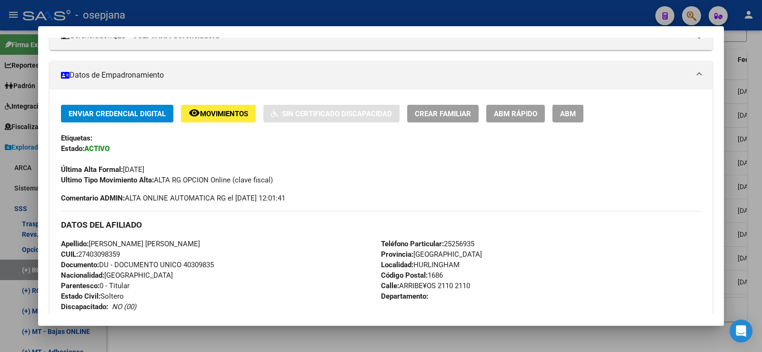
click at [526, 113] on span "ABM Rápido" at bounding box center [515, 113] width 43 height 9
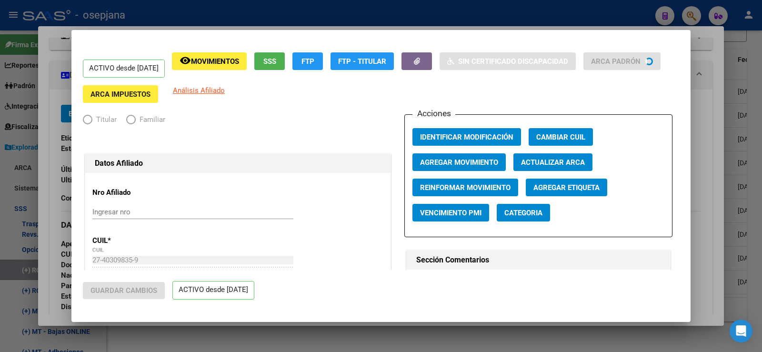
radio input "true"
type input "30-62240448-2"
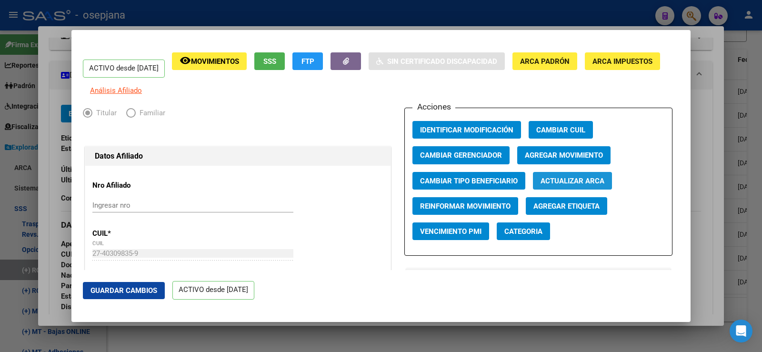
click at [585, 185] on span "Actualizar ARCA" at bounding box center [572, 181] width 64 height 9
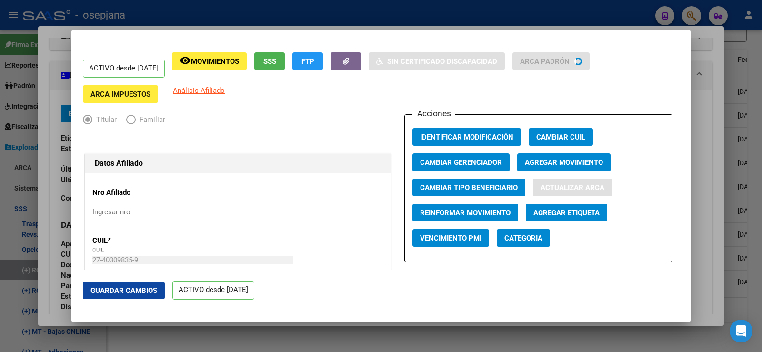
type input "[PERSON_NAME] [PERSON_NAME]"
type input "[DATE]"
type input "HURLINGHAM"
type input "ARRIBEÑOS"
type input "2110"
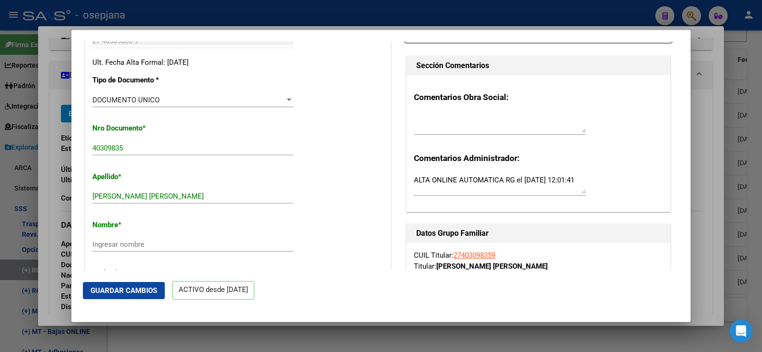
scroll to position [190, 0]
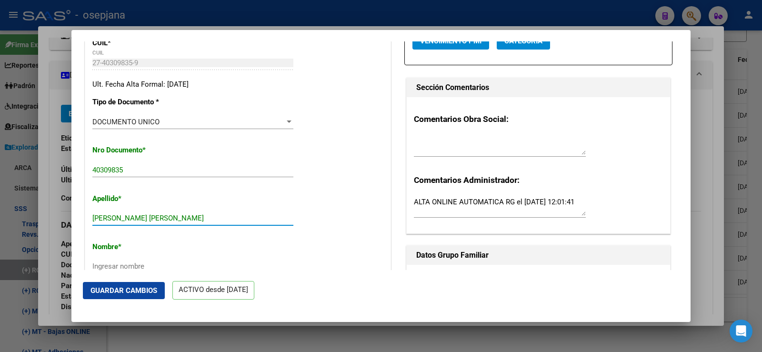
drag, startPoint x: 125, startPoint y: 223, endPoint x: 186, endPoint y: 223, distance: 60.9
click at [186, 222] on input "[PERSON_NAME] [PERSON_NAME]" at bounding box center [192, 218] width 201 height 9
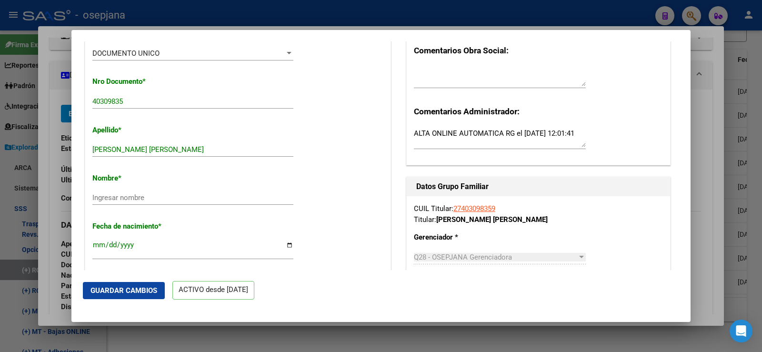
scroll to position [286, 0]
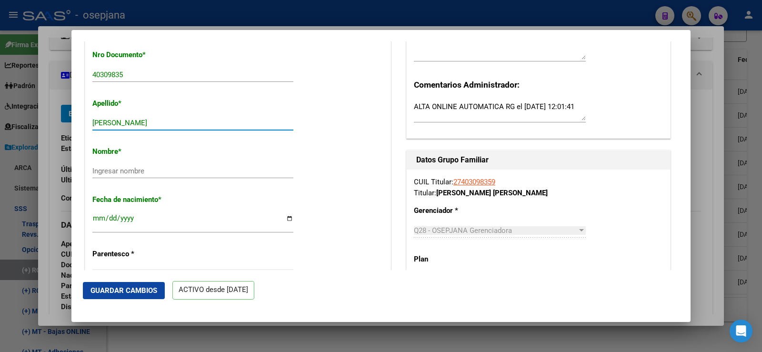
type input "[PERSON_NAME]"
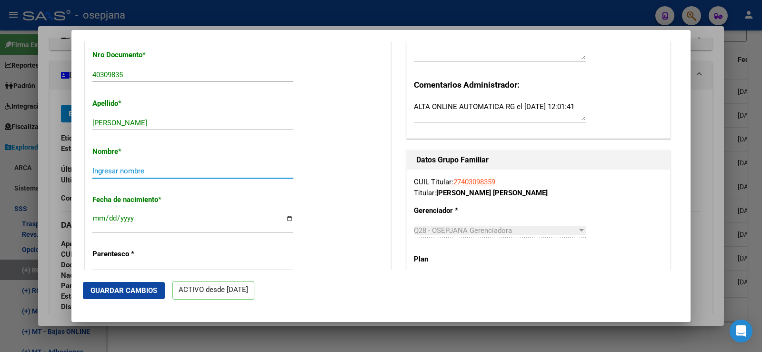
click at [127, 175] on input "Ingresar nombre" at bounding box center [192, 171] width 201 height 9
paste input "[PERSON_NAME]"
type input "[PERSON_NAME]"
click at [129, 285] on button "Guardar Cambios" at bounding box center [124, 290] width 82 height 17
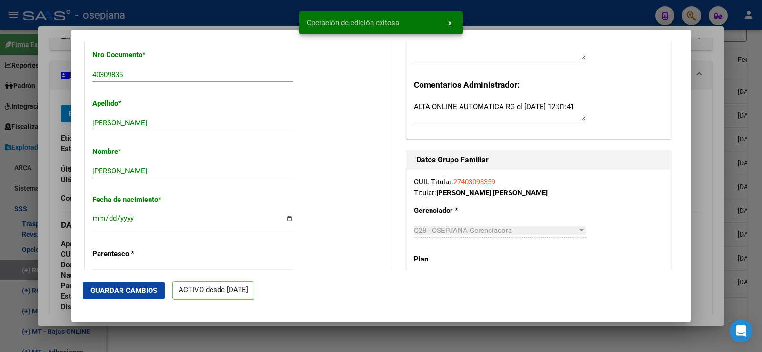
click at [705, 126] on div at bounding box center [381, 176] width 762 height 352
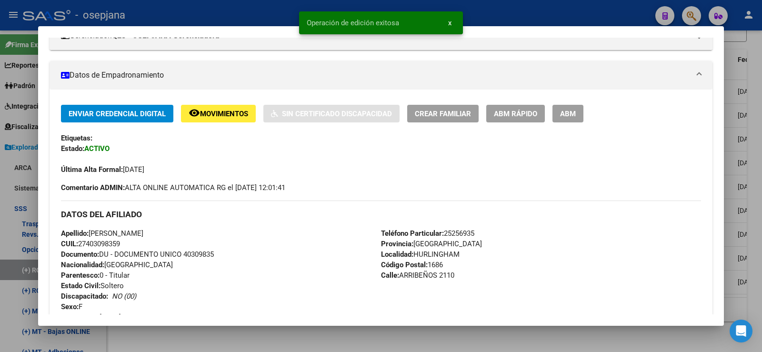
scroll to position [238, 0]
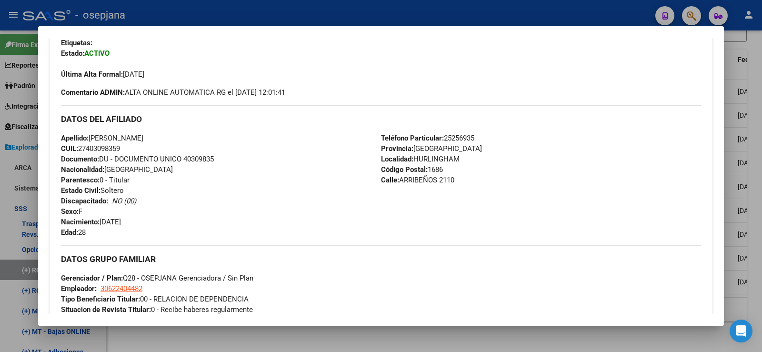
click at [754, 77] on div at bounding box center [381, 176] width 762 height 352
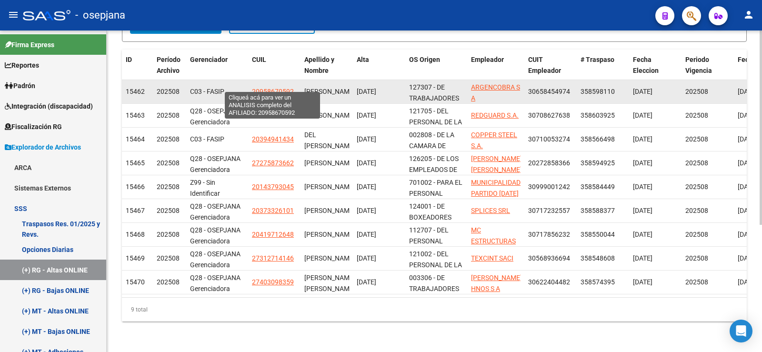
click at [269, 88] on span "20958670592" at bounding box center [273, 92] width 42 height 8
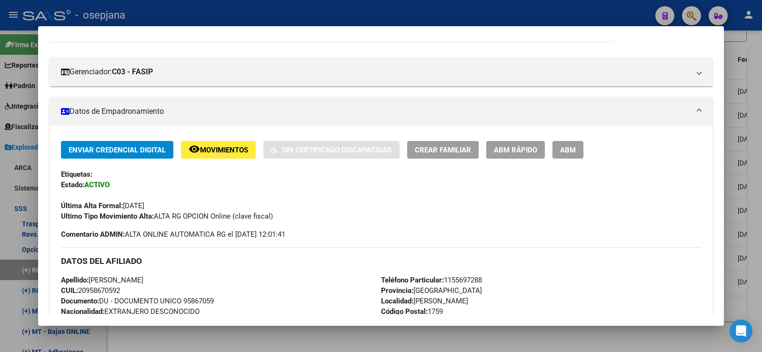
scroll to position [95, 0]
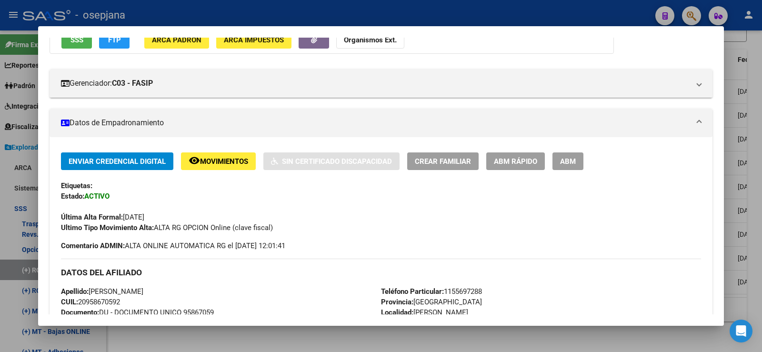
click at [524, 17] on div at bounding box center [381, 176] width 762 height 352
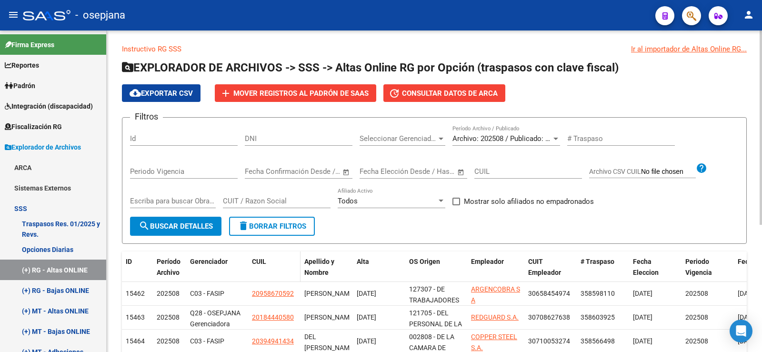
scroll to position [0, 0]
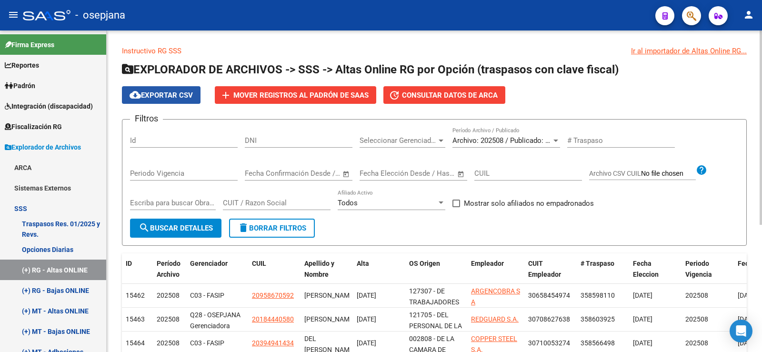
click at [186, 93] on span "cloud_download Exportar CSV" at bounding box center [160, 95] width 63 height 9
click at [557, 141] on div at bounding box center [555, 140] width 5 height 2
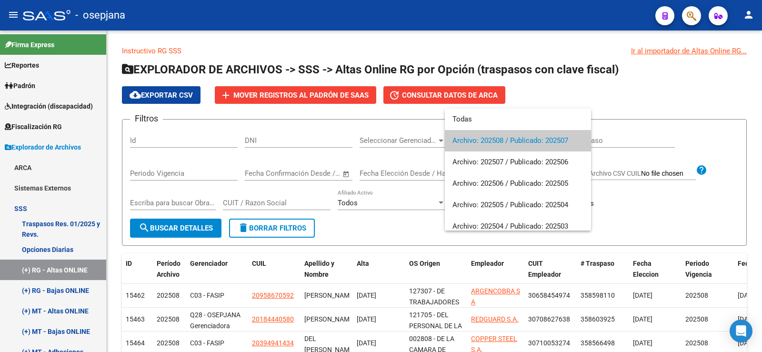
click at [668, 102] on div at bounding box center [381, 176] width 762 height 352
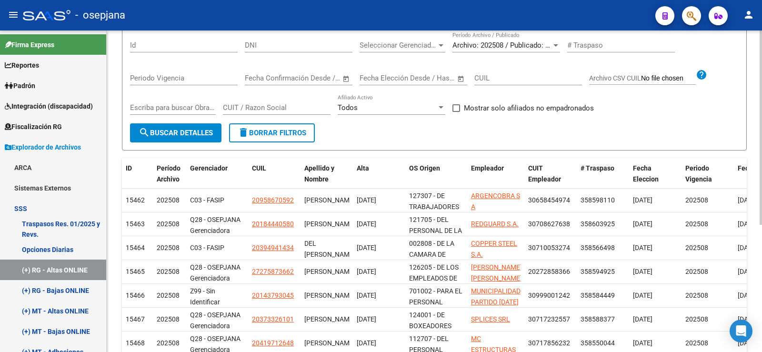
scroll to position [143, 0]
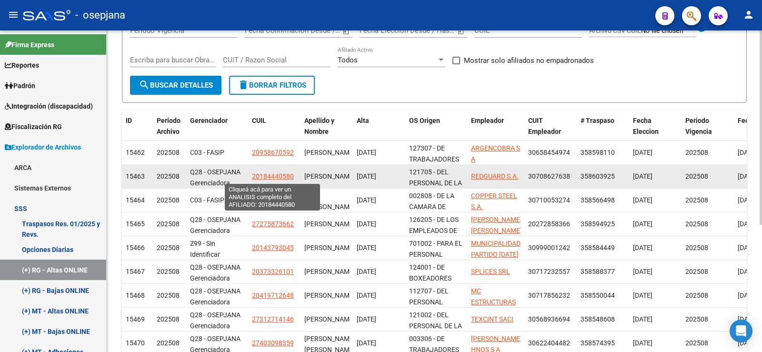
click at [274, 175] on span "20184440580" at bounding box center [273, 176] width 42 height 8
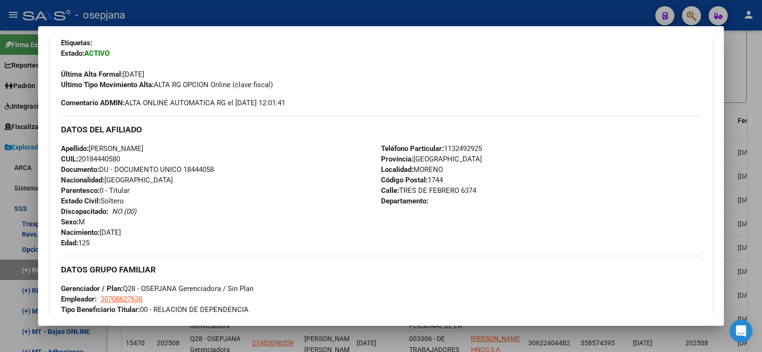
scroll to position [0, 0]
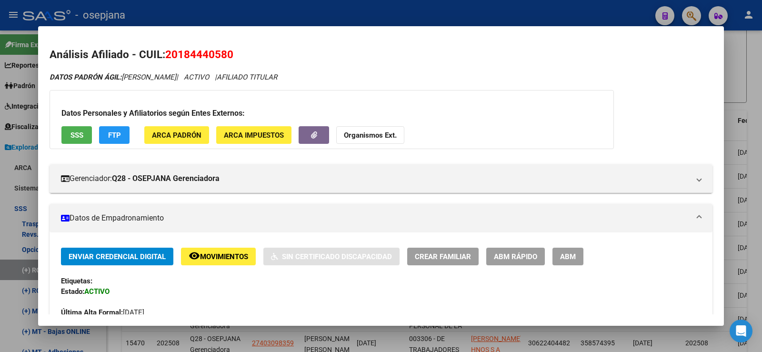
click at [291, 10] on div at bounding box center [381, 176] width 762 height 352
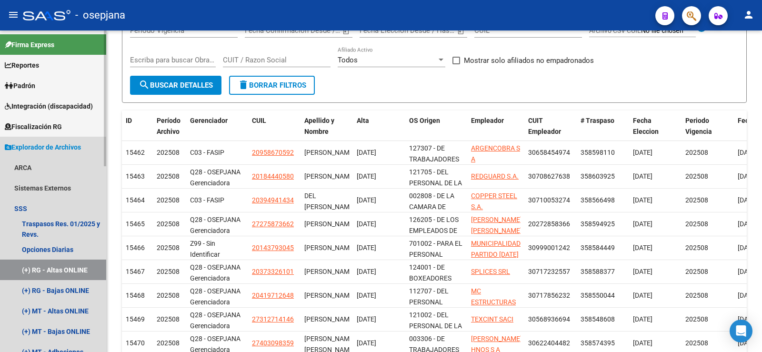
click at [58, 144] on span "Explorador de Archivos" at bounding box center [43, 147] width 76 height 10
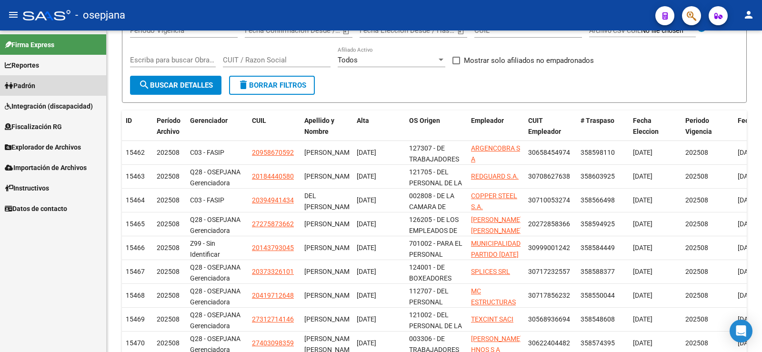
click at [35, 82] on span "Padrón" at bounding box center [20, 85] width 30 height 10
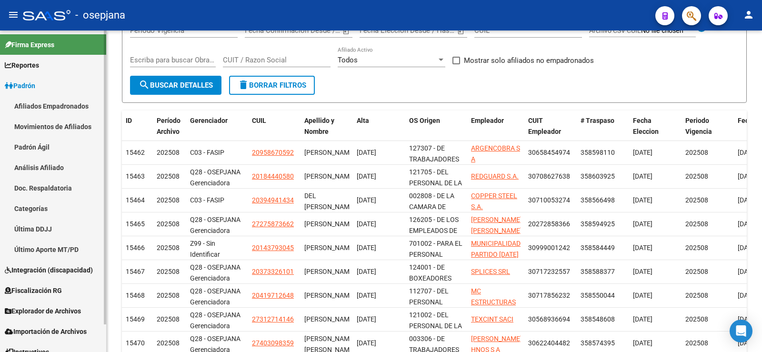
click at [61, 129] on link "Movimientos de Afiliados" at bounding box center [53, 126] width 106 height 20
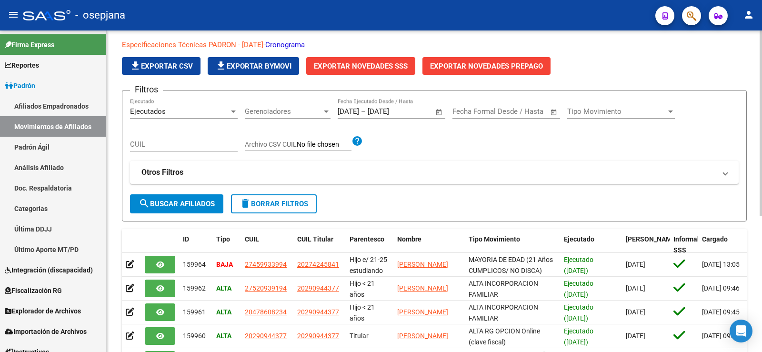
scroll to position [48, 0]
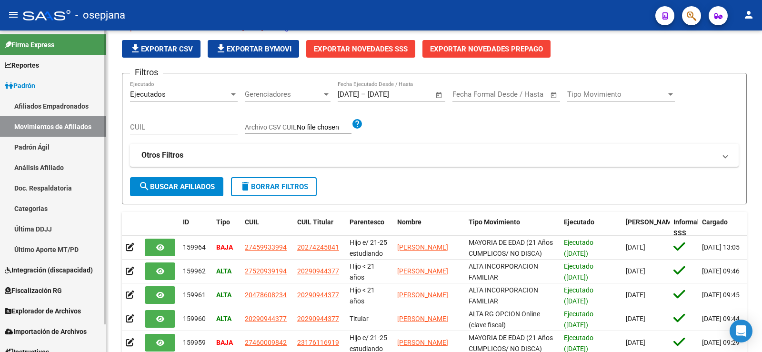
click at [44, 146] on link "Padrón Ágil" at bounding box center [53, 147] width 106 height 20
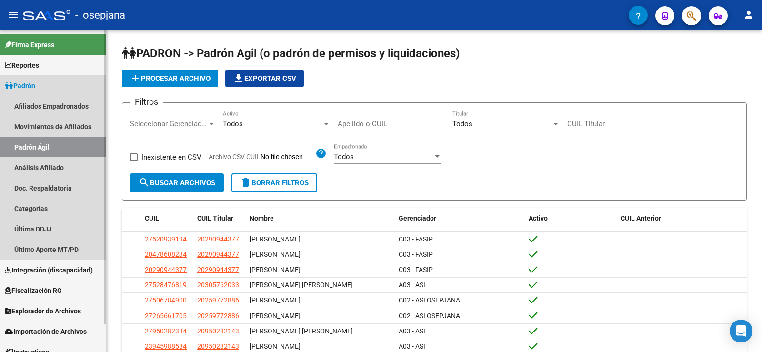
click at [35, 83] on span "Padrón" at bounding box center [20, 85] width 30 height 10
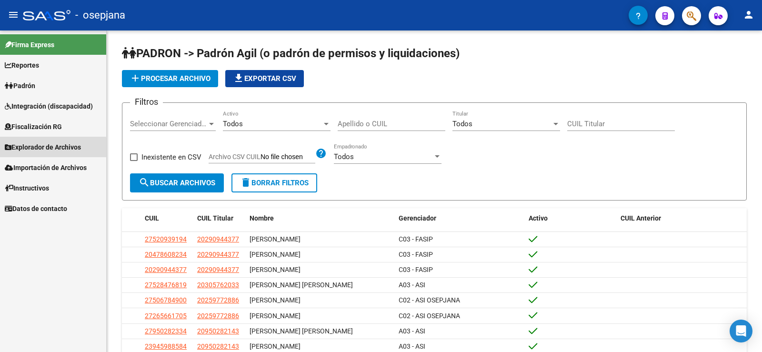
click at [49, 148] on span "Explorador de Archivos" at bounding box center [43, 147] width 76 height 10
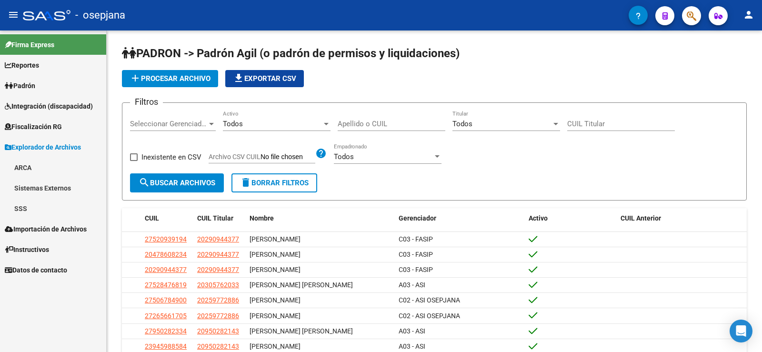
click at [25, 208] on link "SSS" at bounding box center [53, 208] width 106 height 20
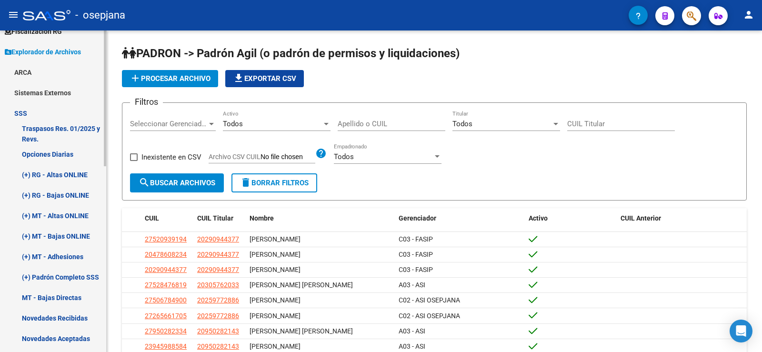
scroll to position [143, 0]
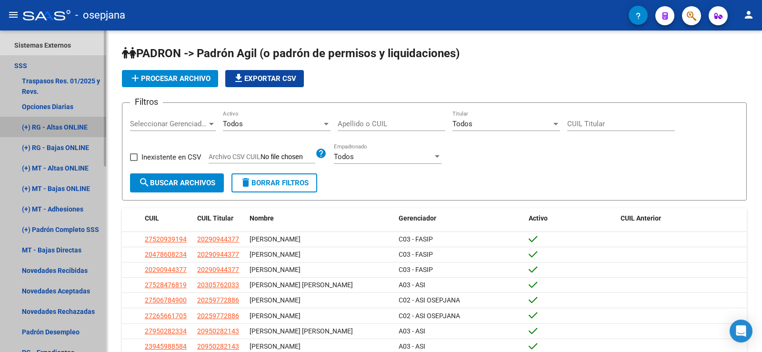
click at [33, 125] on link "(+) RG - Altas ONLINE" at bounding box center [53, 127] width 106 height 20
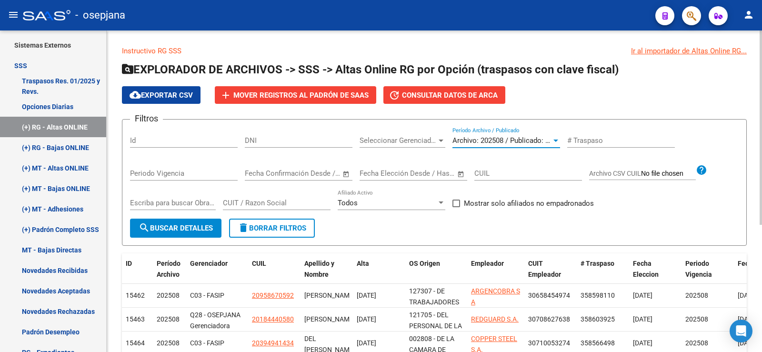
click at [554, 139] on div at bounding box center [555, 140] width 5 height 2
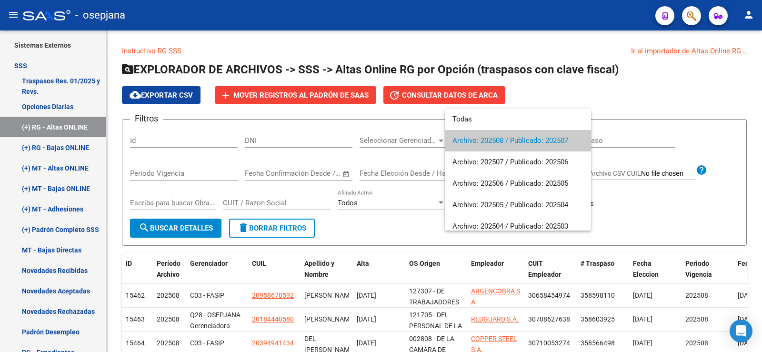
click at [569, 139] on span "Archivo: 202508 / Publicado: 202507" at bounding box center [517, 140] width 131 height 21
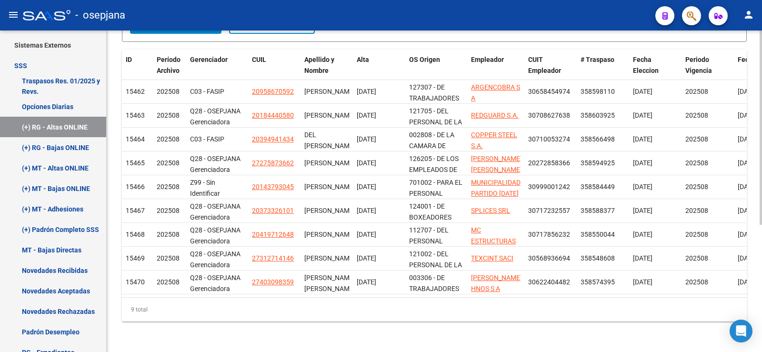
scroll to position [211, 0]
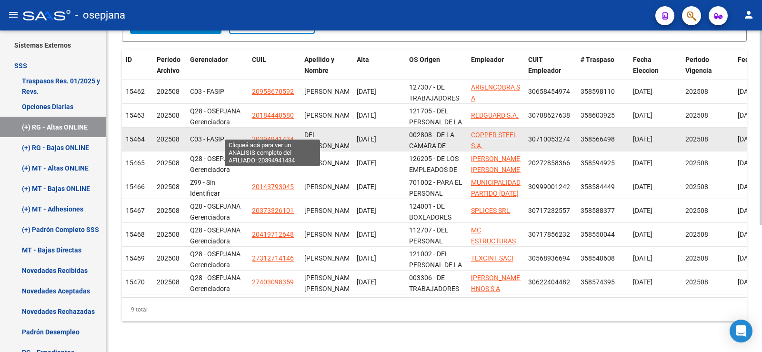
click at [265, 135] on span "20394941434" at bounding box center [273, 139] width 42 height 8
type textarea "20394941434"
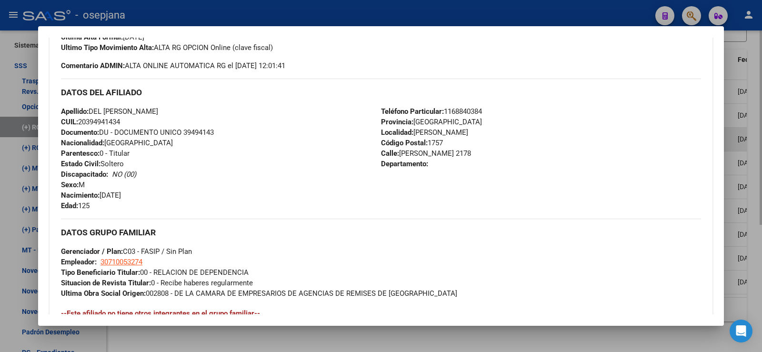
scroll to position [286, 0]
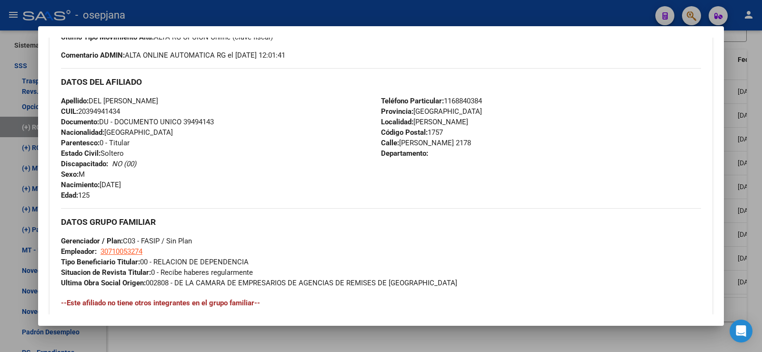
drag, startPoint x: 538, startPoint y: 10, endPoint x: 545, endPoint y: 52, distance: 43.0
click at [538, 10] on div at bounding box center [381, 176] width 762 height 352
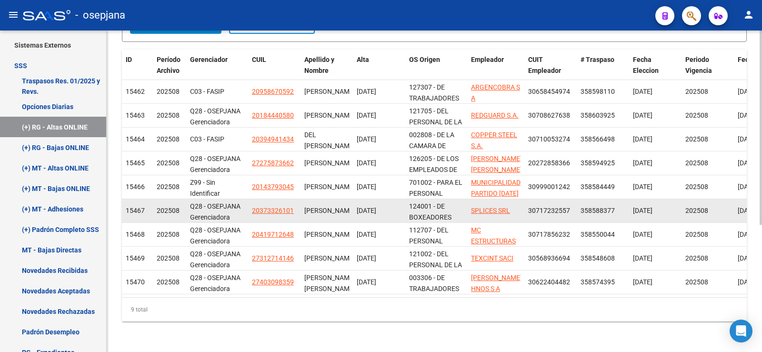
scroll to position [0, 0]
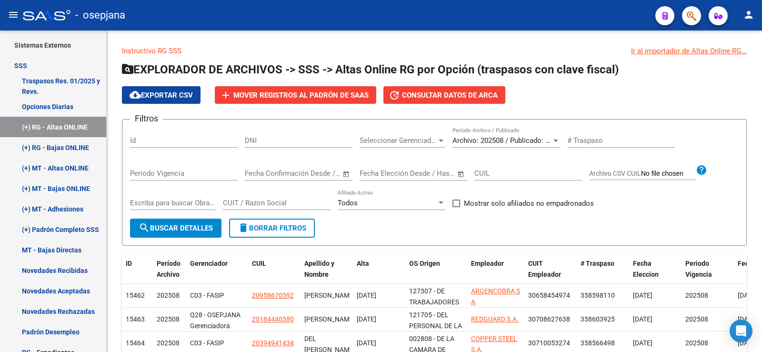
click at [688, 19] on icon "button" at bounding box center [691, 15] width 10 height 11
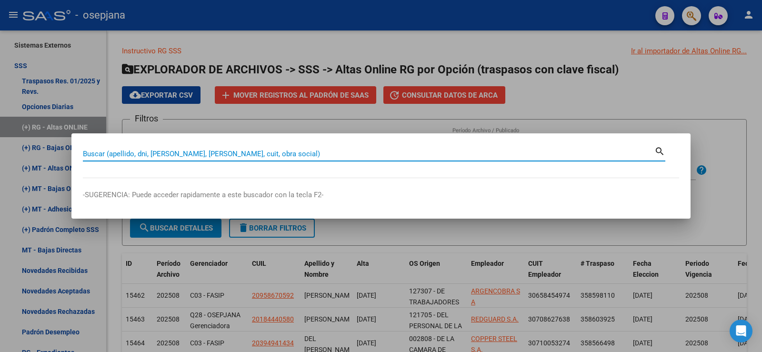
paste input "31271414"
type input "31271414"
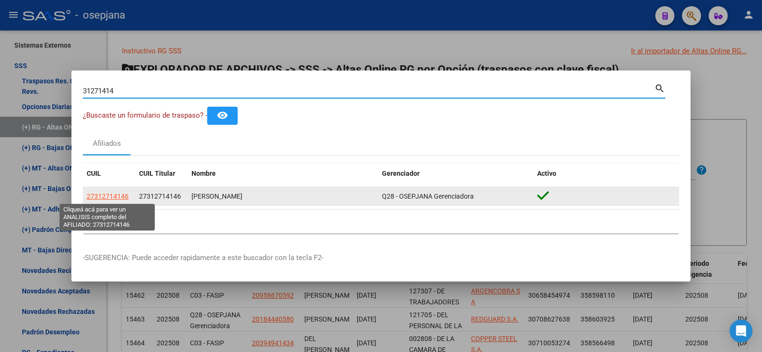
click at [109, 193] on span "27312714146" at bounding box center [108, 196] width 42 height 8
type textarea "27312714146"
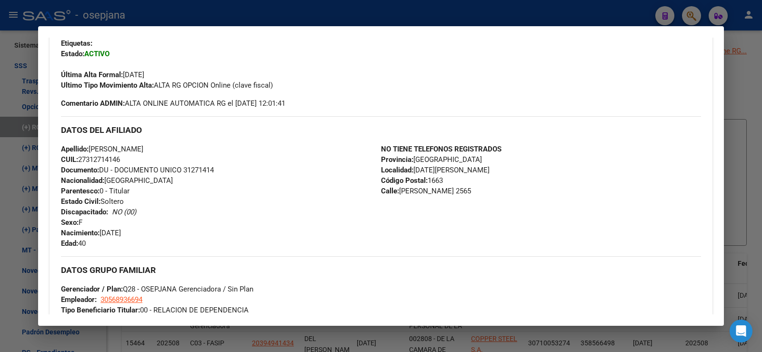
scroll to position [238, 0]
click at [752, 66] on div at bounding box center [381, 176] width 762 height 352
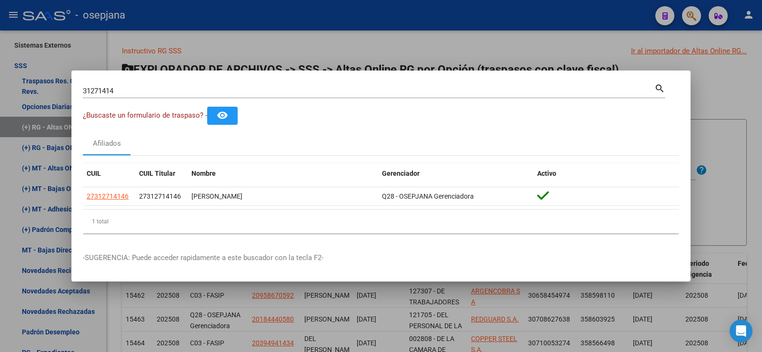
click at [295, 37] on div at bounding box center [381, 176] width 762 height 352
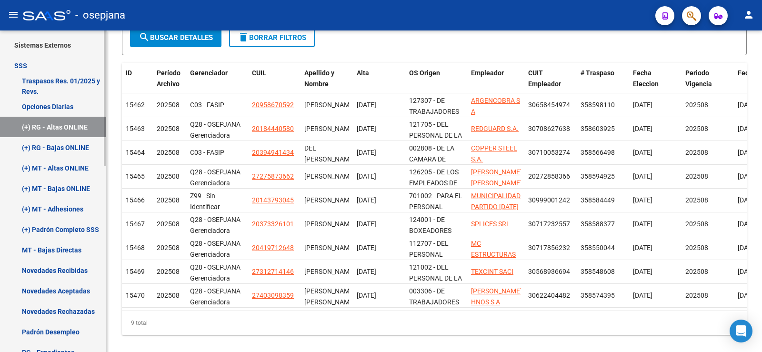
scroll to position [0, 0]
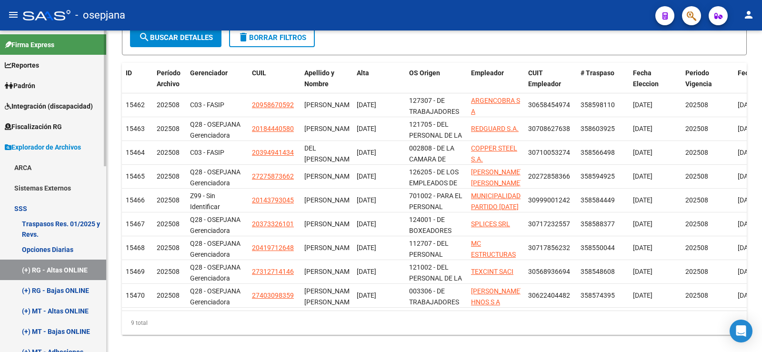
click at [35, 75] on link "Padrón" at bounding box center [53, 85] width 106 height 20
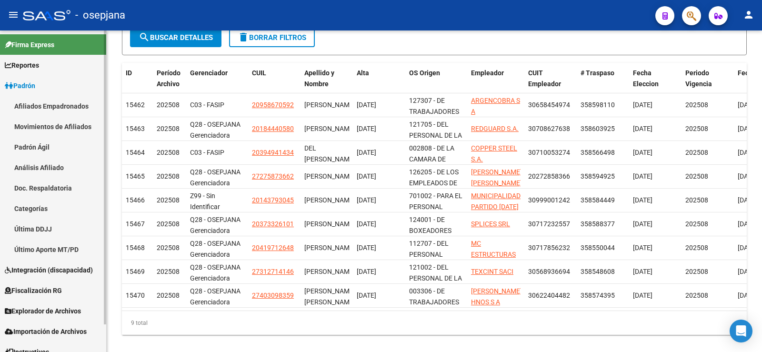
click at [51, 165] on link "Análisis Afiliado" at bounding box center [53, 167] width 106 height 20
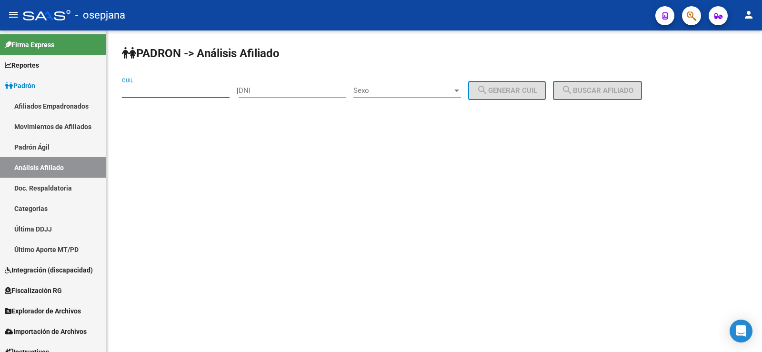
click at [155, 90] on input "CUIL" at bounding box center [176, 90] width 108 height 9
paste input "20-95867059-2"
type input "20-95867059-2"
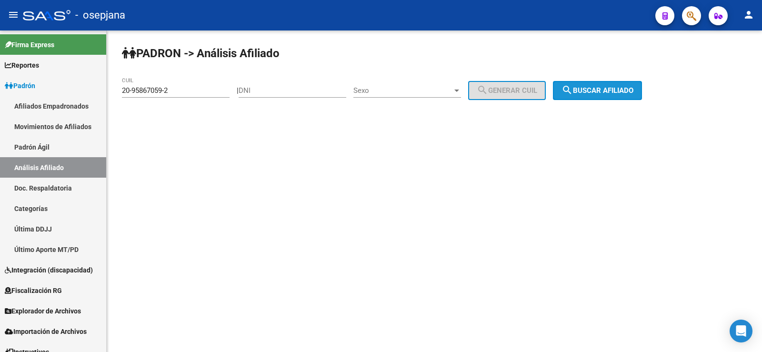
click at [607, 91] on span "search Buscar afiliado" at bounding box center [597, 90] width 72 height 9
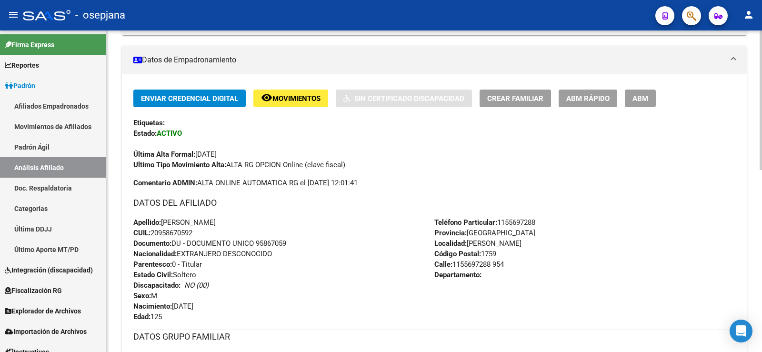
scroll to position [190, 0]
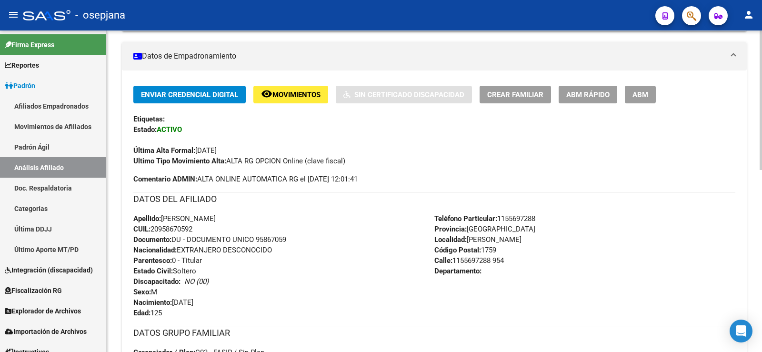
click at [582, 94] on span "ABM Rápido" at bounding box center [587, 94] width 43 height 9
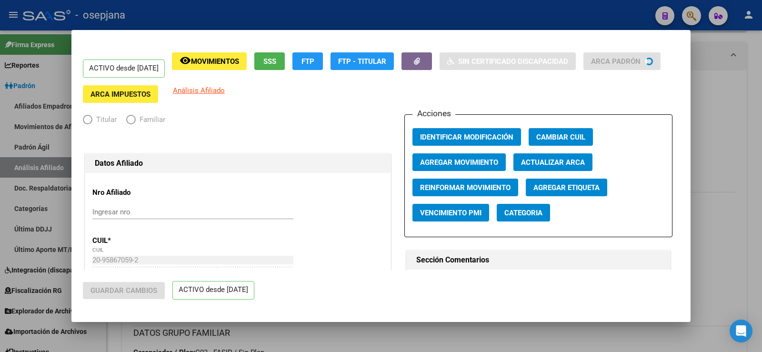
radio input "true"
type input "30-65845497-4"
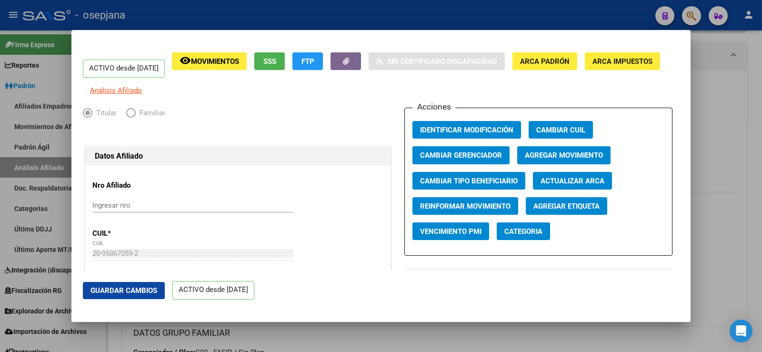
click at [562, 183] on span "Actualizar ARCA" at bounding box center [572, 181] width 64 height 9
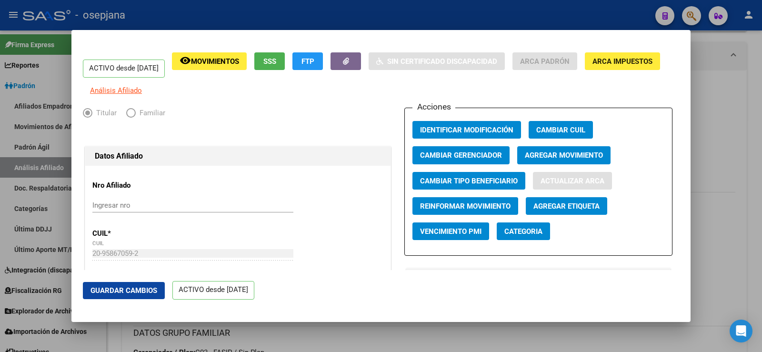
type input "SALA [PERSON_NAME]"
type input "[PERSON_NAME]"
type input "[DATE]"
type input "[PERSON_NAME]"
type input "0000"
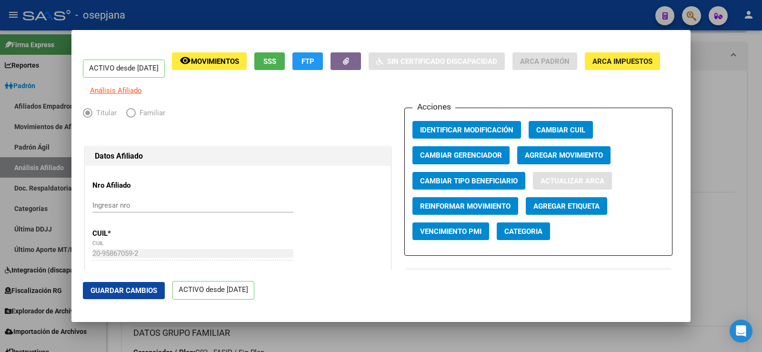
type input "NORQUIN 4851"
type input "4851"
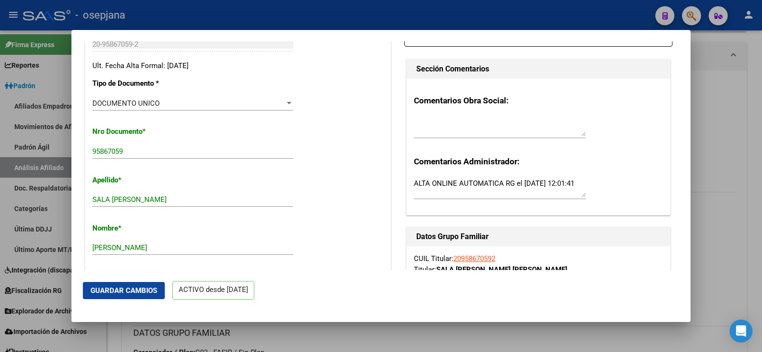
scroll to position [238, 0]
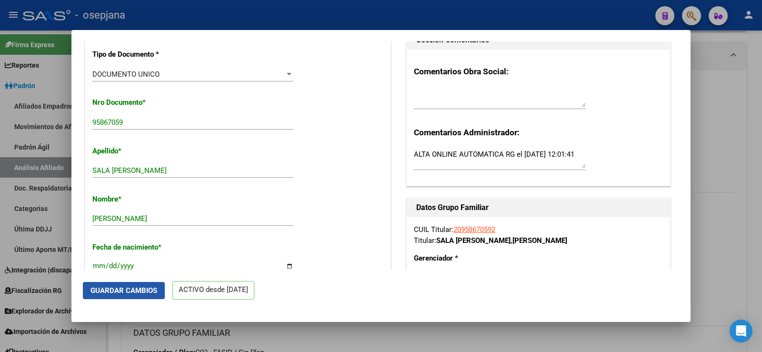
click at [154, 288] on span "Guardar Cambios" at bounding box center [123, 290] width 67 height 9
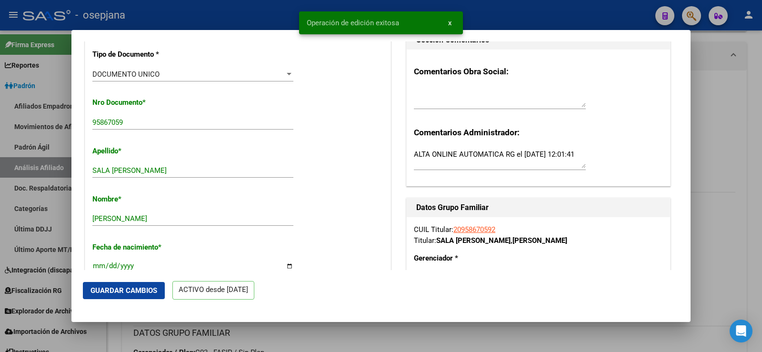
click at [711, 108] on div at bounding box center [381, 176] width 762 height 352
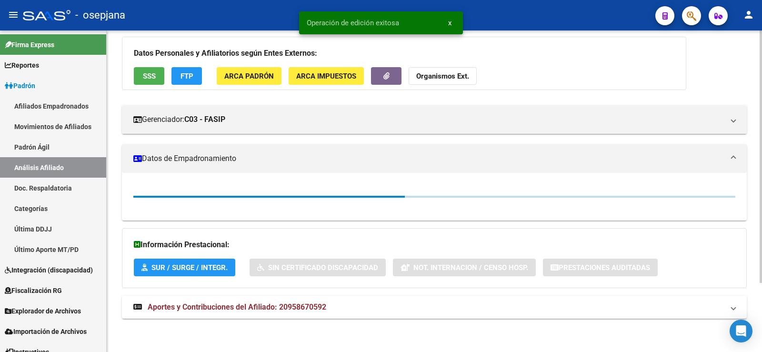
scroll to position [190, 0]
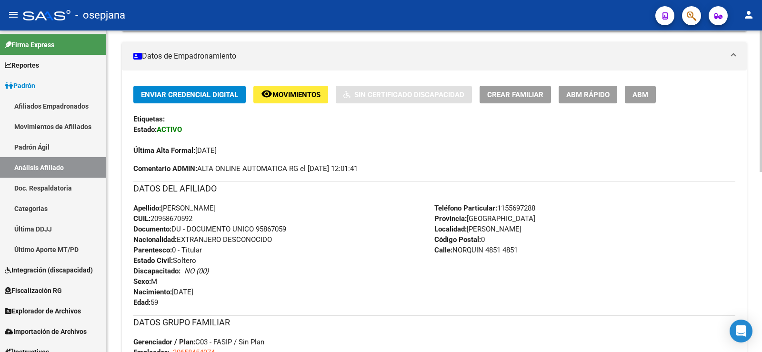
click at [309, 95] on span "Movimientos" at bounding box center [296, 94] width 48 height 9
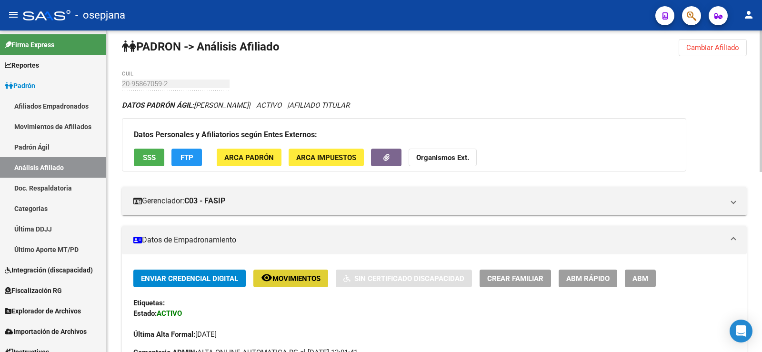
scroll to position [0, 0]
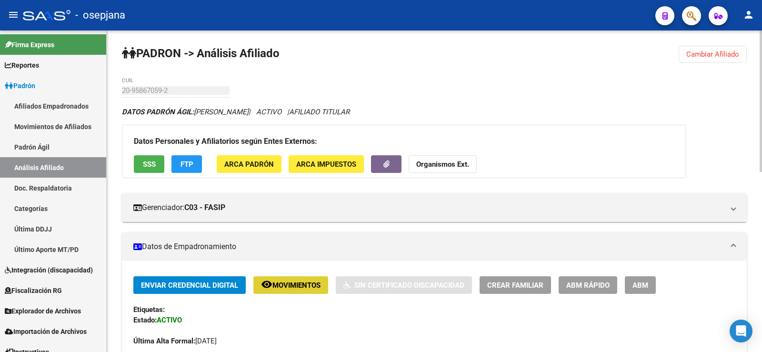
click at [703, 56] on span "Cambiar Afiliado" at bounding box center [712, 54] width 53 height 9
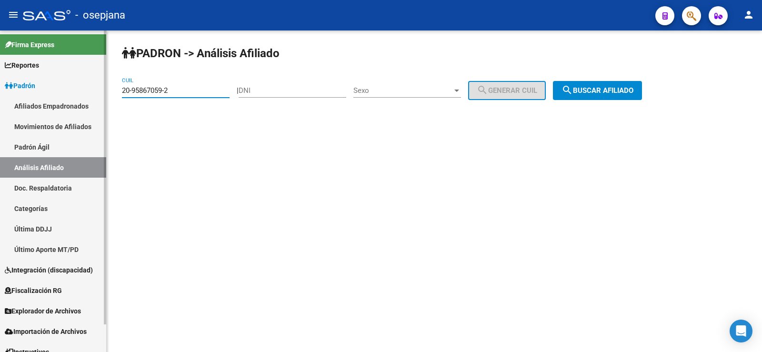
drag, startPoint x: 175, startPoint y: 92, endPoint x: 106, endPoint y: 96, distance: 69.6
click at [106, 96] on mat-sidenav-container "Firma Express Reportes Ingresos Devengados Análisis Histórico Detalles Transfer…" at bounding box center [381, 190] width 762 height 321
paste input "18444058-0"
type input "20-18444058-0"
click at [605, 90] on span "search Buscar afiliado" at bounding box center [597, 90] width 72 height 9
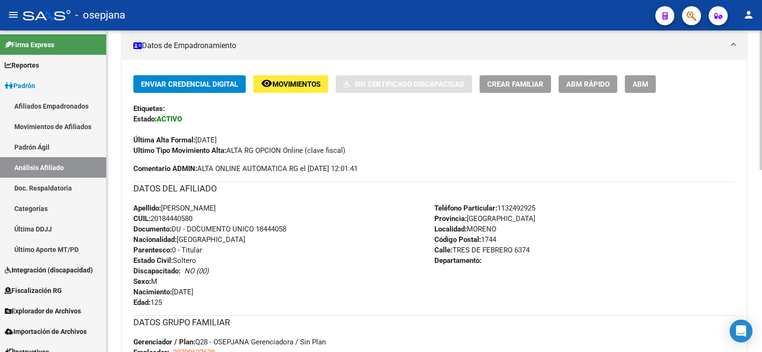
scroll to position [238, 0]
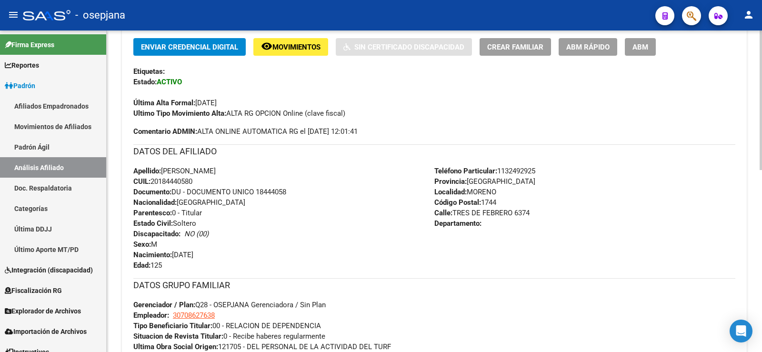
drag, startPoint x: 189, startPoint y: 251, endPoint x: 224, endPoint y: 252, distance: 34.7
click at [224, 252] on div "Apellido: [PERSON_NAME] CUIL: 20184440580 Documento: DU - DOCUMENTO UNICO 18444…" at bounding box center [283, 218] width 301 height 105
click at [356, 242] on div "Apellido: [PERSON_NAME] CUIL: 20184440580 Documento: DU - DOCUMENTO UNICO 18444…" at bounding box center [283, 218] width 301 height 105
click at [597, 48] on span "ABM Rápido" at bounding box center [587, 47] width 43 height 9
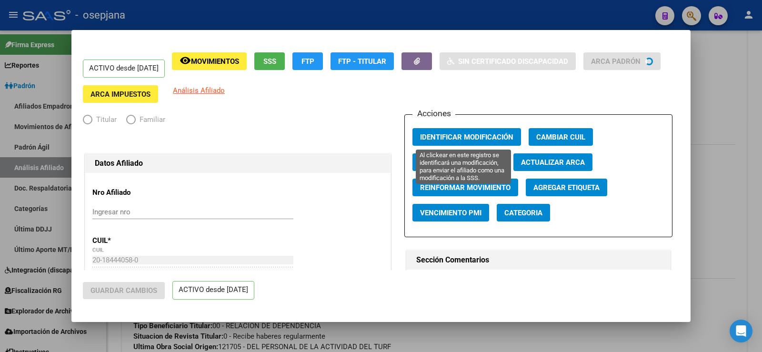
radio input "true"
type input "30-70862763-8"
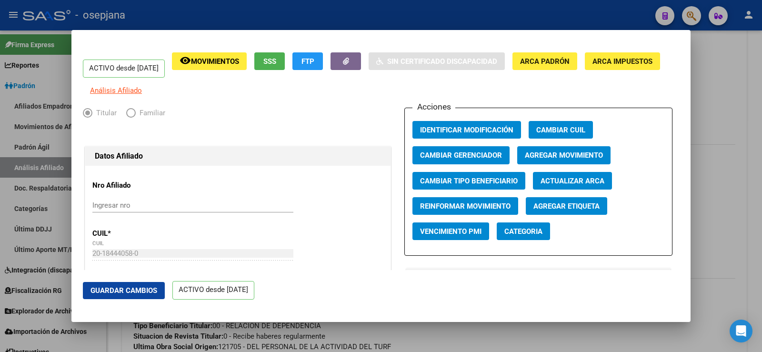
click at [555, 158] on span "Agregar Movimiento" at bounding box center [563, 154] width 78 height 9
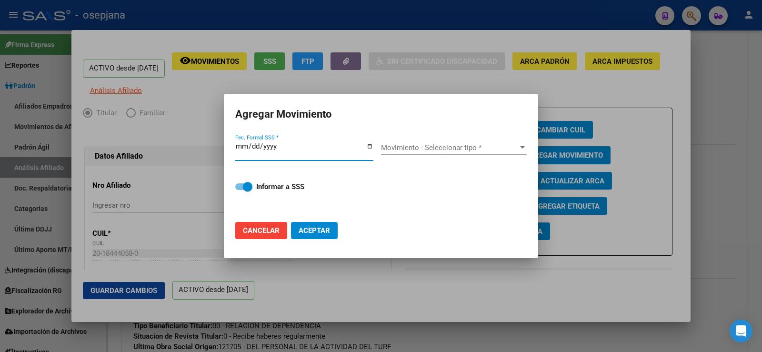
click at [264, 231] on span "Cancelar" at bounding box center [261, 230] width 37 height 9
checkbox input "false"
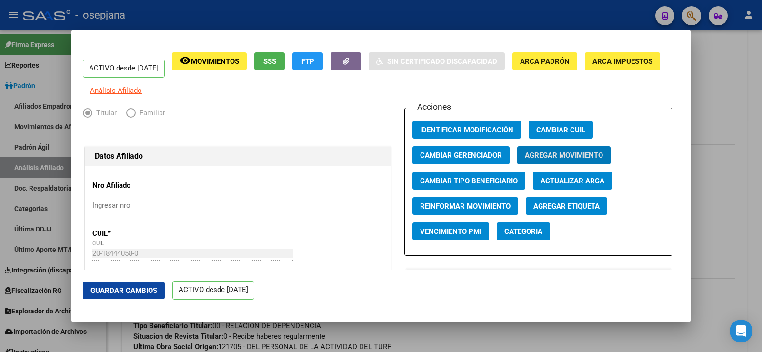
click at [563, 182] on button "Actualizar ARCA" at bounding box center [572, 181] width 79 height 18
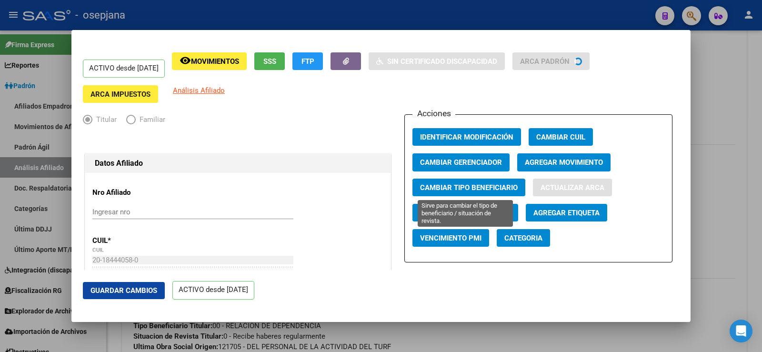
type input "[PERSON_NAME]"
type input "[DATE]"
type input "CUARTEL V"
type input "TRES DE FEBRERO"
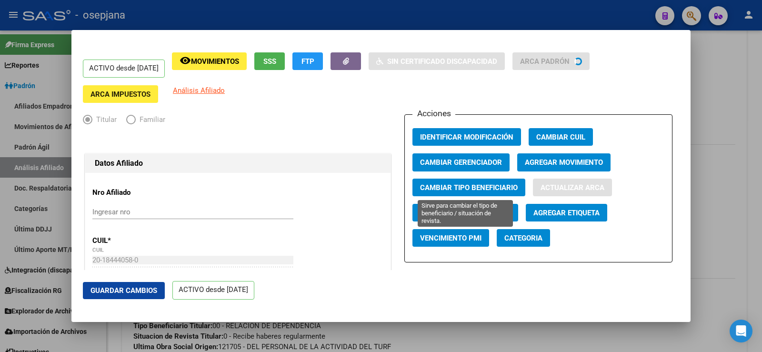
type input "6374"
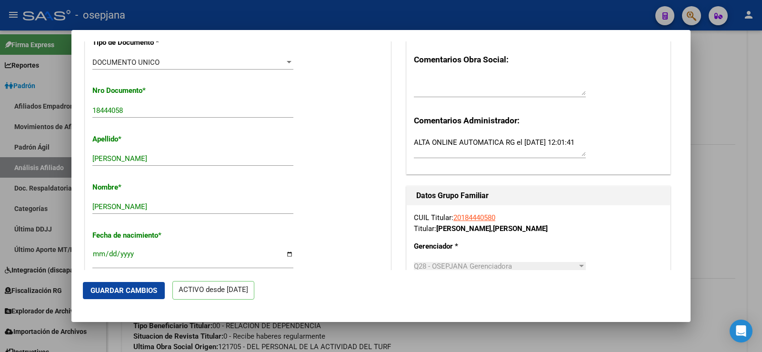
scroll to position [333, 0]
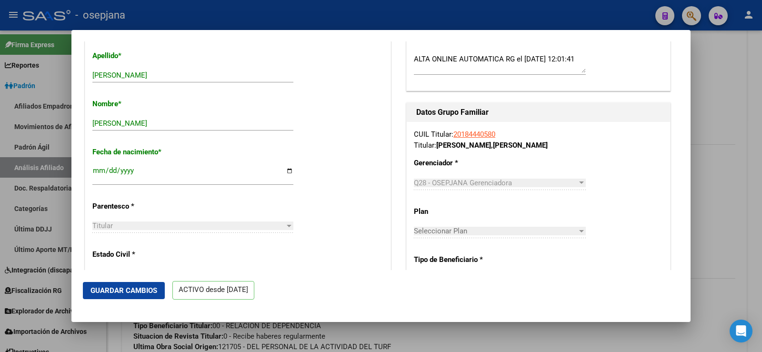
click at [120, 287] on span "Guardar Cambios" at bounding box center [123, 290] width 67 height 9
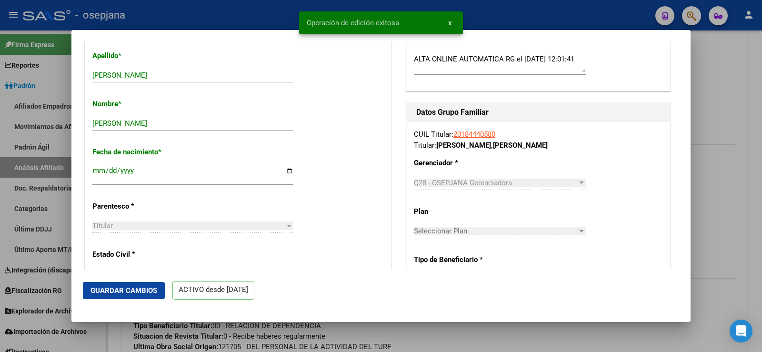
click at [747, 79] on div at bounding box center [381, 176] width 762 height 352
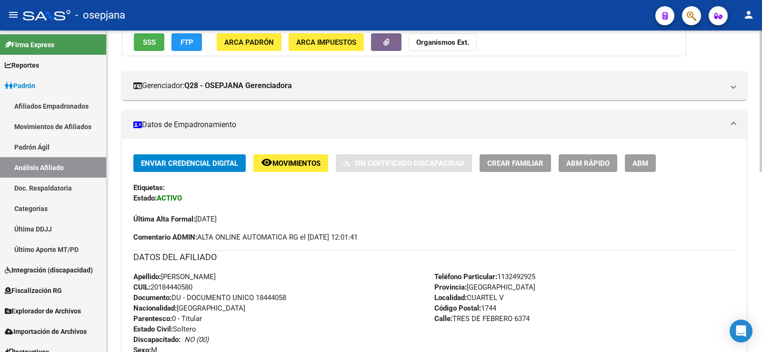
scroll to position [0, 0]
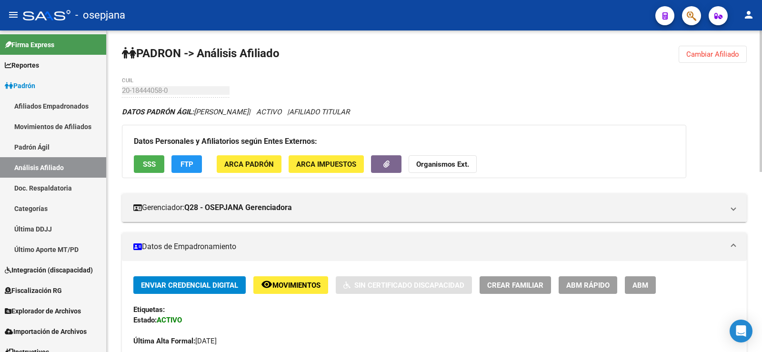
click at [715, 55] on span "Cambiar Afiliado" at bounding box center [712, 54] width 53 height 9
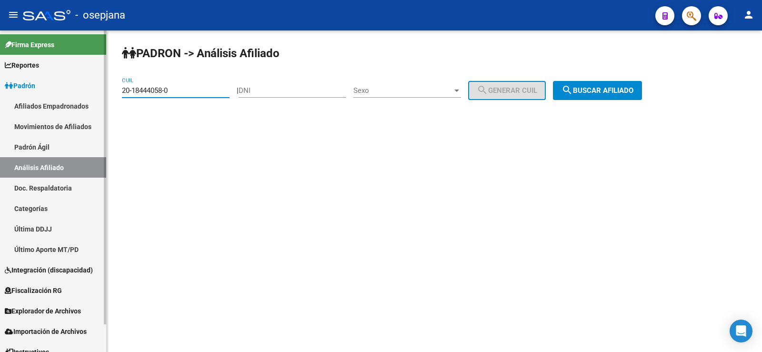
drag, startPoint x: 185, startPoint y: 91, endPoint x: 98, endPoint y: 92, distance: 87.1
click at [99, 92] on mat-sidenav-container "Firma Express Reportes Ingresos Devengados Análisis Histórico Detalles Transfer…" at bounding box center [381, 190] width 762 height 321
paste input "39494143-4"
type input "20-39494143-4"
click at [623, 90] on span "search Buscar afiliado" at bounding box center [597, 90] width 72 height 9
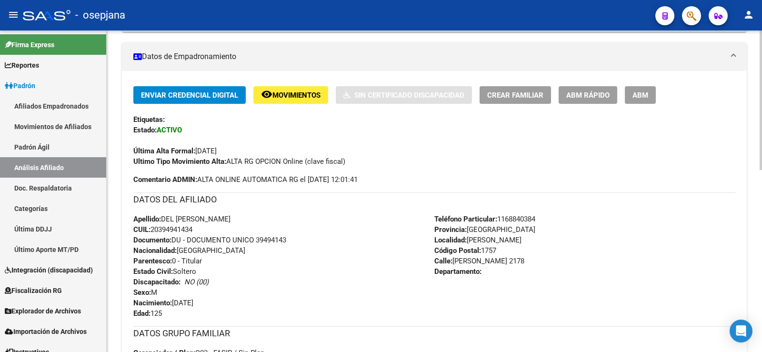
scroll to position [190, 0]
click at [587, 91] on span "ABM Rápido" at bounding box center [587, 94] width 43 height 9
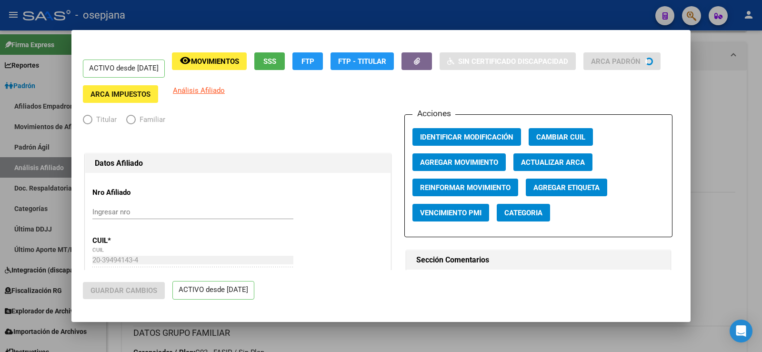
radio input "true"
type input "30-71005327-4"
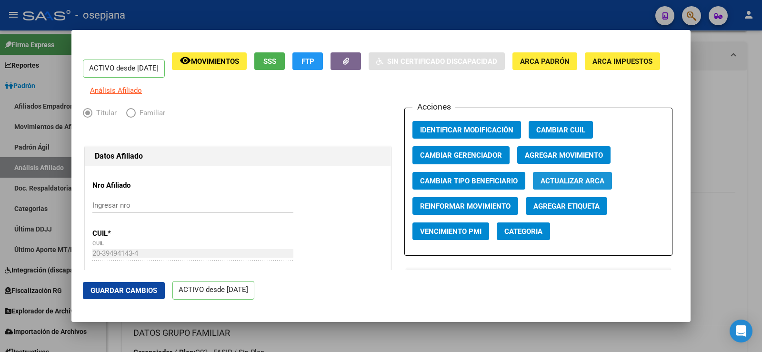
click at [573, 185] on span "Actualizar ARCA" at bounding box center [572, 181] width 64 height 9
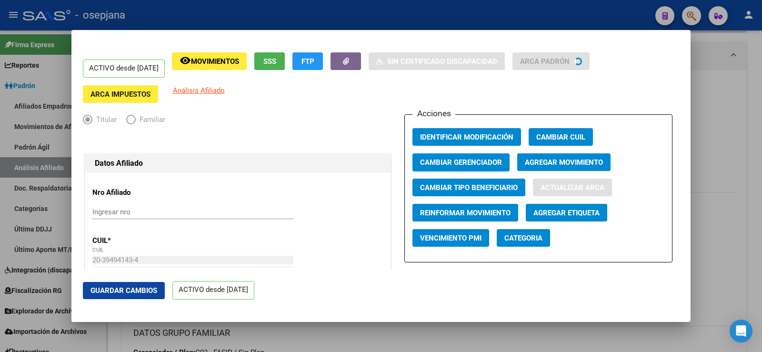
type input "[PERSON_NAME]"
type input "[DATE]"
type input "[PERSON_NAME]"
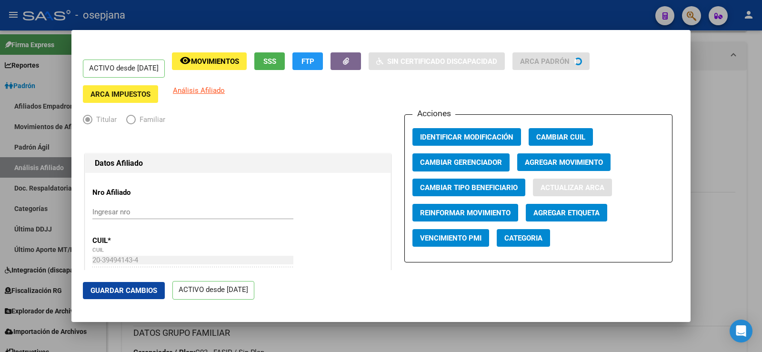
type input "2178"
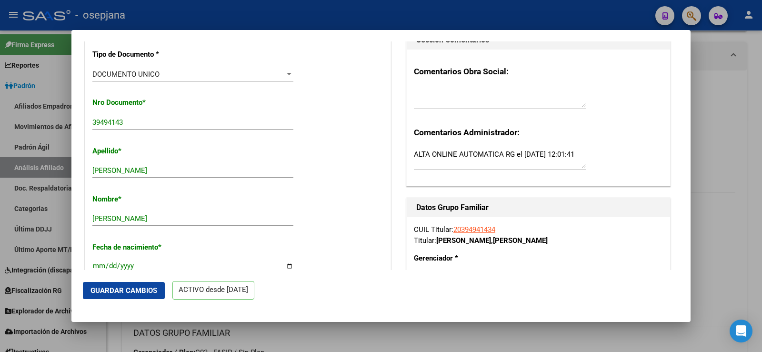
scroll to position [381, 0]
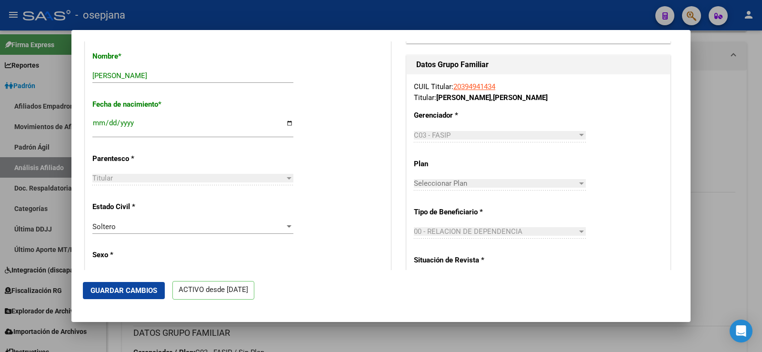
click at [140, 282] on button "Guardar Cambios" at bounding box center [124, 290] width 82 height 17
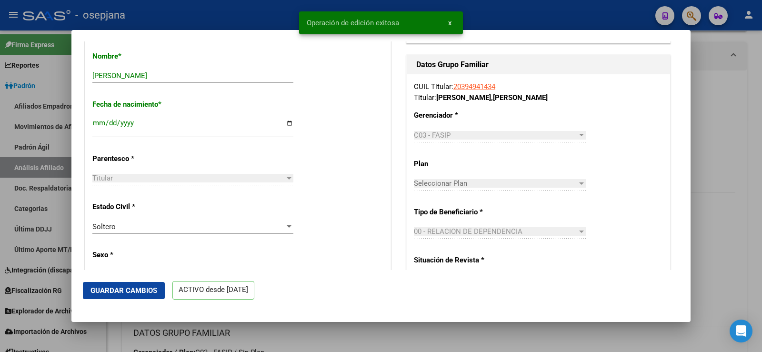
click at [726, 97] on div at bounding box center [381, 176] width 762 height 352
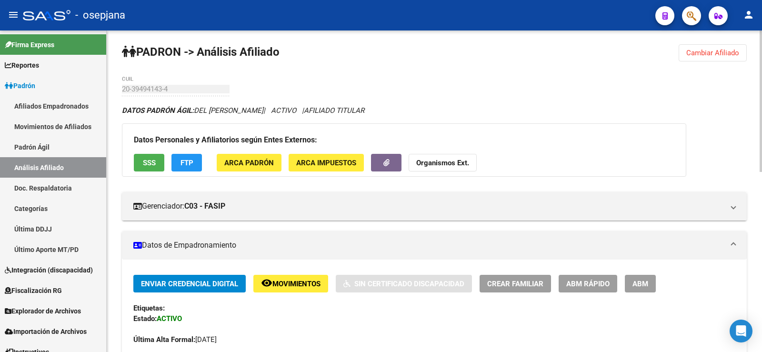
scroll to position [0, 0]
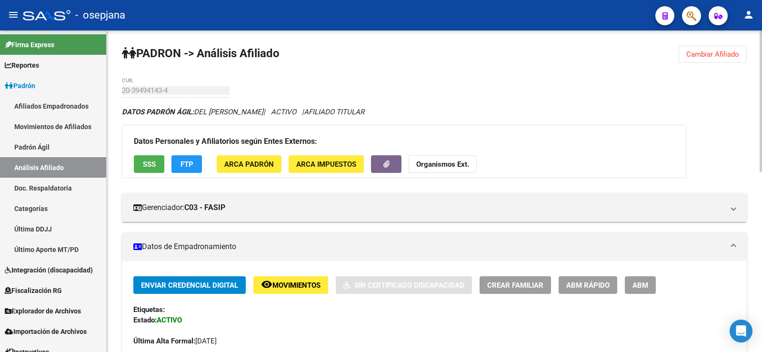
click at [708, 52] on span "Cambiar Afiliado" at bounding box center [712, 54] width 53 height 9
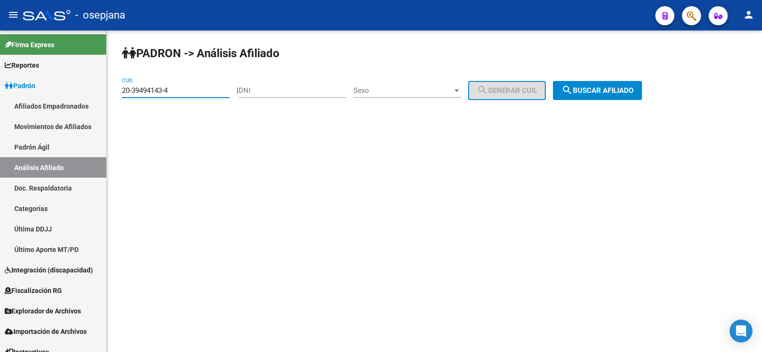
drag, startPoint x: 179, startPoint y: 93, endPoint x: 116, endPoint y: 92, distance: 63.3
click at [116, 92] on div "PADRON -> Análisis Afiliado 20-39494143-4 CUIL | DNI Sexo Sexo search Generar C…" at bounding box center [434, 80] width 655 height 100
paste input "7-27587366-2"
type input "27-27587366-2"
click at [622, 85] on button "search Buscar afiliado" at bounding box center [597, 90] width 89 height 19
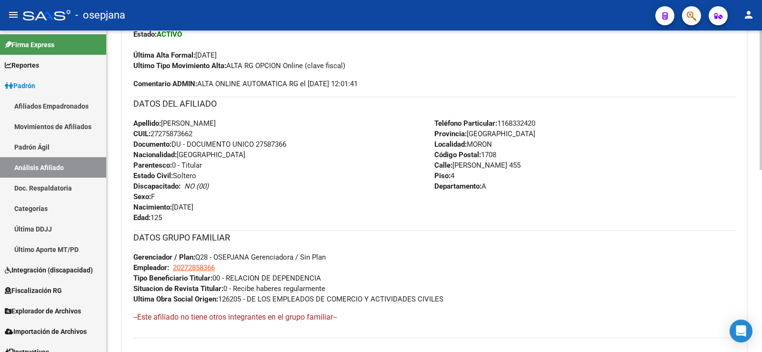
scroll to position [190, 0]
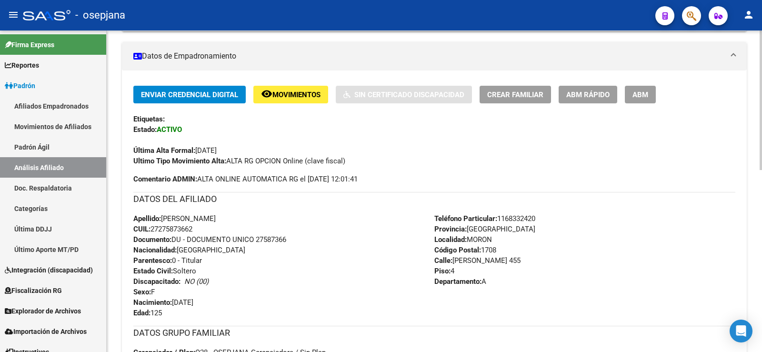
click at [587, 100] on button "ABM Rápido" at bounding box center [587, 95] width 59 height 18
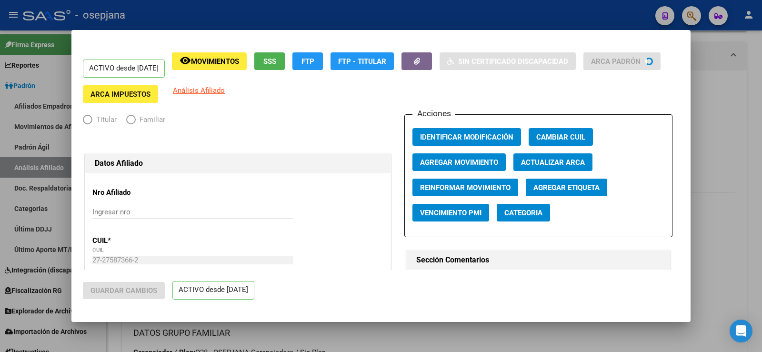
radio input "true"
type input "20-27285836-6"
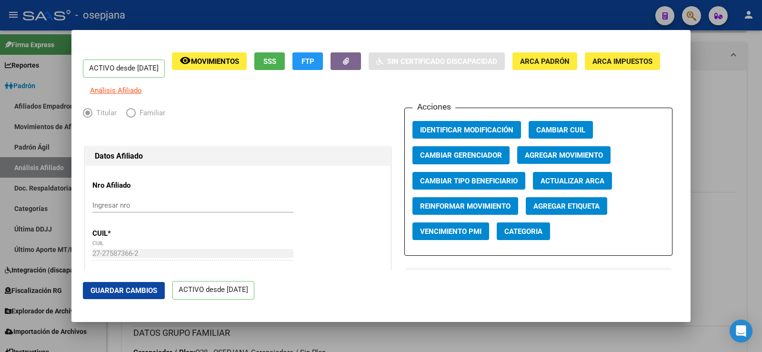
click at [557, 185] on span "Actualizar ARCA" at bounding box center [572, 181] width 64 height 9
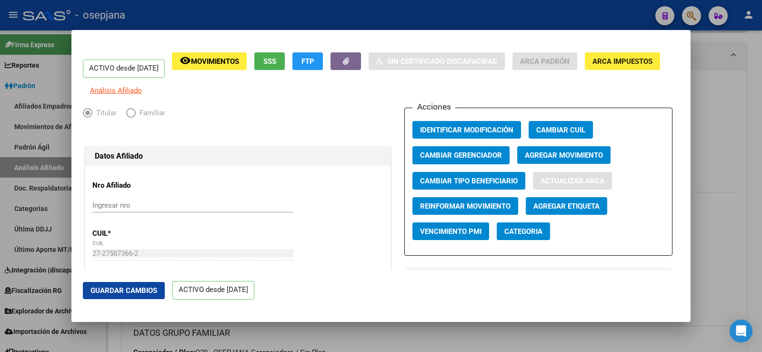
type input "[PERSON_NAME]"
type input "[DATE]"
type input "MORON"
type input "[PERSON_NAME]"
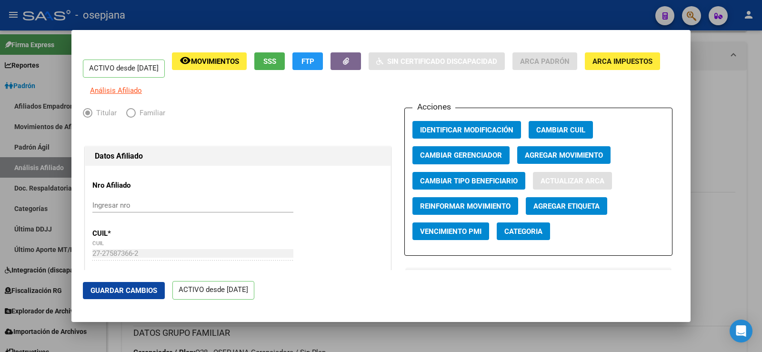
type input "867"
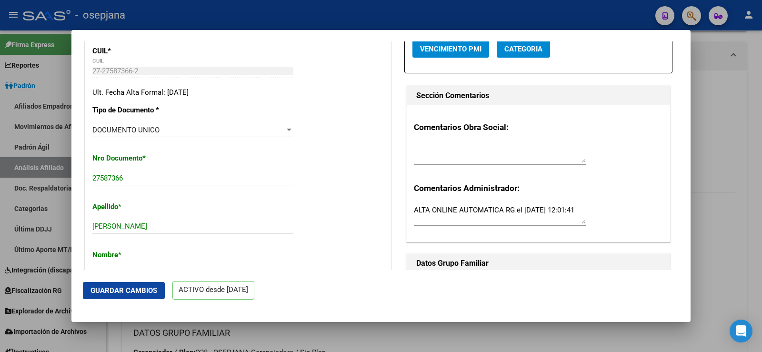
scroll to position [238, 0]
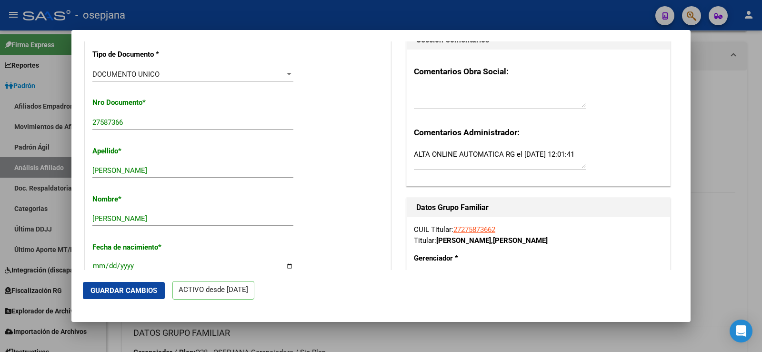
click at [133, 289] on span "Guardar Cambios" at bounding box center [123, 290] width 67 height 9
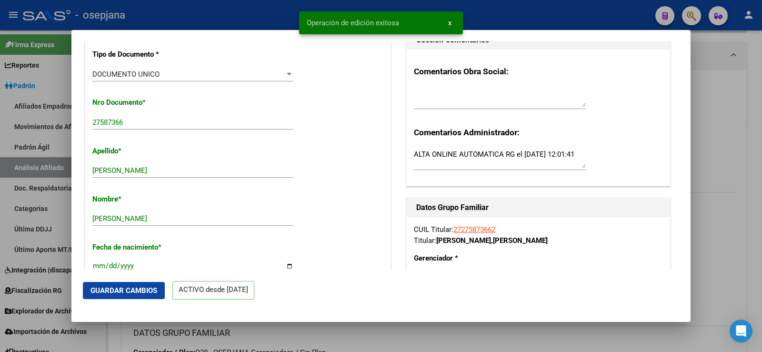
click at [735, 89] on div at bounding box center [381, 176] width 762 height 352
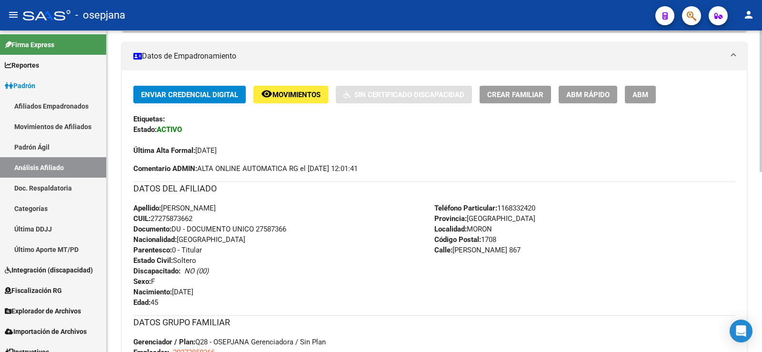
scroll to position [0, 0]
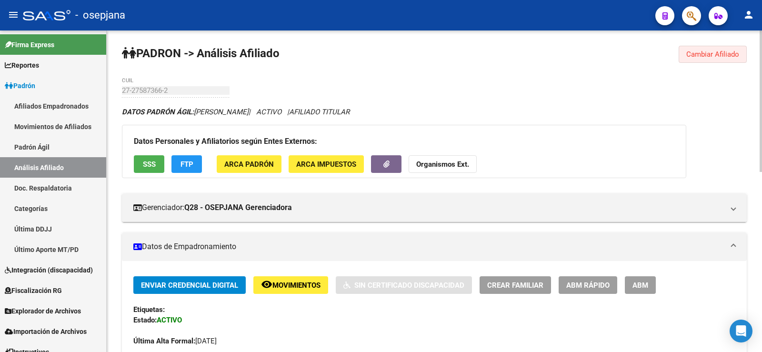
click at [696, 52] on span "Cambiar Afiliado" at bounding box center [712, 54] width 53 height 9
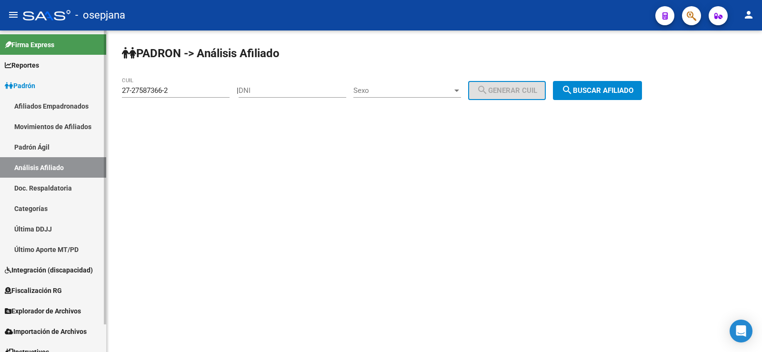
drag, startPoint x: 208, startPoint y: 95, endPoint x: 105, endPoint y: 96, distance: 102.3
click at [105, 96] on mat-sidenav-container "Firma Express Reportes Ingresos Devengados Análisis Histórico Detalles Transfer…" at bounding box center [381, 190] width 762 height 321
click at [126, 93] on input "27-27587366-2" at bounding box center [176, 90] width 108 height 9
drag, startPoint x: 121, startPoint y: 89, endPoint x: 146, endPoint y: 91, distance: 24.8
click at [146, 91] on div "PADRON -> Análisis Afiliado 27-27587366-2 CUIL | DNI Sexo Sexo search Generar C…" at bounding box center [434, 80] width 655 height 100
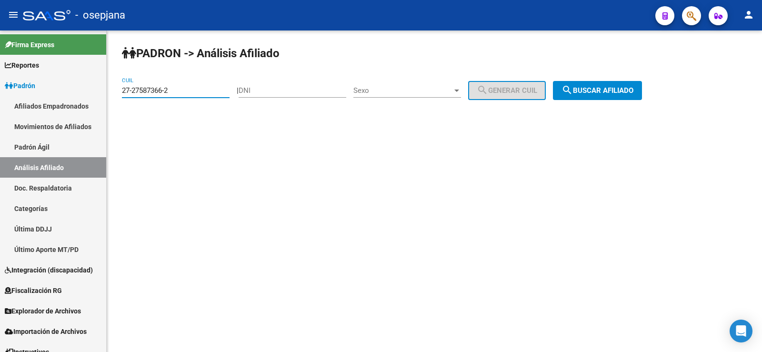
drag, startPoint x: 169, startPoint y: 91, endPoint x: 115, endPoint y: 89, distance: 53.8
click at [115, 89] on div "PADRON -> Análisis Afiliado 27-27587366-2 CUIL | DNI Sexo Sexo search Generar C…" at bounding box center [434, 80] width 655 height 100
paste input "0-14379304-5"
type input "20-14379304-5"
click at [573, 95] on mat-icon "search" at bounding box center [566, 89] width 11 height 11
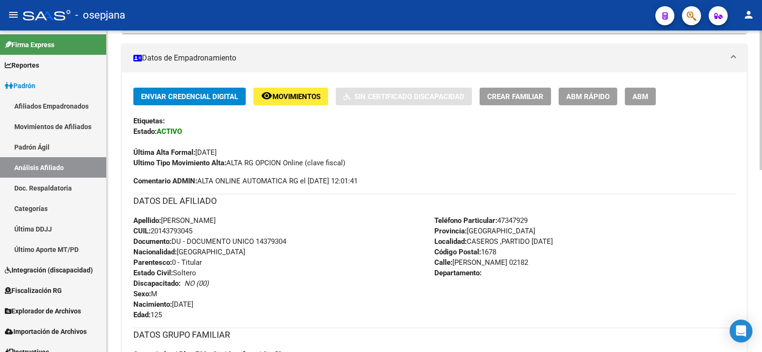
scroll to position [190, 0]
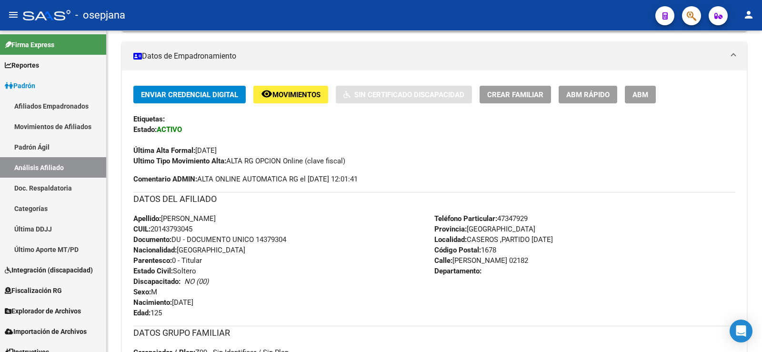
click at [588, 93] on span "ABM Rápido" at bounding box center [587, 94] width 43 height 9
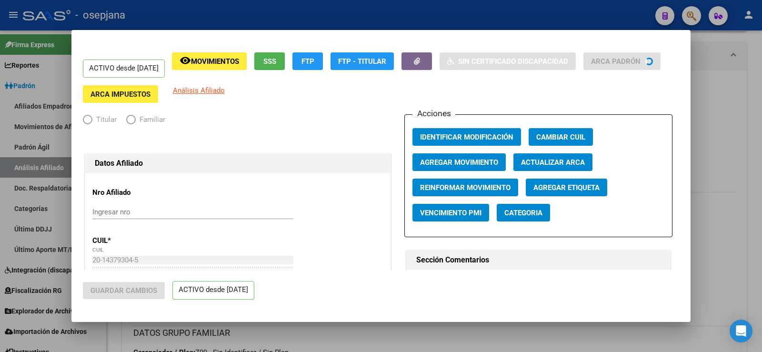
radio input "true"
type input "30-99900124-2"
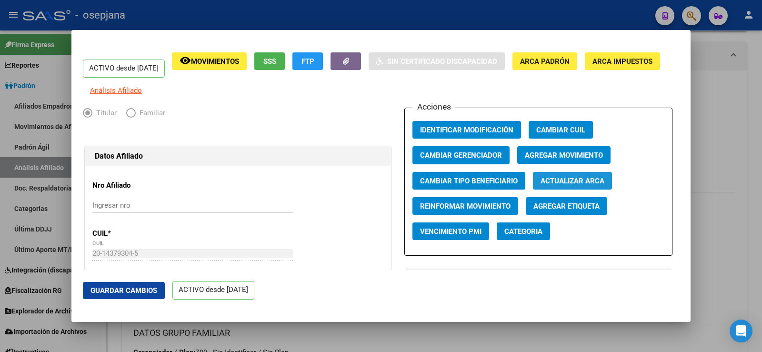
click at [564, 185] on span "Actualizar ARCA" at bounding box center [572, 181] width 64 height 9
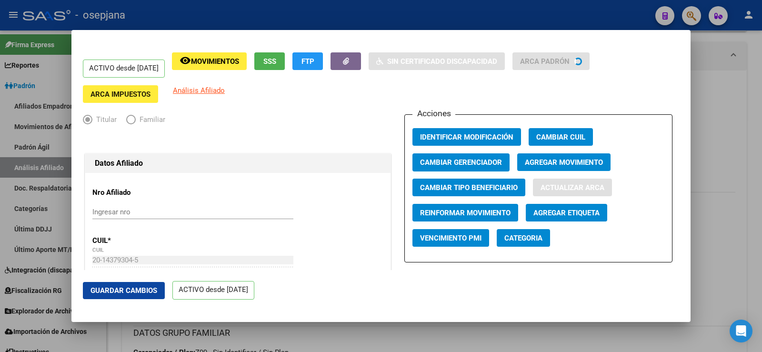
type input "[PERSON_NAME]"
type input "[DATE]"
type input "CASEROS"
type input "[PERSON_NAME]"
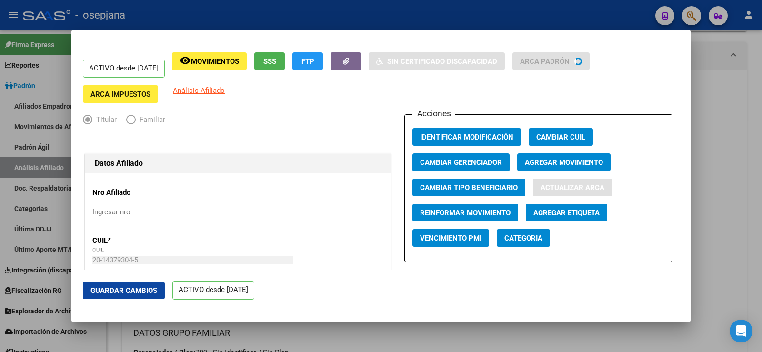
type input "2182"
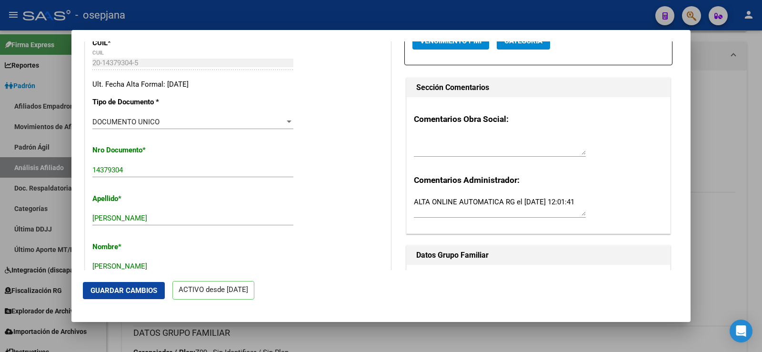
click at [131, 292] on span "Guardar Cambios" at bounding box center [123, 290] width 67 height 9
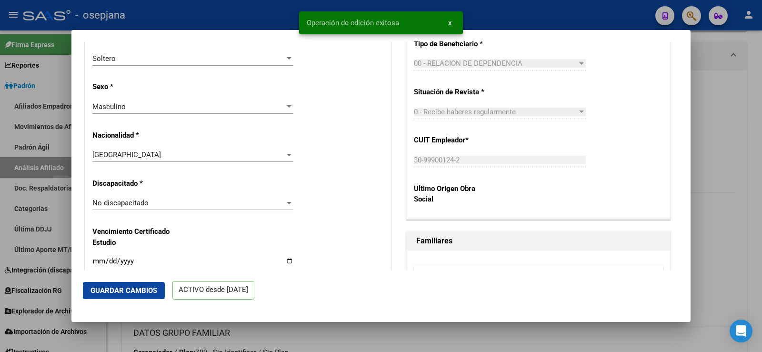
scroll to position [571, 0]
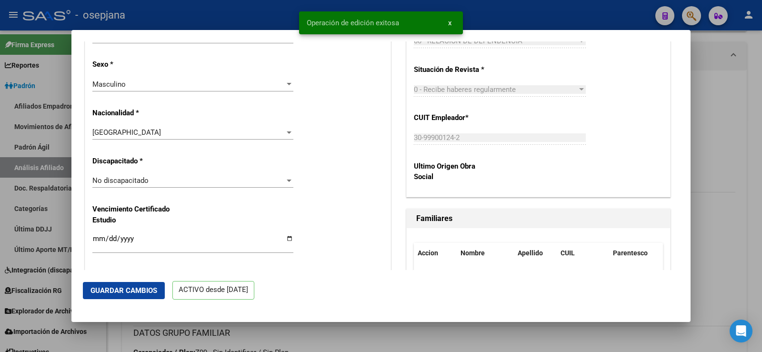
click at [703, 111] on div at bounding box center [381, 176] width 762 height 352
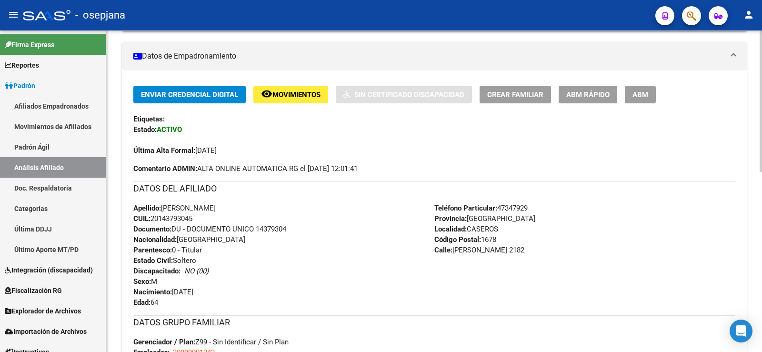
scroll to position [0, 0]
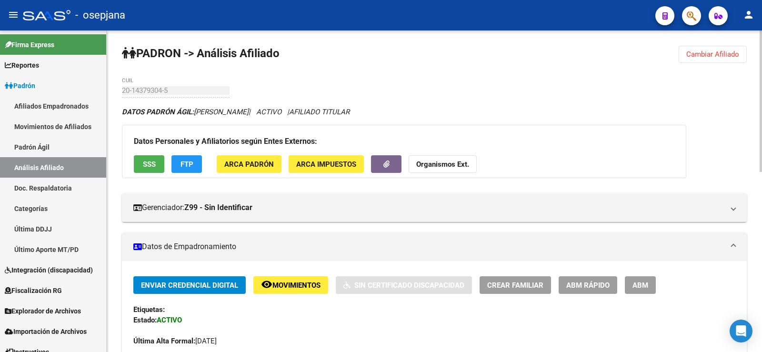
click at [715, 51] on span "Cambiar Afiliado" at bounding box center [712, 54] width 53 height 9
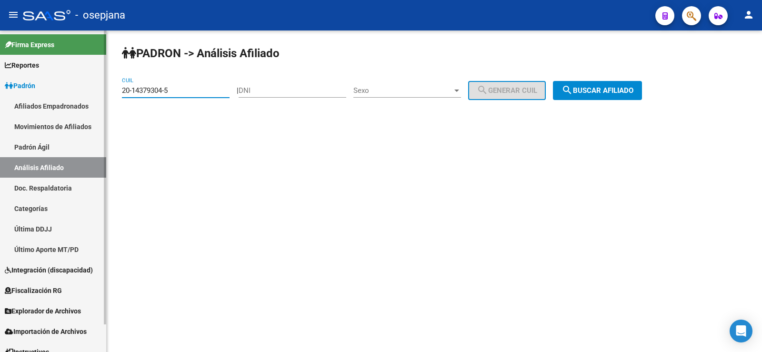
drag, startPoint x: 203, startPoint y: 92, endPoint x: 95, endPoint y: 93, distance: 108.0
click at [95, 93] on mat-sidenav-container "Firma Express Reportes Ingresos Devengados Análisis Histórico Detalles Transfer…" at bounding box center [381, 190] width 762 height 321
paste input "37332610-1"
type input "20-37332610-1"
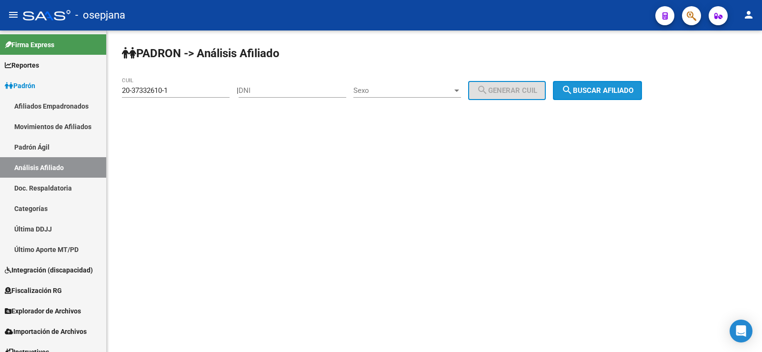
click at [613, 85] on button "search Buscar afiliado" at bounding box center [597, 90] width 89 height 19
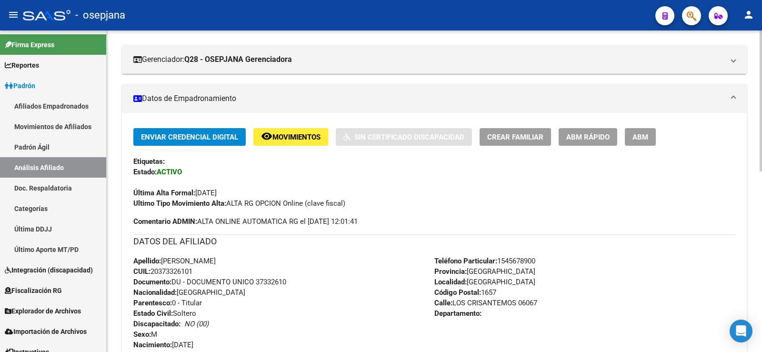
scroll to position [190, 0]
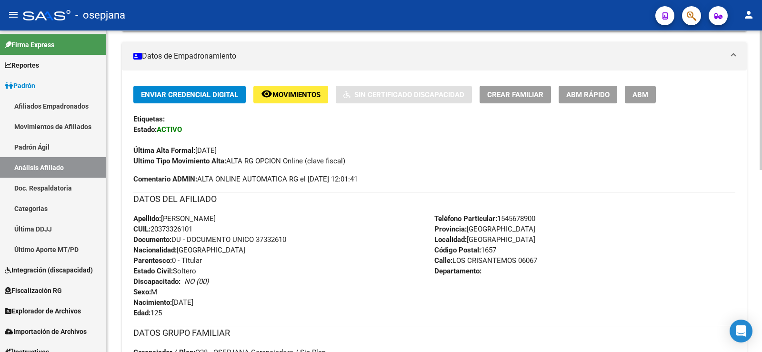
click at [580, 88] on button "ABM Rápido" at bounding box center [587, 95] width 59 height 18
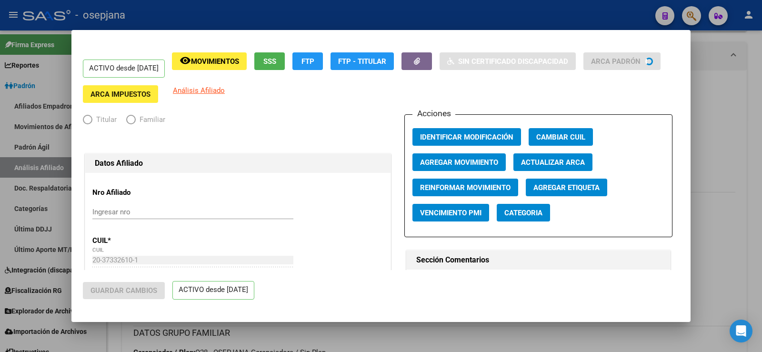
radio input "true"
type input "30-71723255-7"
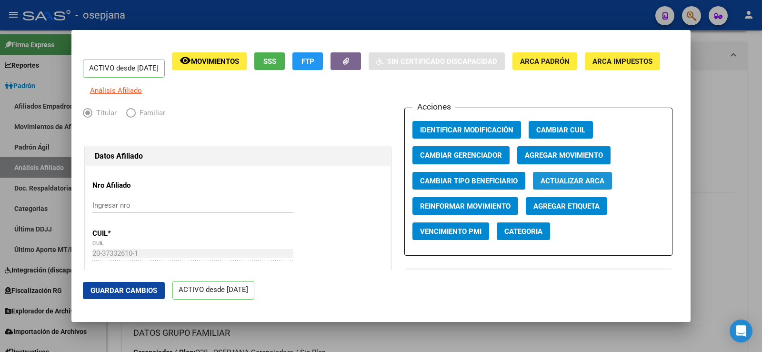
click at [573, 184] on span "Actualizar ARCA" at bounding box center [572, 181] width 64 height 9
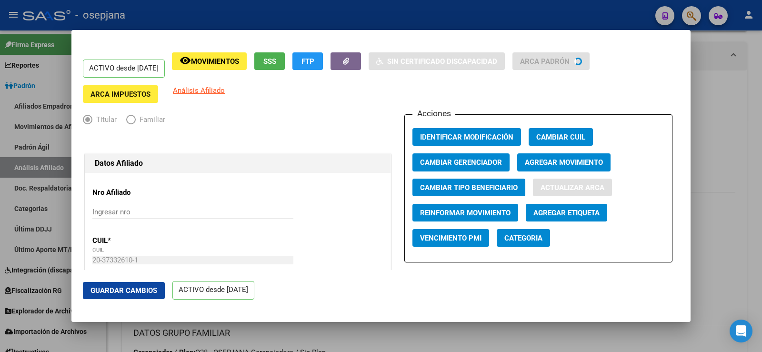
type input "[PERSON_NAME]"
type input "[DATE]"
type input "[GEOGRAPHIC_DATA]"
type input "LOS CRISANTEMOS"
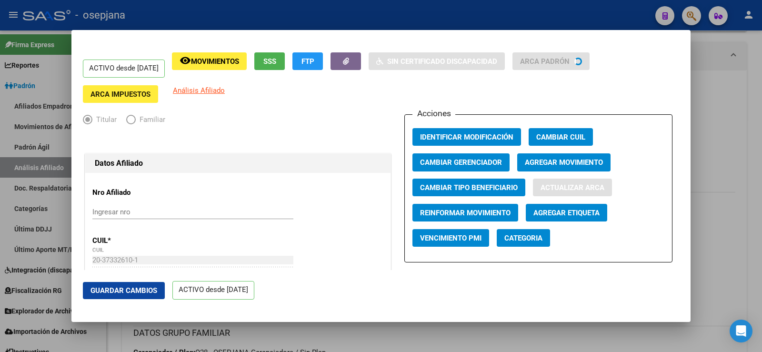
type input "6067"
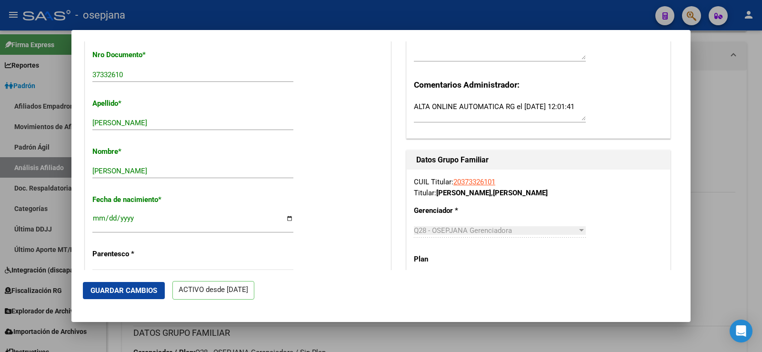
scroll to position [381, 0]
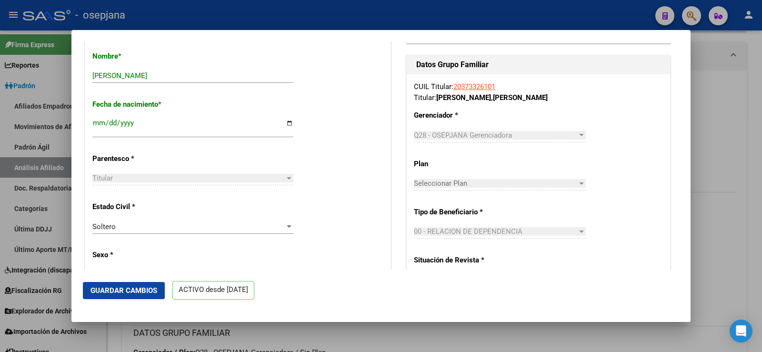
click at [135, 284] on button "Guardar Cambios" at bounding box center [124, 290] width 82 height 17
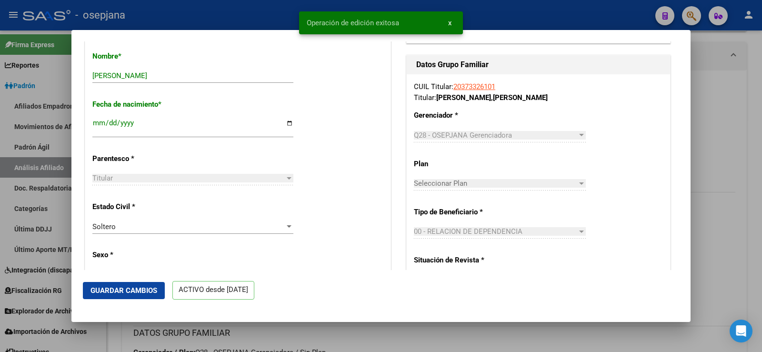
click at [709, 94] on div at bounding box center [381, 176] width 762 height 352
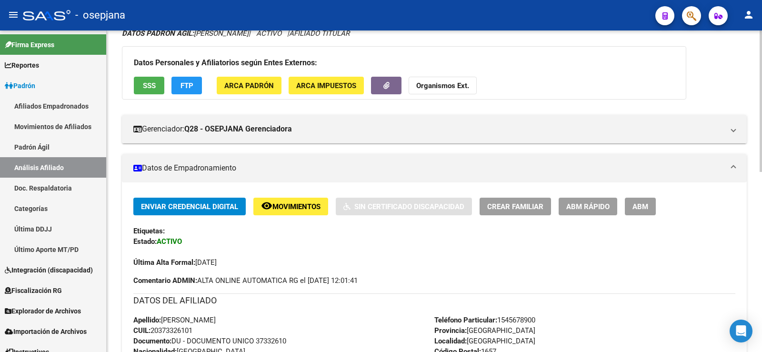
scroll to position [0, 0]
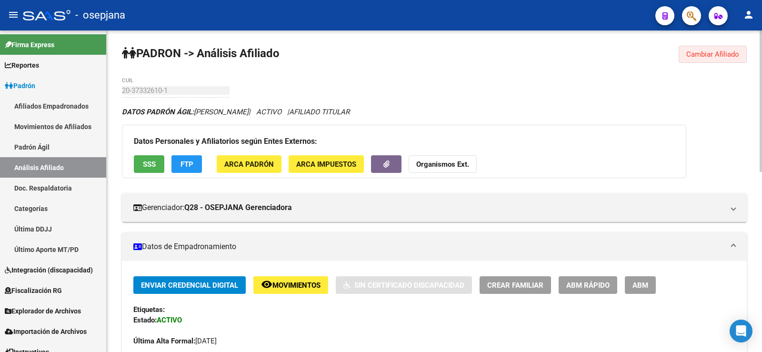
click at [727, 54] on span "Cambiar Afiliado" at bounding box center [712, 54] width 53 height 9
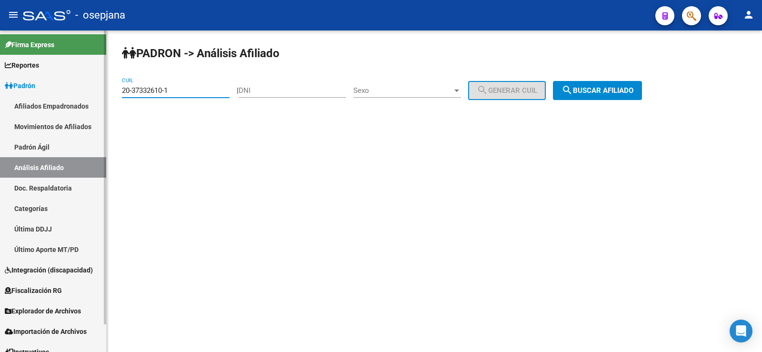
drag, startPoint x: 147, startPoint y: 91, endPoint x: 96, endPoint y: 91, distance: 51.4
click at [96, 91] on mat-sidenav-container "Firma Express Reportes Ingresos Devengados Análisis Histórico Detalles Transfer…" at bounding box center [381, 190] width 762 height 321
paste input "41971264-8"
type input "20-41971264-8"
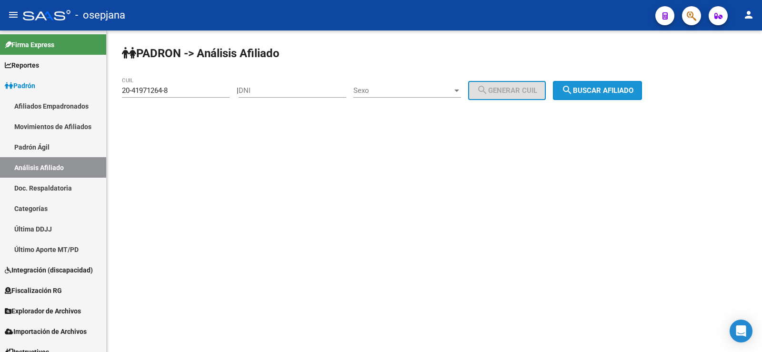
click at [627, 87] on span "search Buscar afiliado" at bounding box center [597, 90] width 72 height 9
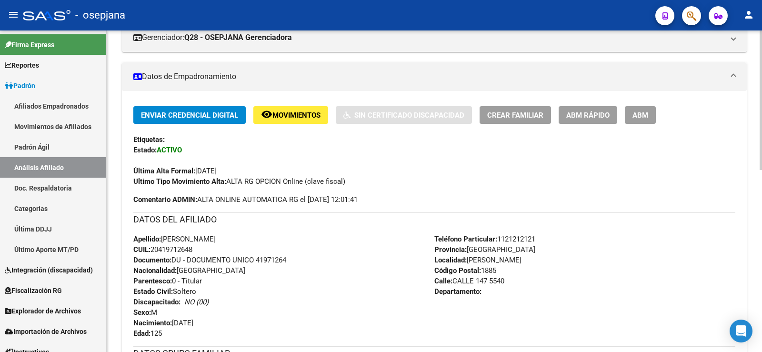
scroll to position [190, 0]
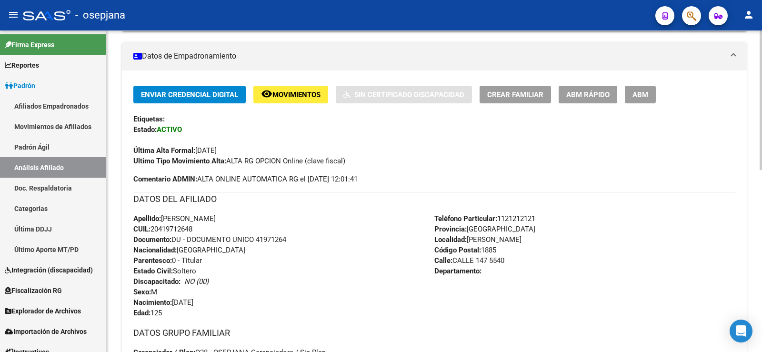
click at [596, 96] on span "ABM Rápido" at bounding box center [587, 94] width 43 height 9
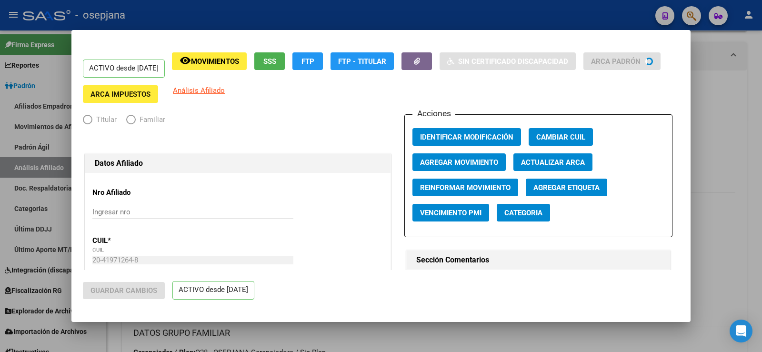
radio input "true"
type input "30-71785623-2"
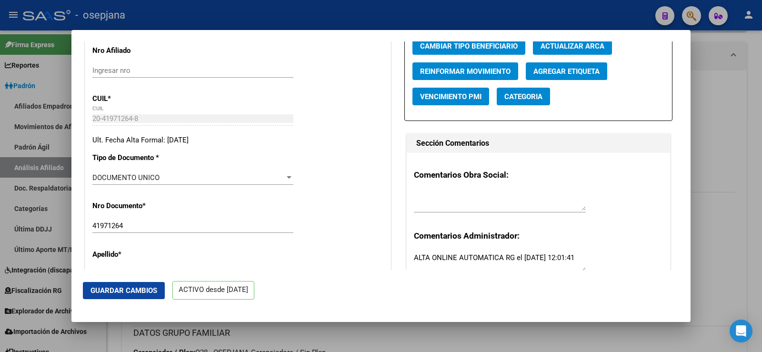
scroll to position [0, 0]
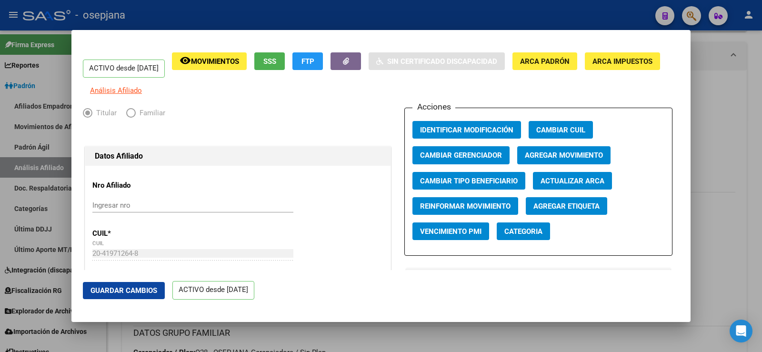
click at [562, 185] on span "Actualizar ARCA" at bounding box center [572, 181] width 64 height 9
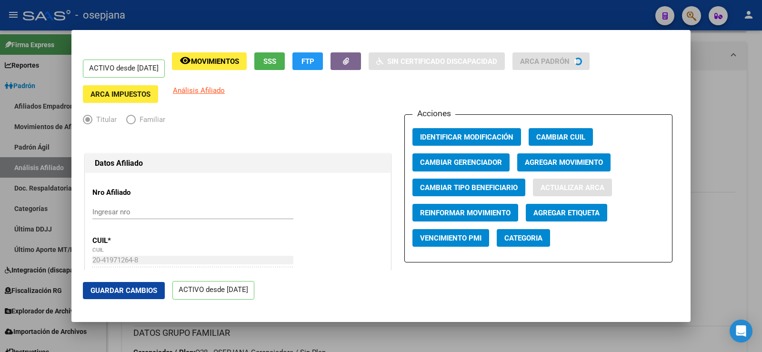
type input "[PERSON_NAME]"
type input "[DATE]"
type input "[PERSON_NAME]"
type input "CALLE 147"
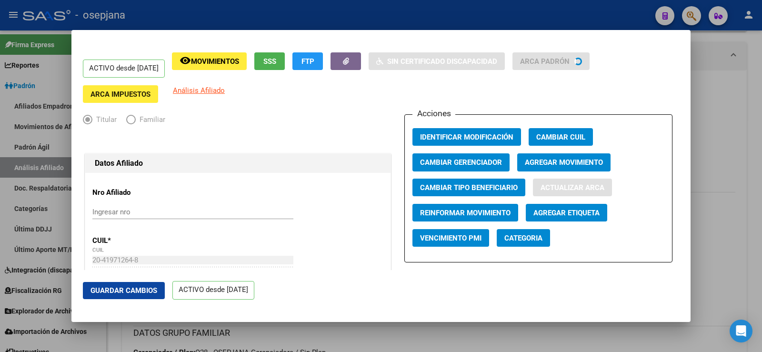
type input "5540"
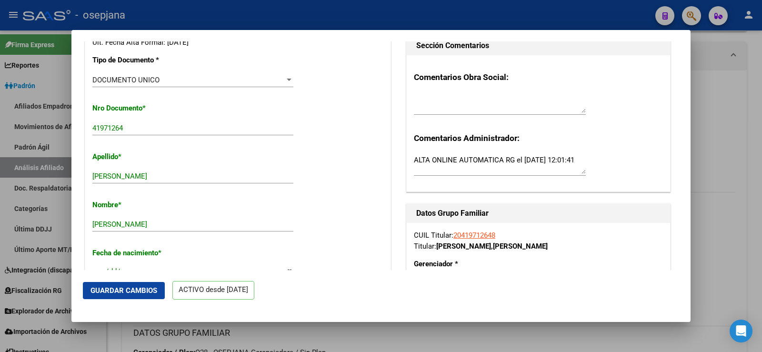
scroll to position [238, 0]
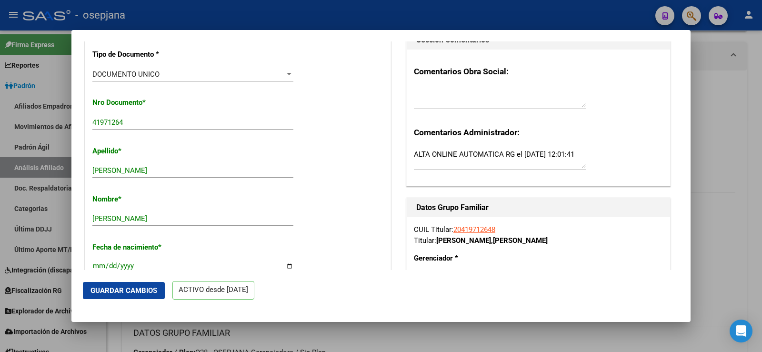
click at [129, 290] on span "Guardar Cambios" at bounding box center [123, 290] width 67 height 9
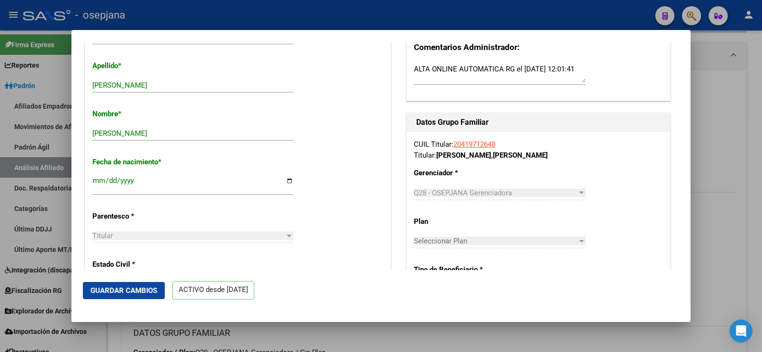
scroll to position [333, 0]
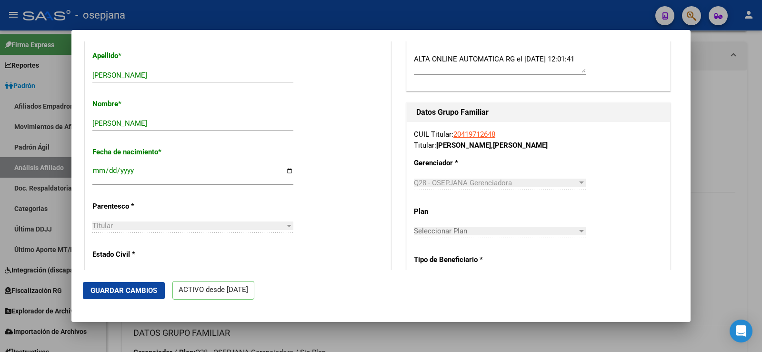
click at [126, 291] on span "Guardar Cambios" at bounding box center [123, 290] width 67 height 9
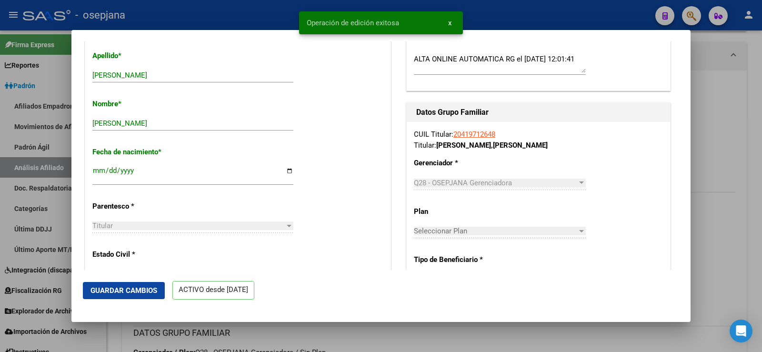
click at [760, 104] on div at bounding box center [381, 176] width 762 height 352
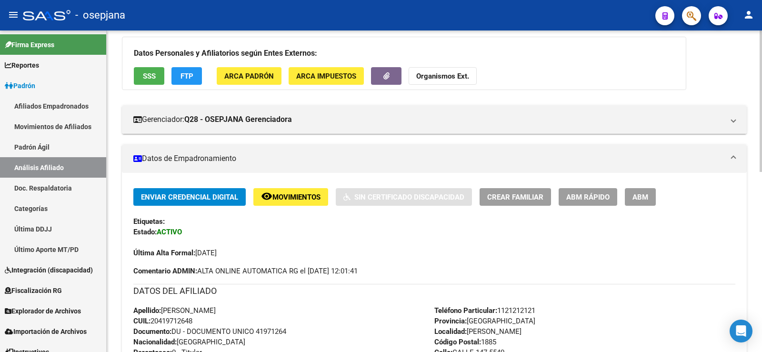
scroll to position [0, 0]
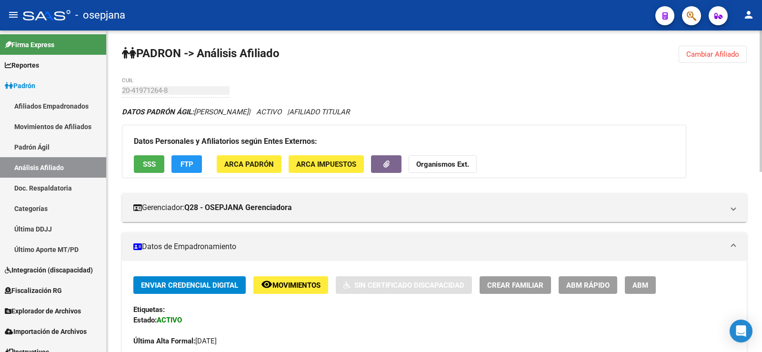
click at [718, 56] on span "Cambiar Afiliado" at bounding box center [712, 54] width 53 height 9
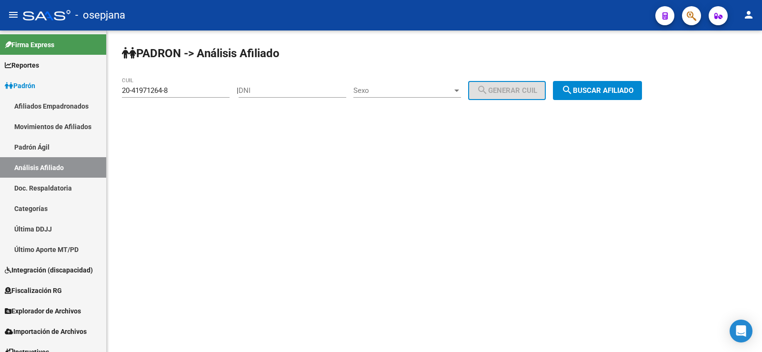
drag, startPoint x: 189, startPoint y: 97, endPoint x: 186, endPoint y: 90, distance: 7.9
click at [188, 97] on div "20-41971264-8 CUIL" at bounding box center [176, 87] width 108 height 20
drag, startPoint x: 186, startPoint y: 89, endPoint x: 109, endPoint y: 89, distance: 77.1
click at [109, 89] on div "PADRON -> Análisis Afiliado 20-41971264-8 CUIL | DNI Sexo Sexo search Generar C…" at bounding box center [434, 80] width 655 height 100
paste input "7-31271414-6"
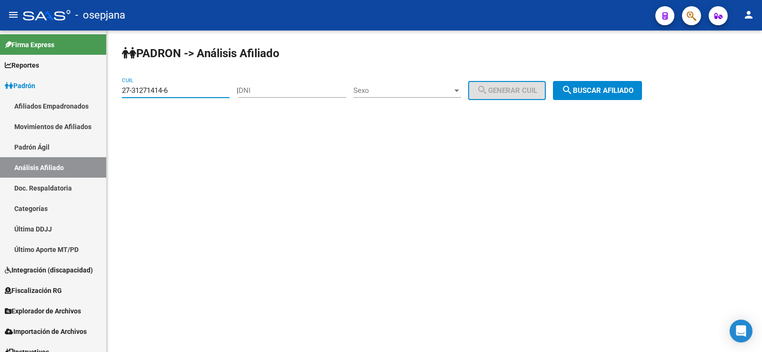
click at [642, 84] on button "search Buscar afiliado" at bounding box center [597, 90] width 89 height 19
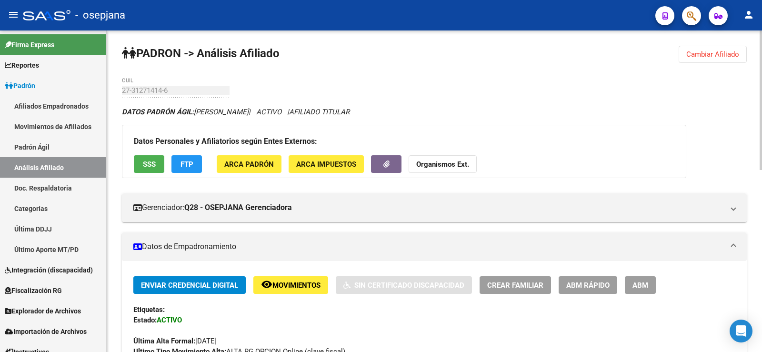
click at [712, 49] on button "Cambiar Afiliado" at bounding box center [712, 54] width 68 height 17
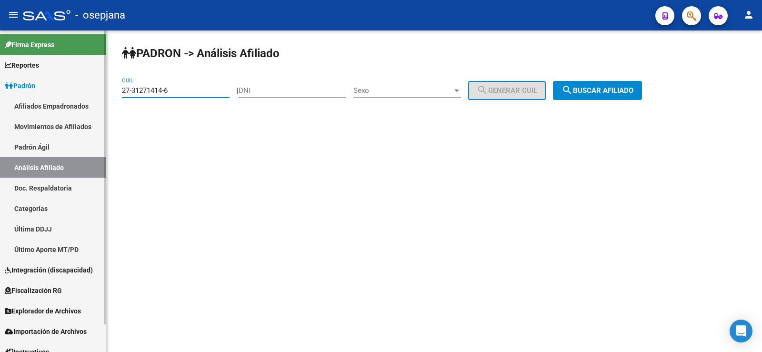
drag, startPoint x: 184, startPoint y: 92, endPoint x: 103, endPoint y: 93, distance: 81.4
click at [103, 93] on mat-sidenav-container "Firma Express Reportes Ingresos Devengados Análisis Histórico Detalles Transfer…" at bounding box center [381, 190] width 762 height 321
paste input "40309835-9"
type input "27-40309835-9"
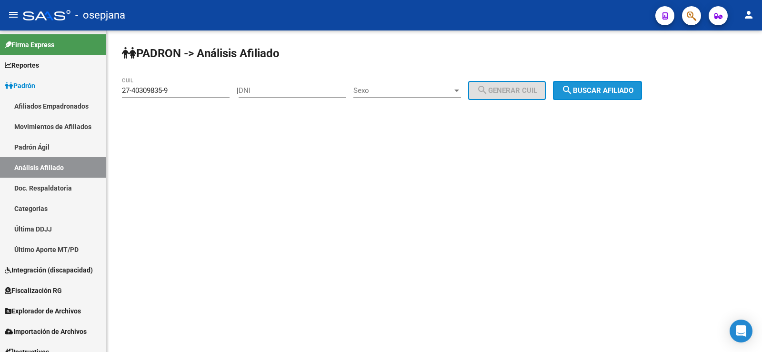
click at [620, 94] on span "search Buscar afiliado" at bounding box center [597, 90] width 72 height 9
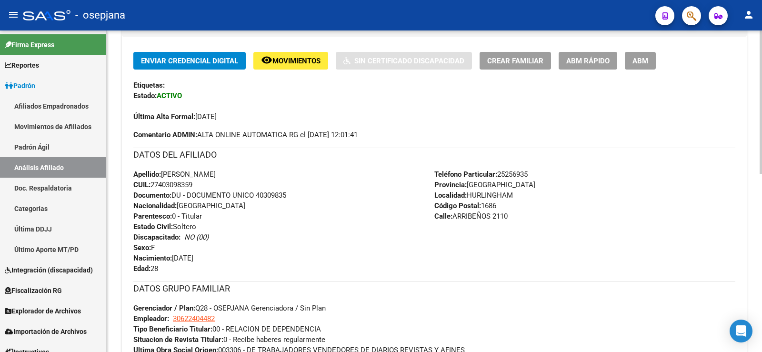
scroll to position [238, 0]
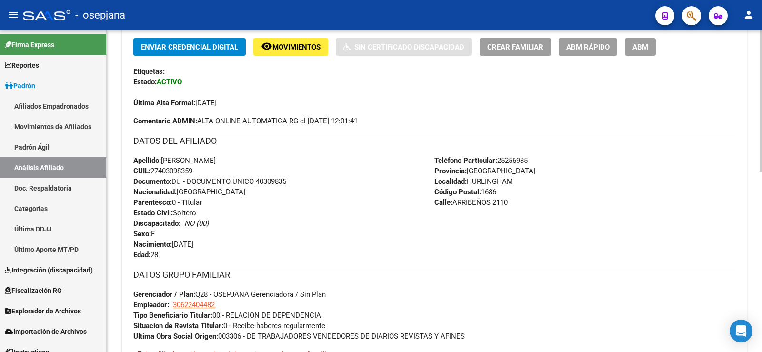
click at [307, 259] on div "Apellido: [PERSON_NAME] CUIL: 27403098359 Documento: DU - DOCUMENTO UNICO 40309…" at bounding box center [283, 207] width 301 height 105
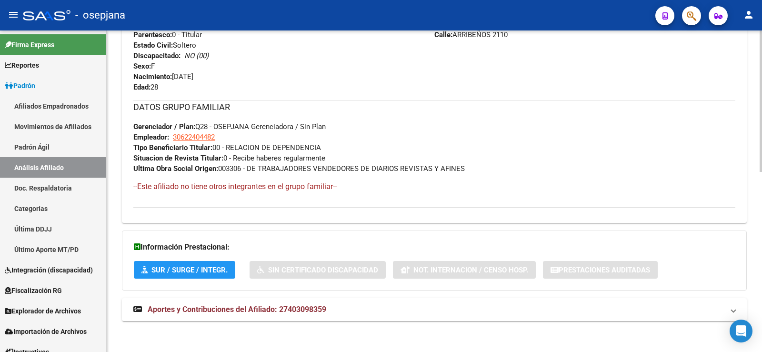
scroll to position [408, 0]
